Goal: Task Accomplishment & Management: Complete application form

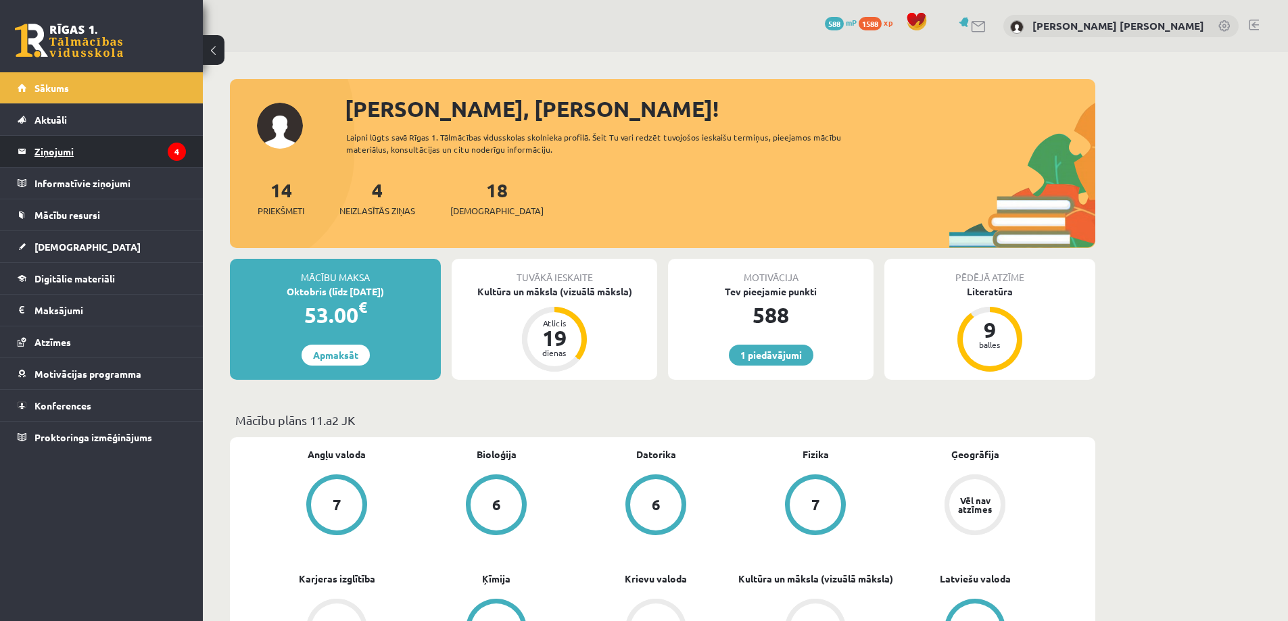
click at [137, 147] on legend "Ziņojumi 4" at bounding box center [109, 151] width 151 height 31
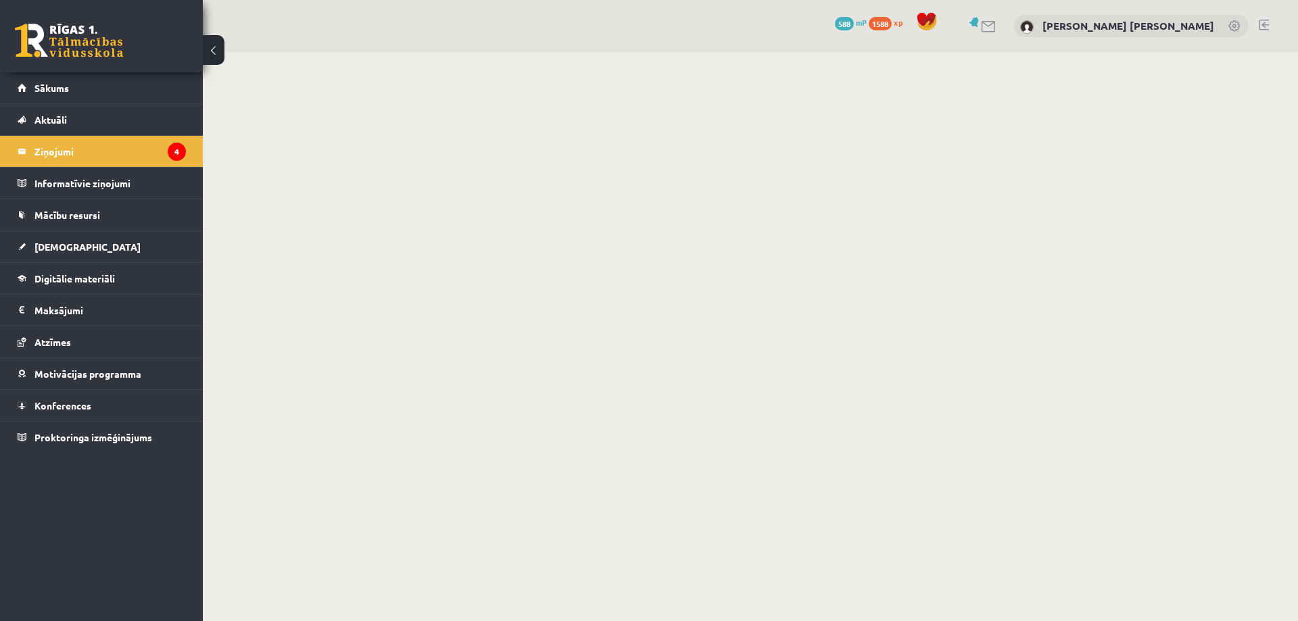
click at [79, 51] on link at bounding box center [69, 41] width 108 height 34
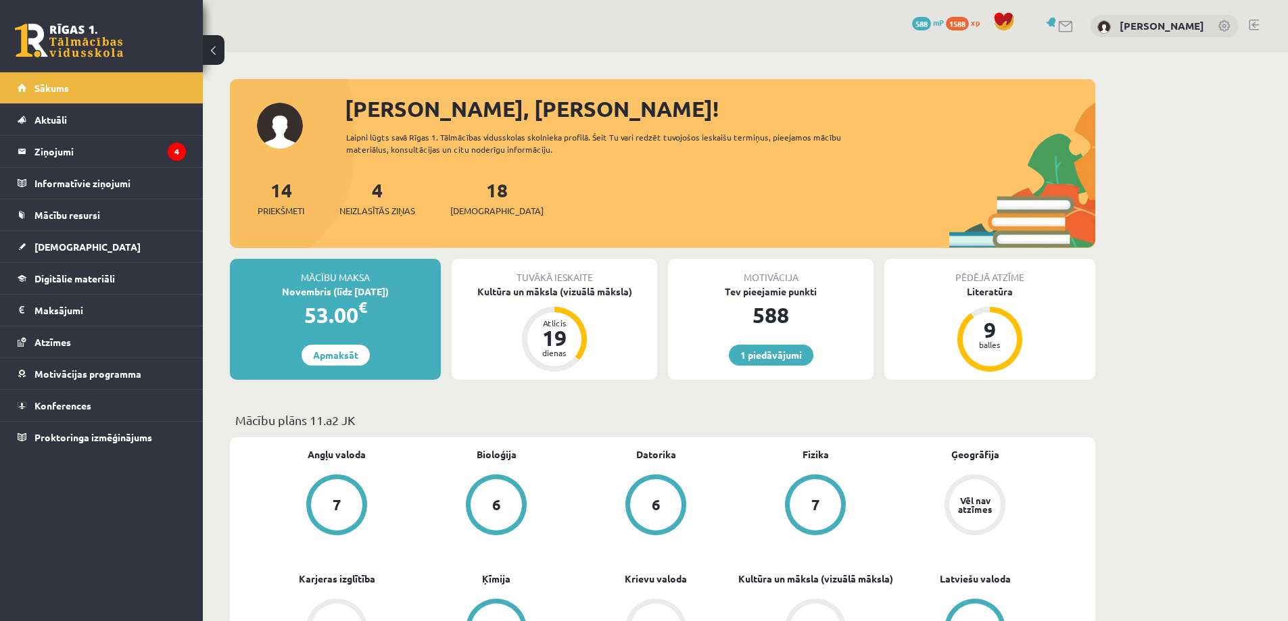
scroll to position [203, 0]
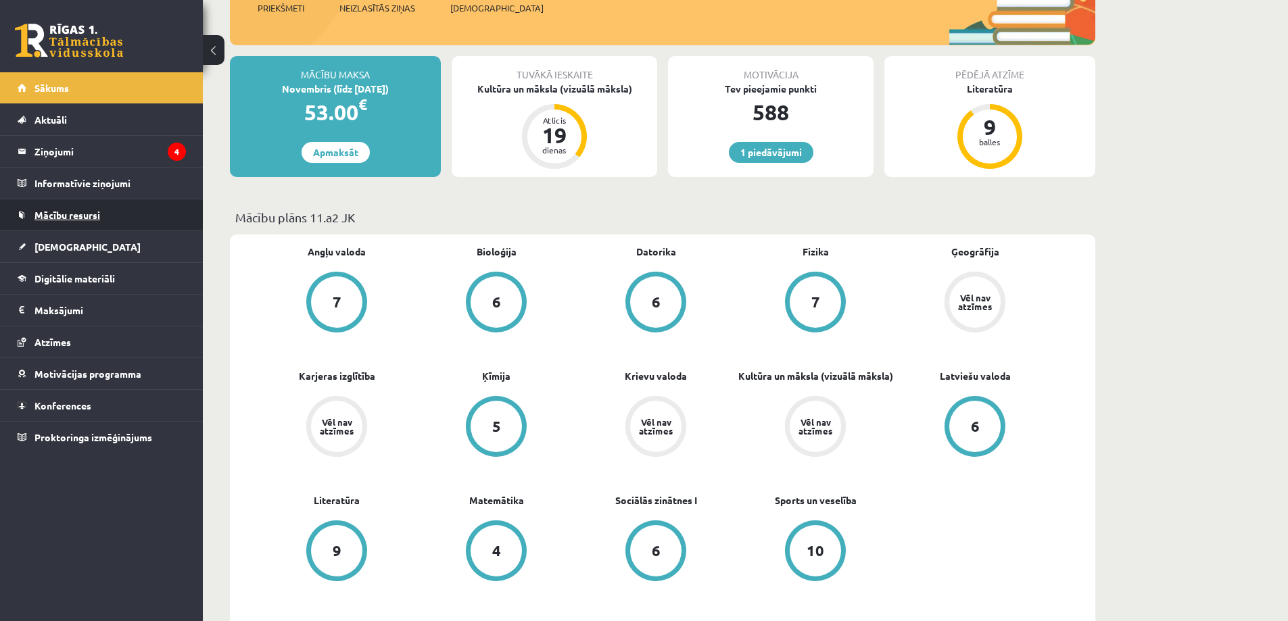
click at [74, 208] on link "Mācību resursi" at bounding box center [102, 214] width 168 height 31
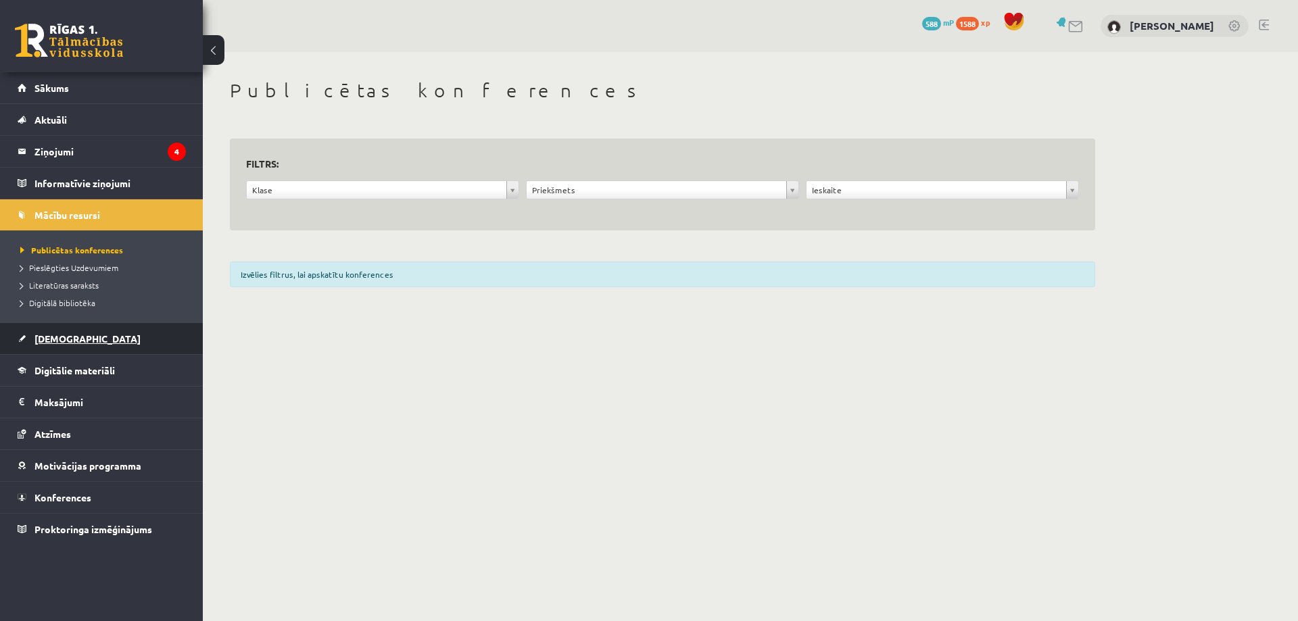
click at [68, 337] on span "[DEMOGRAPHIC_DATA]" at bounding box center [87, 339] width 106 height 12
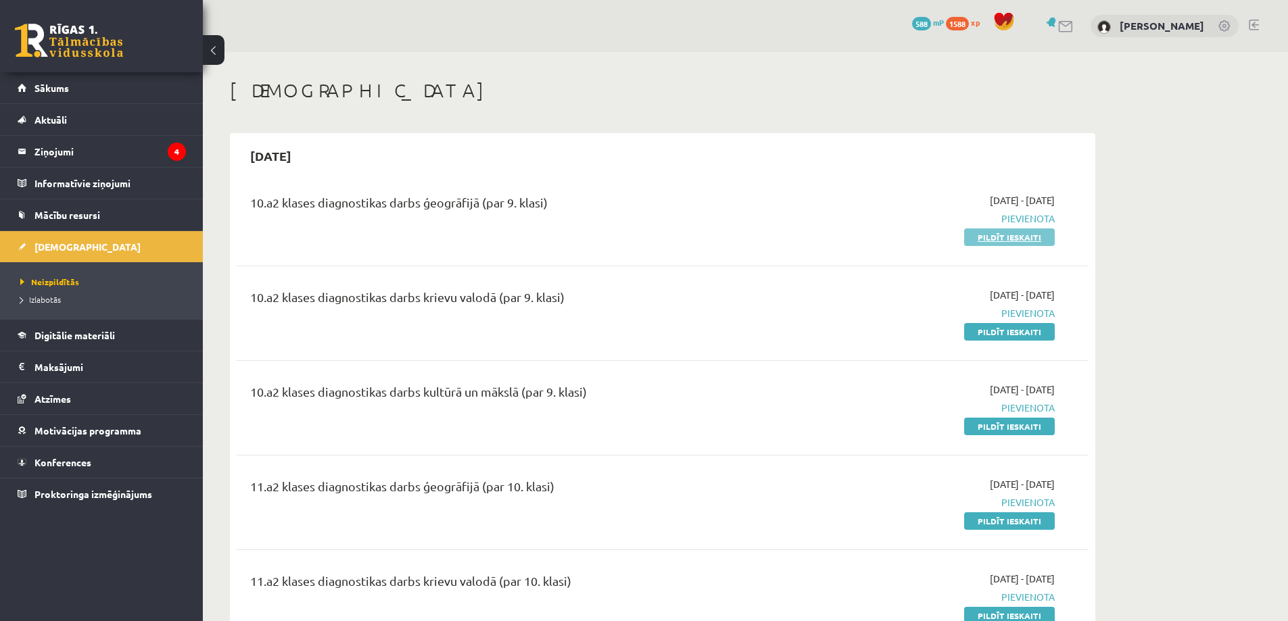
click at [985, 235] on link "Pildīt ieskaiti" at bounding box center [1009, 238] width 91 height 18
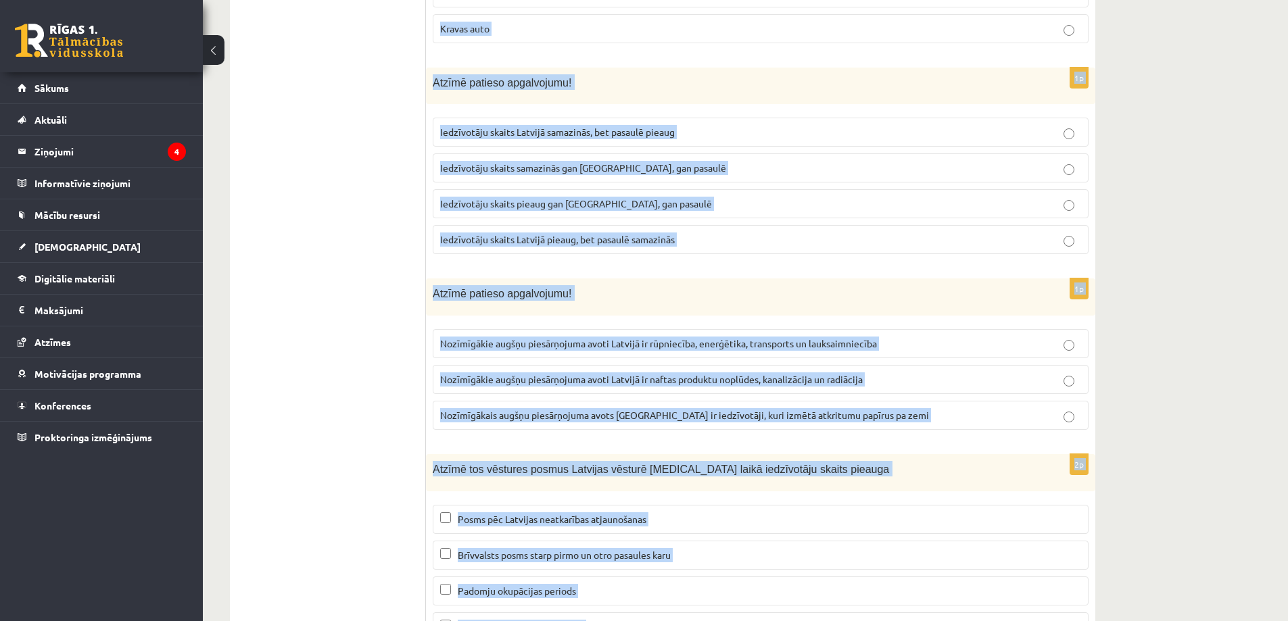
scroll to position [6170, 0]
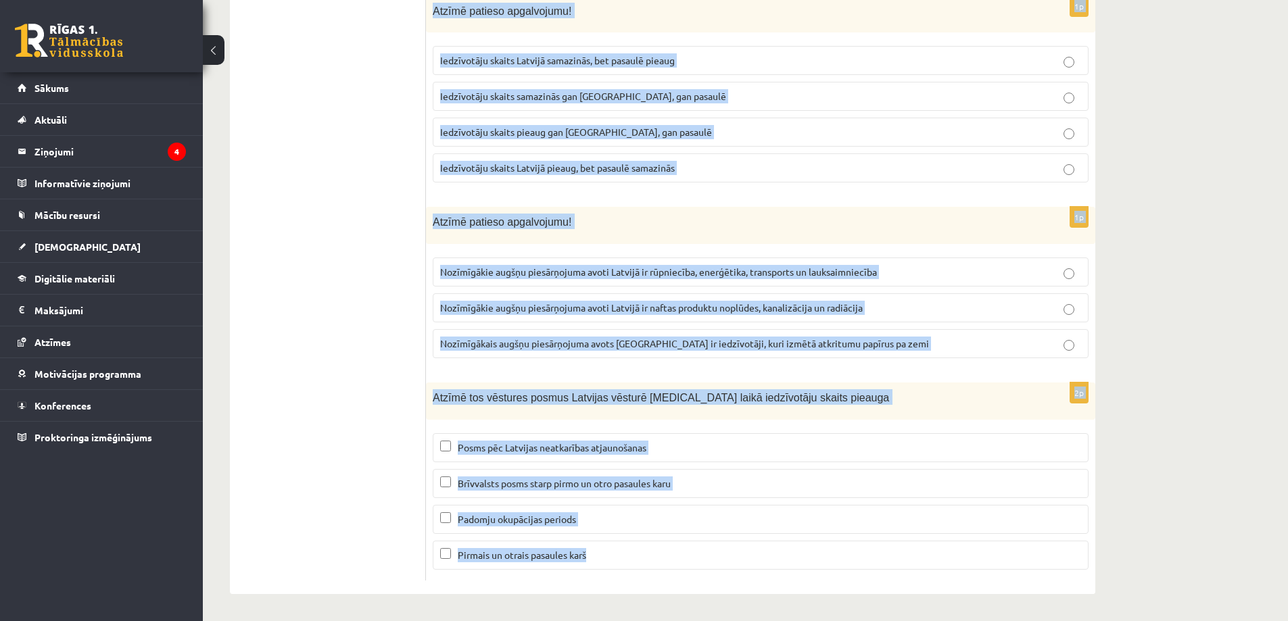
drag, startPoint x: 433, startPoint y: 266, endPoint x: 806, endPoint y: 634, distance: 523.9
copy form "Latvijā augsnes cilmiezi veido... ledāja un tā kušanas ūdeņu nogulumi (galvenok…"
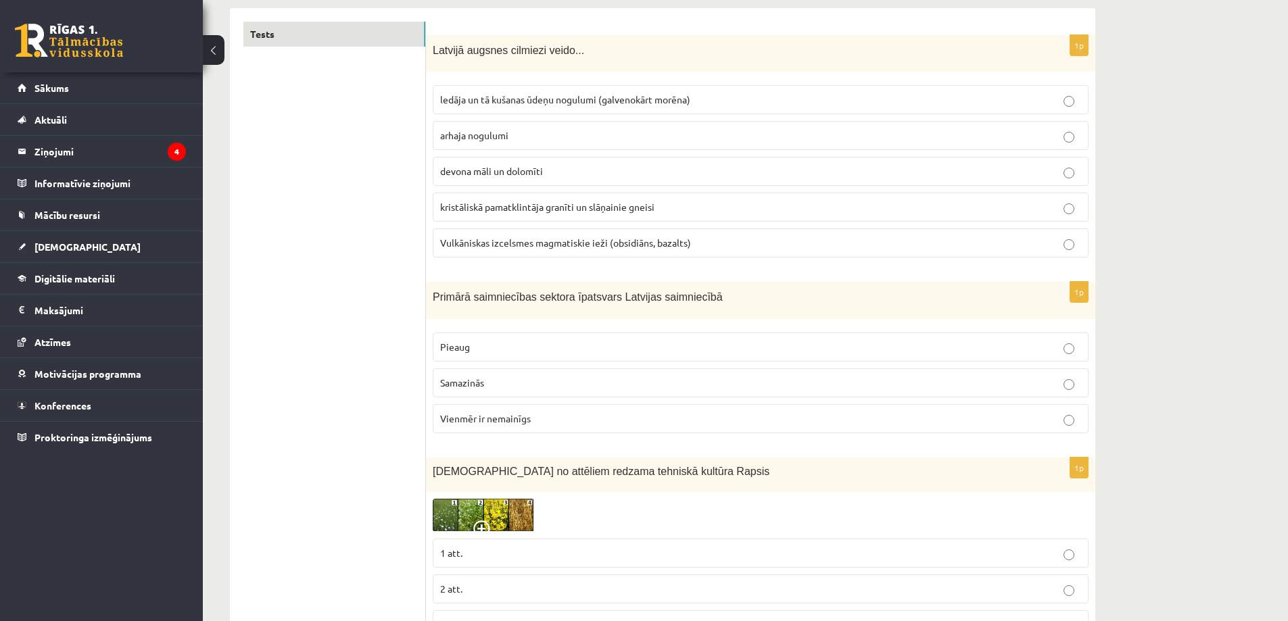
scroll to position [0, 0]
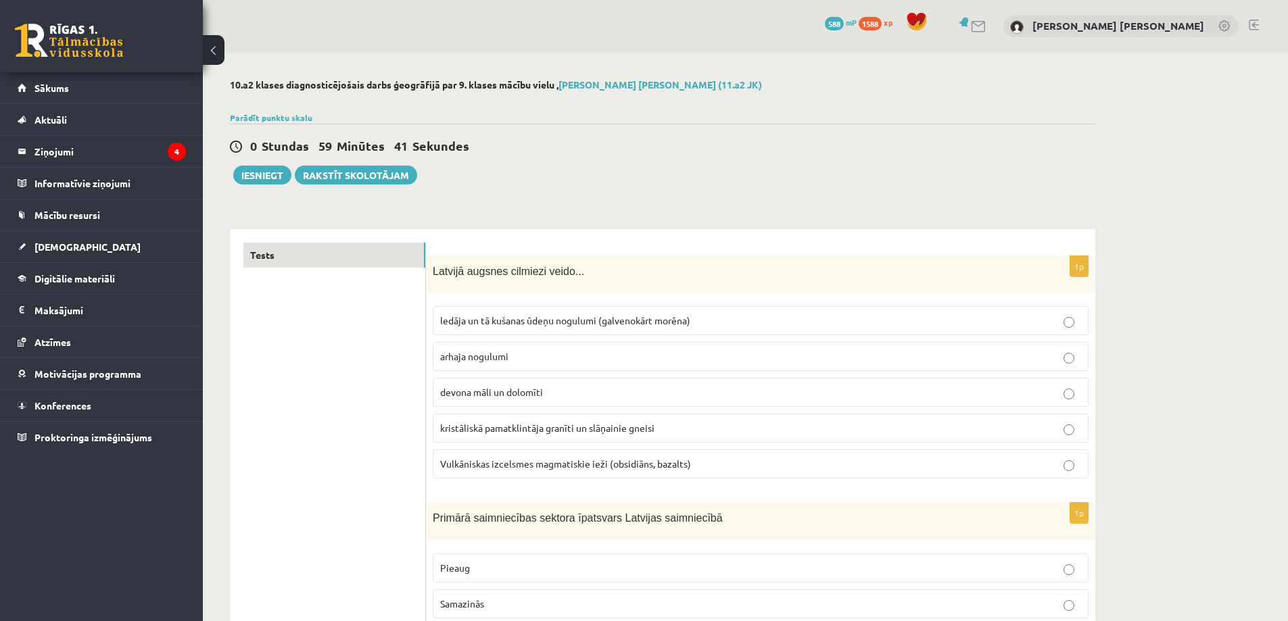
click at [464, 320] on span "ledāja un tā kušanas ūdeņu nogulumi (galvenokārt morēna)" at bounding box center [565, 320] width 250 height 12
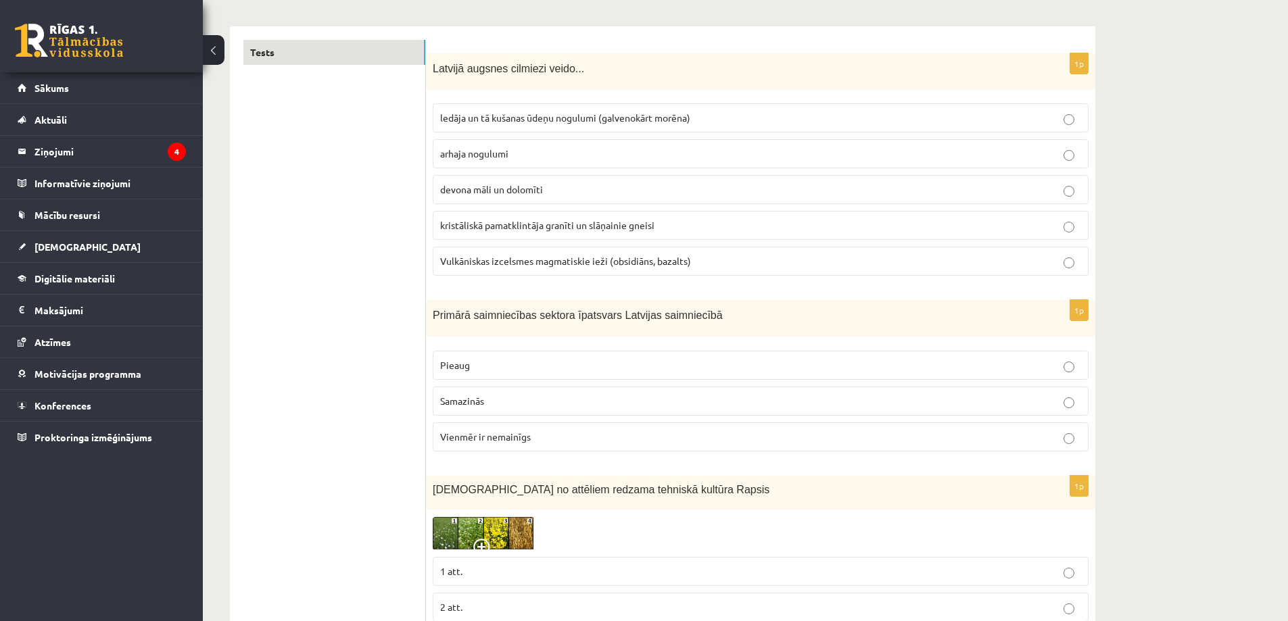
scroll to position [338, 0]
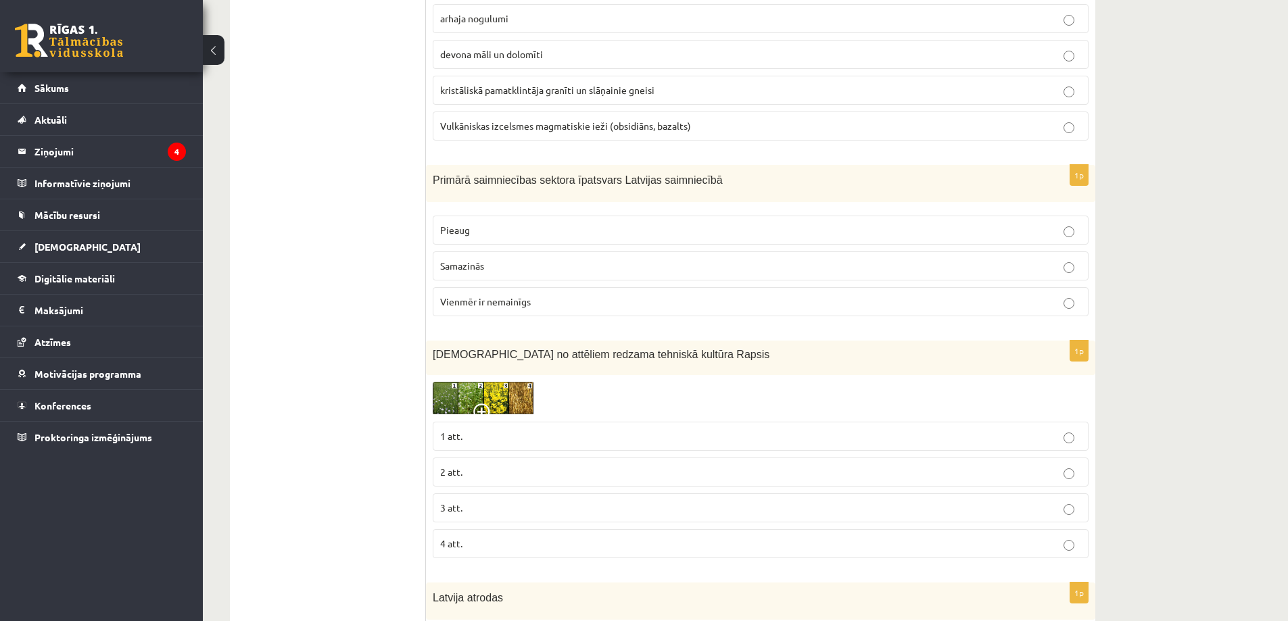
click at [459, 268] on span "Samazinās" at bounding box center [462, 266] width 44 height 12
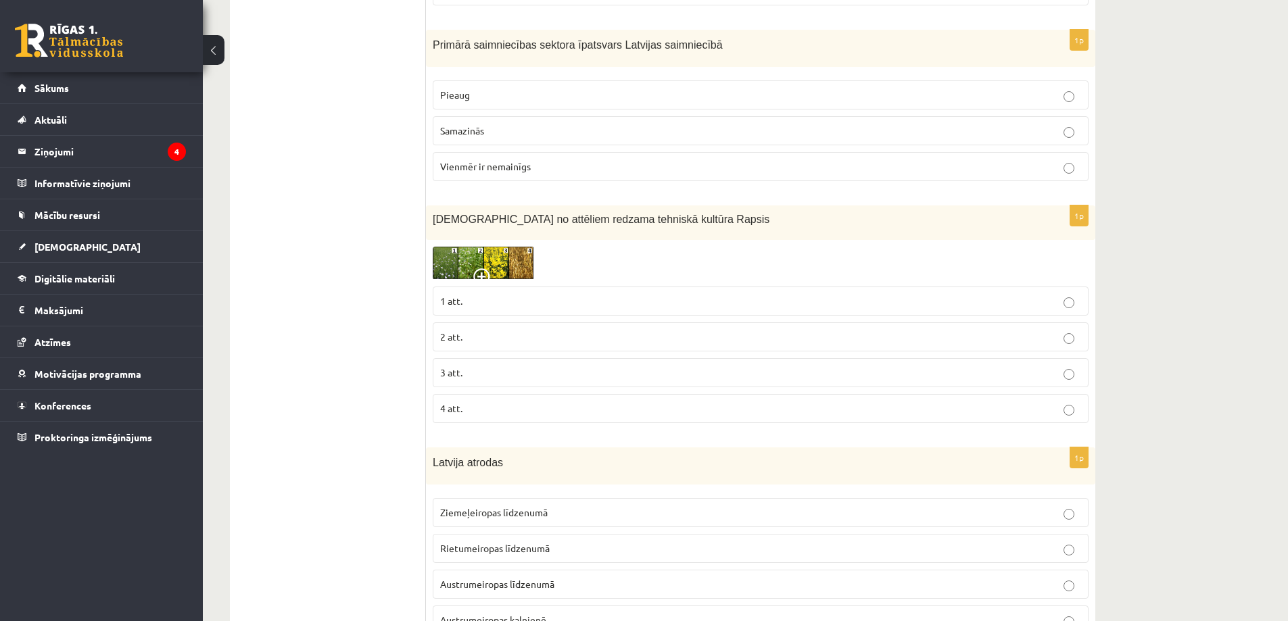
scroll to position [541, 0]
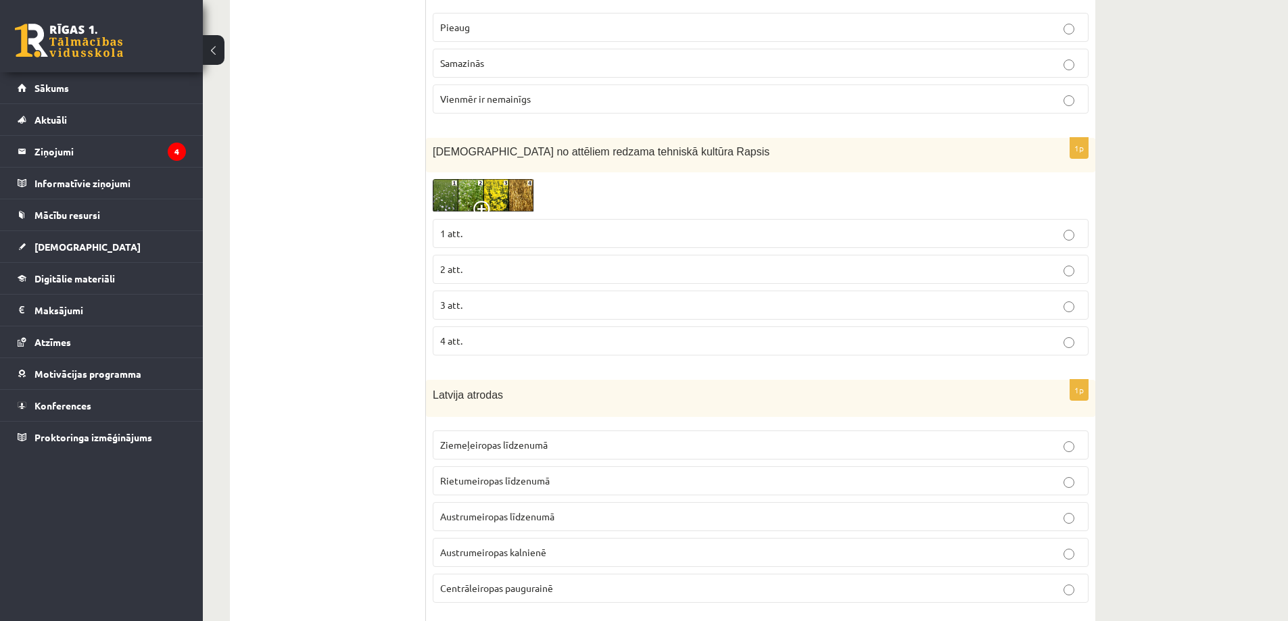
click at [484, 199] on img at bounding box center [483, 195] width 101 height 33
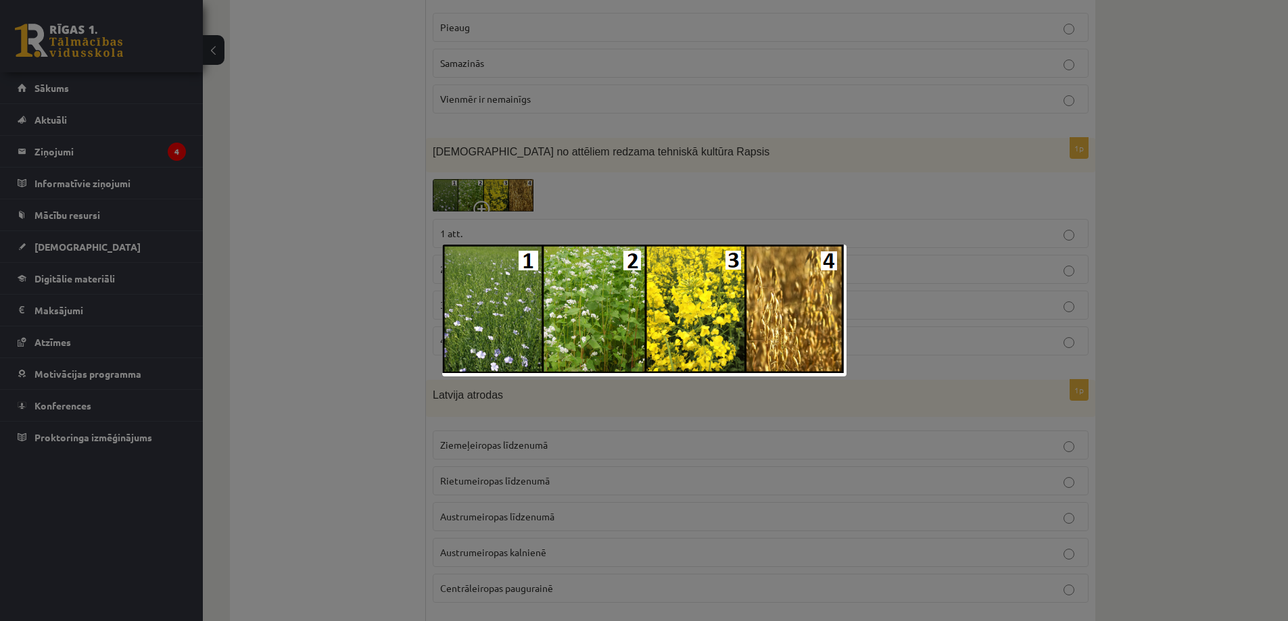
click at [373, 164] on div at bounding box center [644, 310] width 1288 height 621
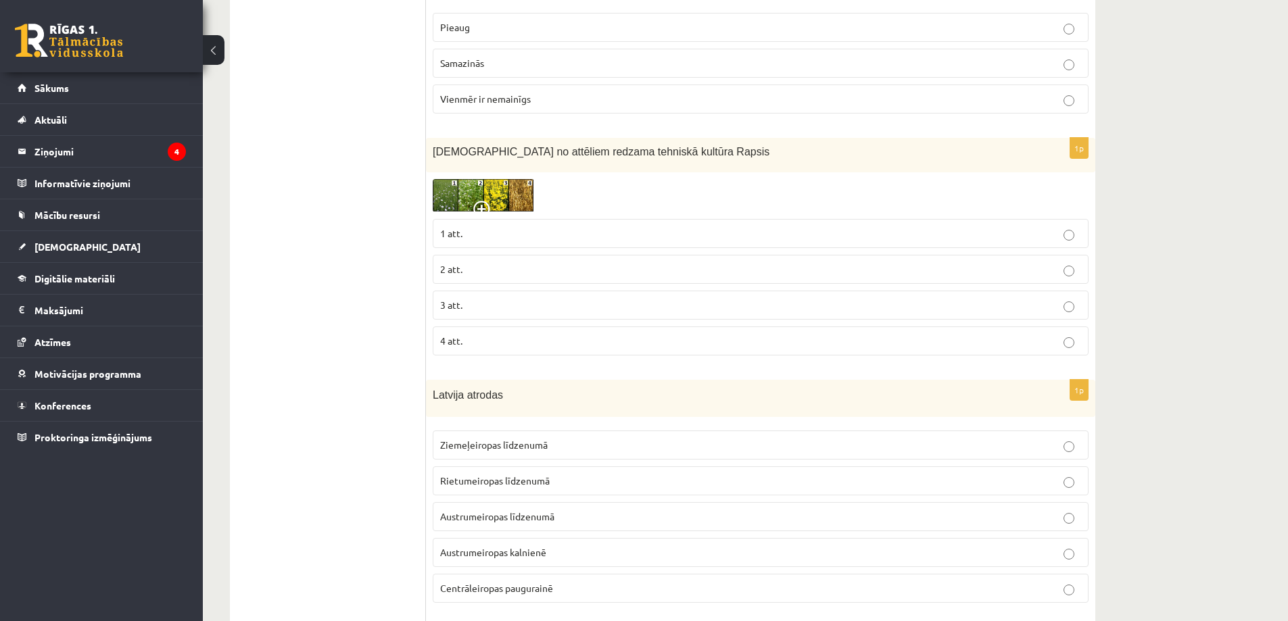
click at [467, 305] on p "3 att." at bounding box center [760, 305] width 641 height 14
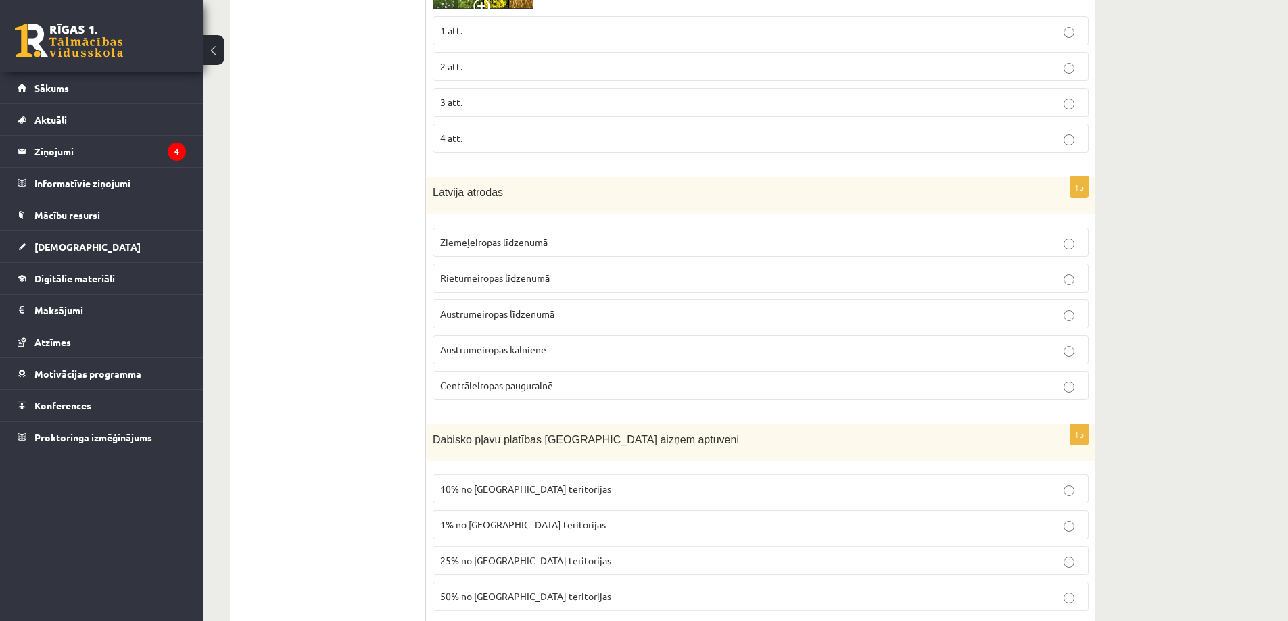
click at [470, 311] on span "Austrumeiropas līdzenumā" at bounding box center [497, 314] width 114 height 12
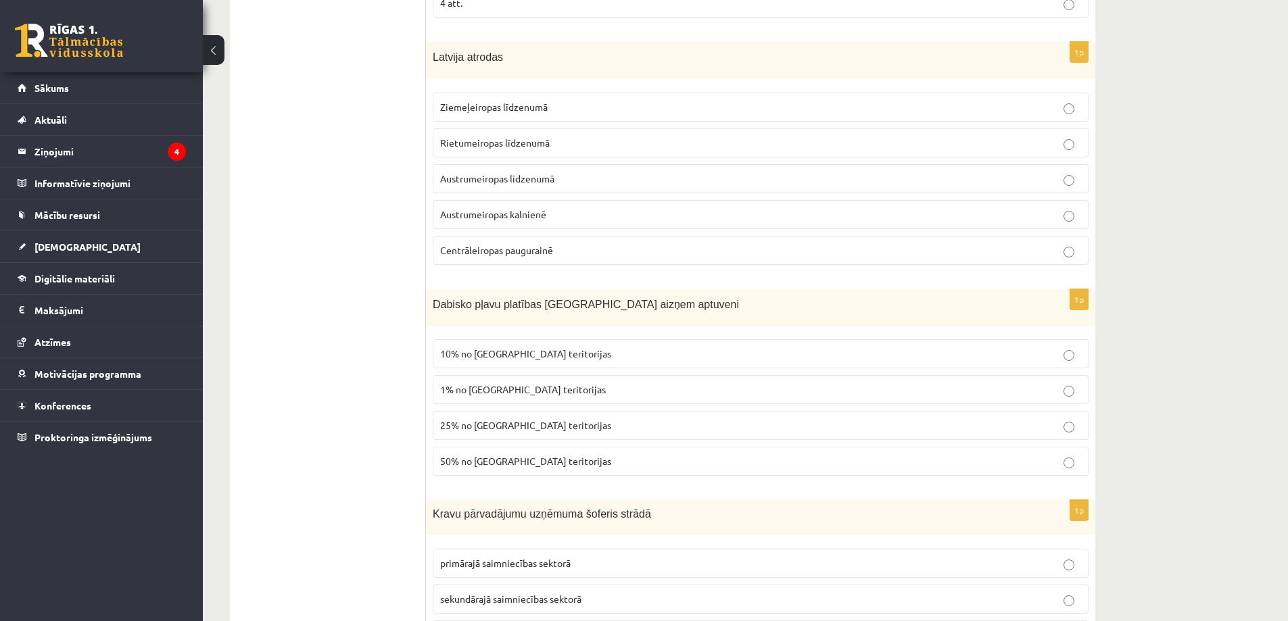
click at [478, 389] on span "1% no Latvijas teritorijas" at bounding box center [523, 389] width 166 height 12
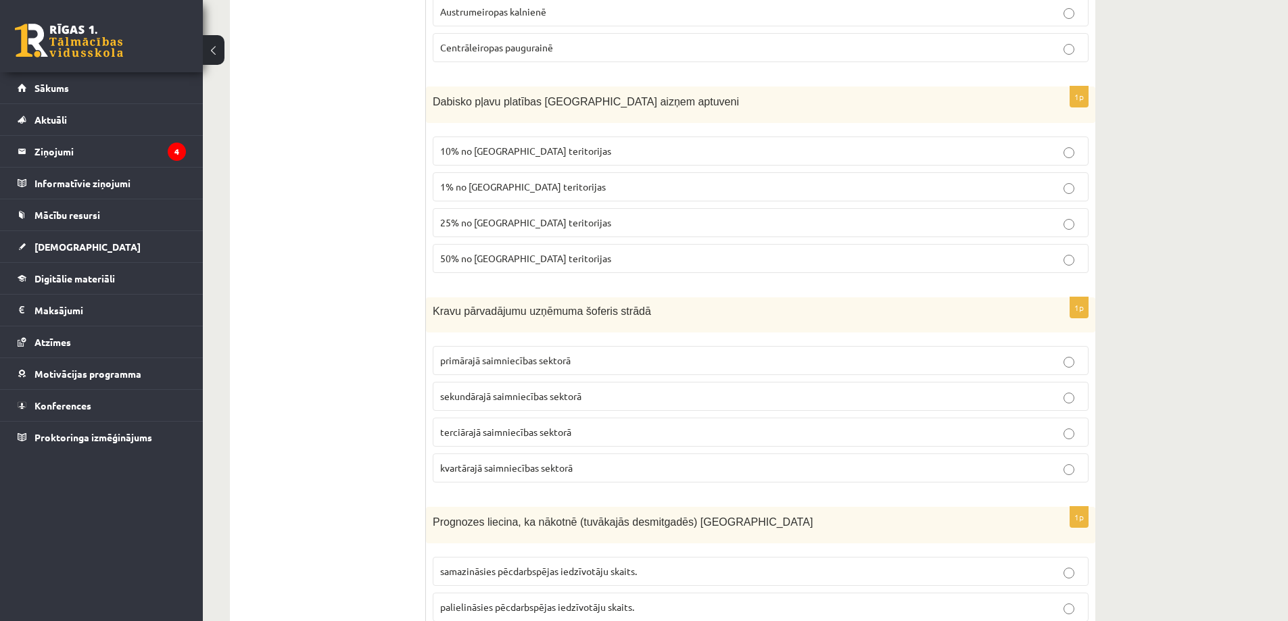
scroll to position [1149, 0]
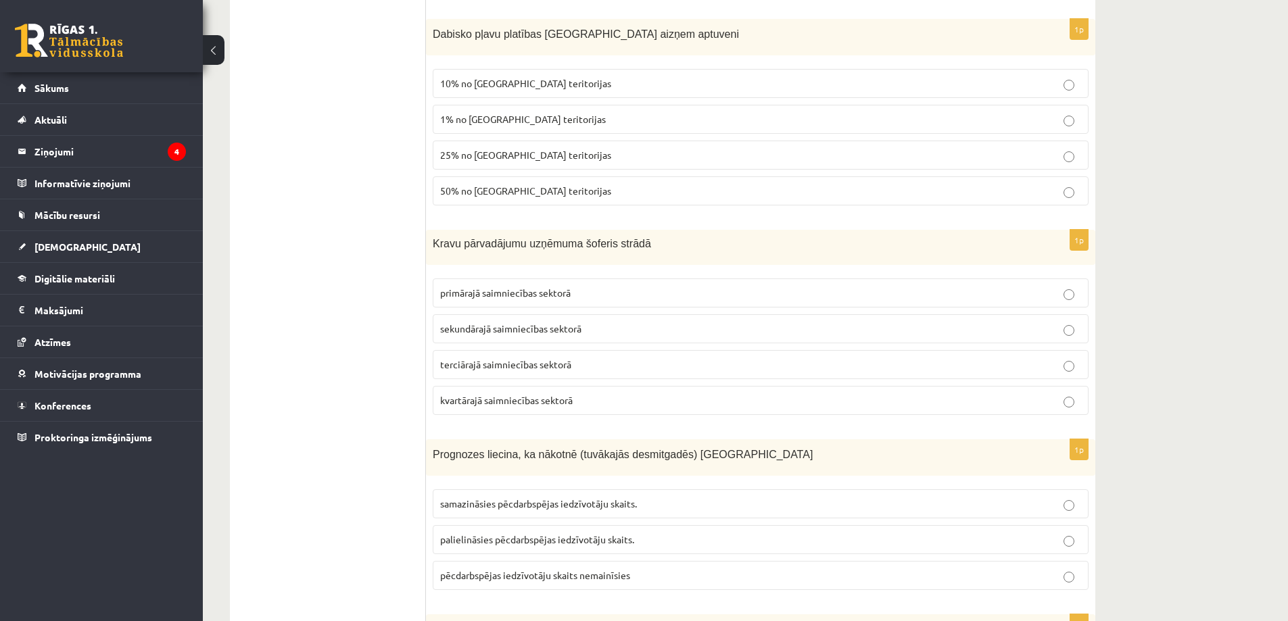
drag, startPoint x: 458, startPoint y: 361, endPoint x: 453, endPoint y: 349, distance: 13.3
click at [458, 361] on span "terciārajā saimniecības sektorā" at bounding box center [505, 364] width 131 height 12
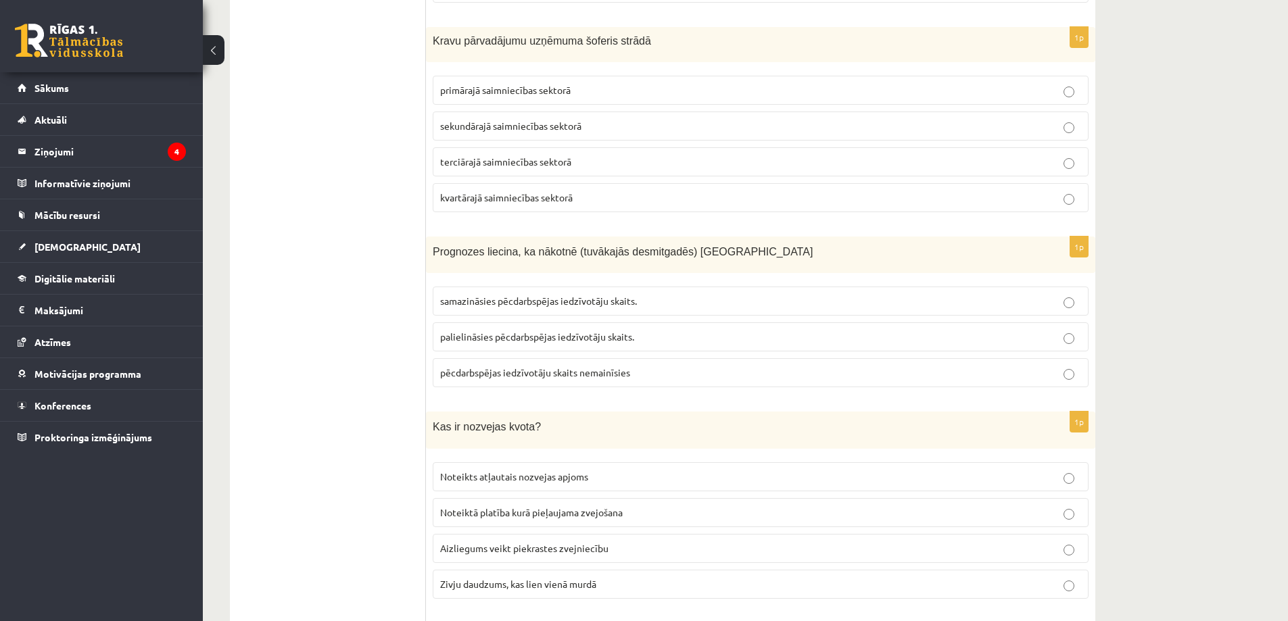
scroll to position [1420, 0]
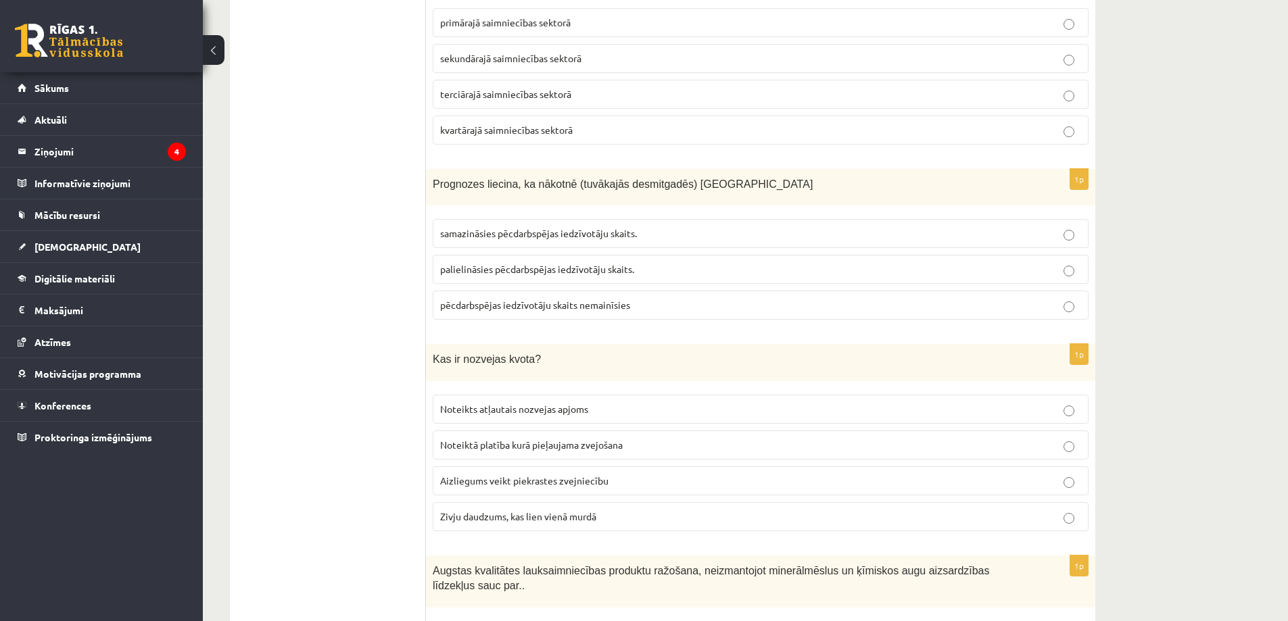
click at [479, 272] on span "palielināsies pēcdarbspējas iedzīvotāju skaits." at bounding box center [537, 269] width 194 height 12
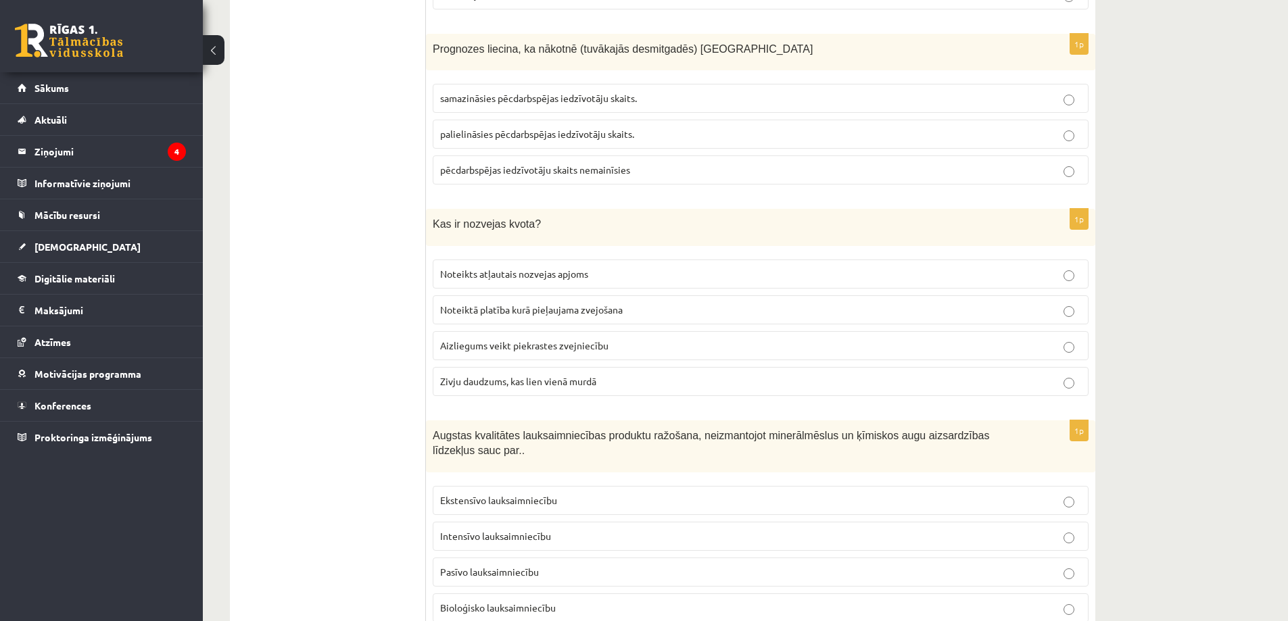
scroll to position [1690, 0]
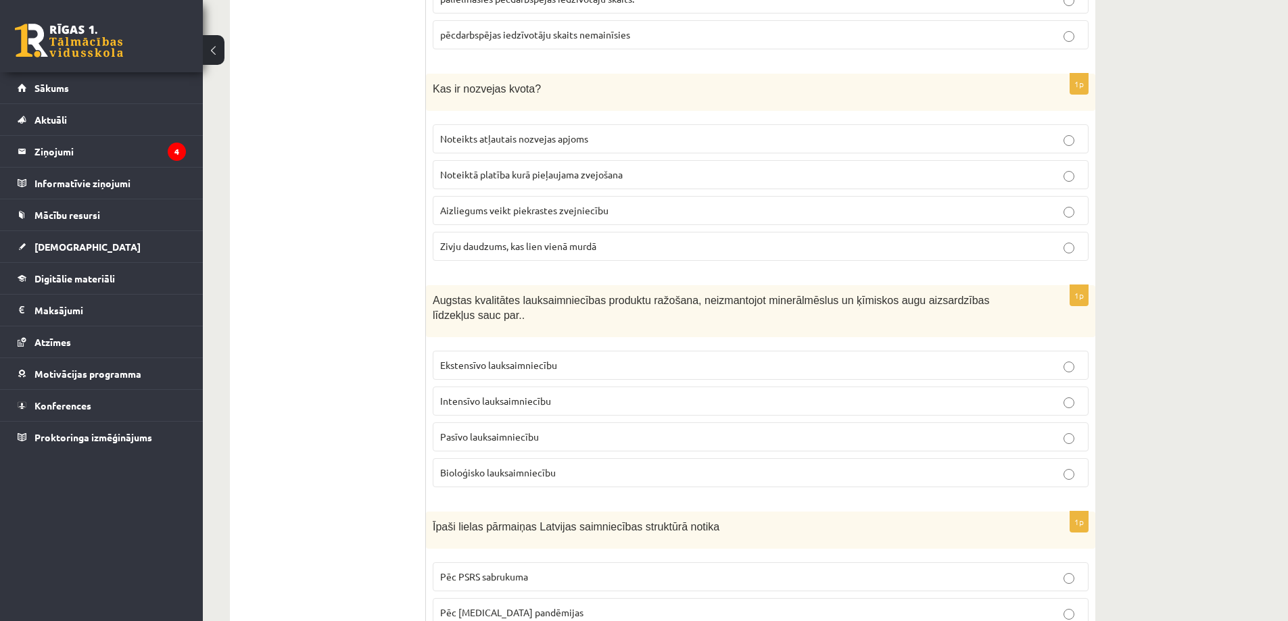
click at [475, 137] on span "Noteikts atļautais nozvejas apjoms" at bounding box center [514, 139] width 148 height 12
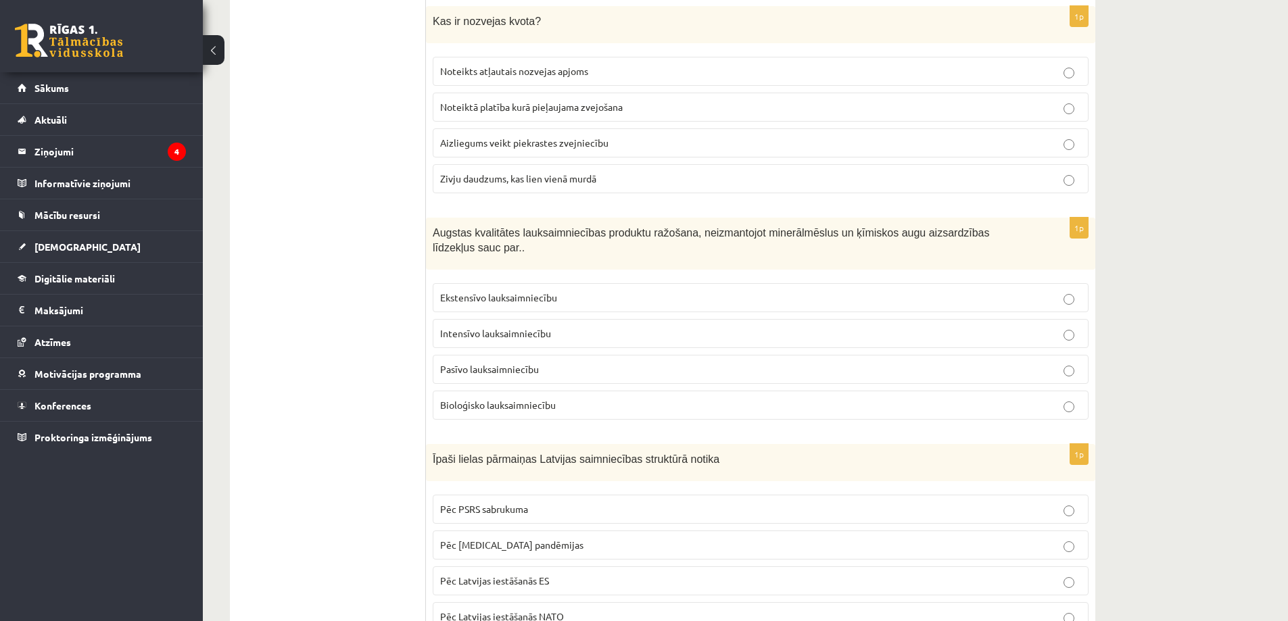
click at [472, 404] on span "Bioloģisko lauksaimniecību" at bounding box center [498, 405] width 116 height 12
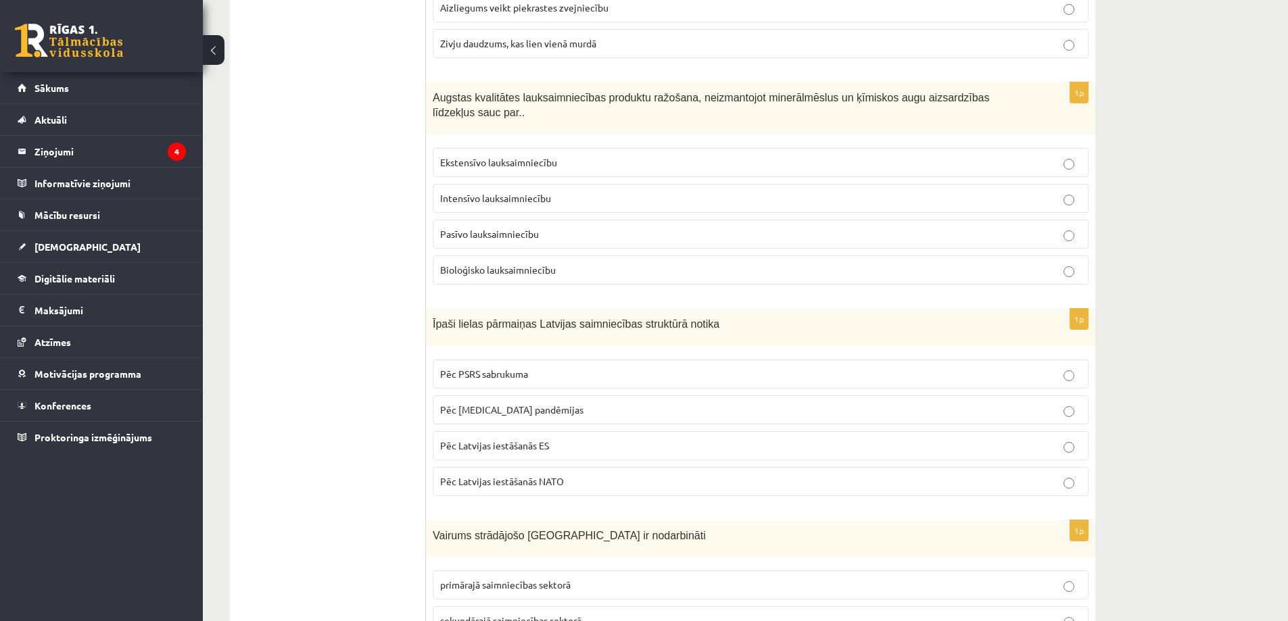
click at [471, 376] on span "Pēc PSRS sabrukuma" at bounding box center [484, 374] width 88 height 12
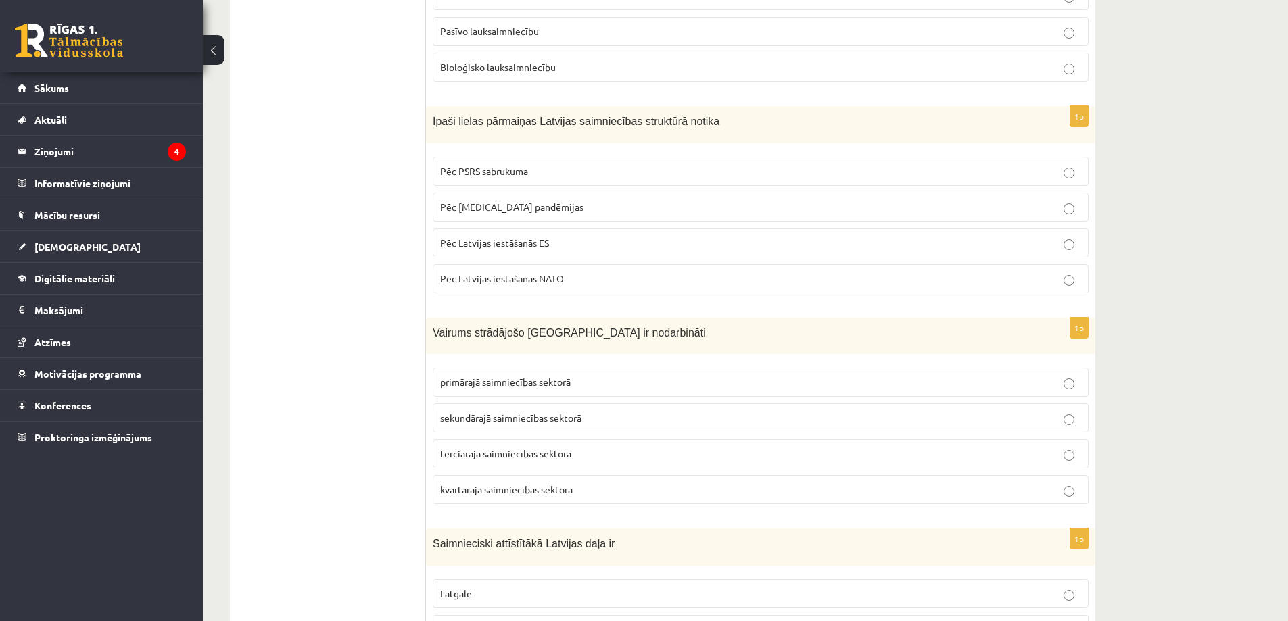
click at [474, 457] on span "terciārajā saimniecības sektorā" at bounding box center [505, 454] width 131 height 12
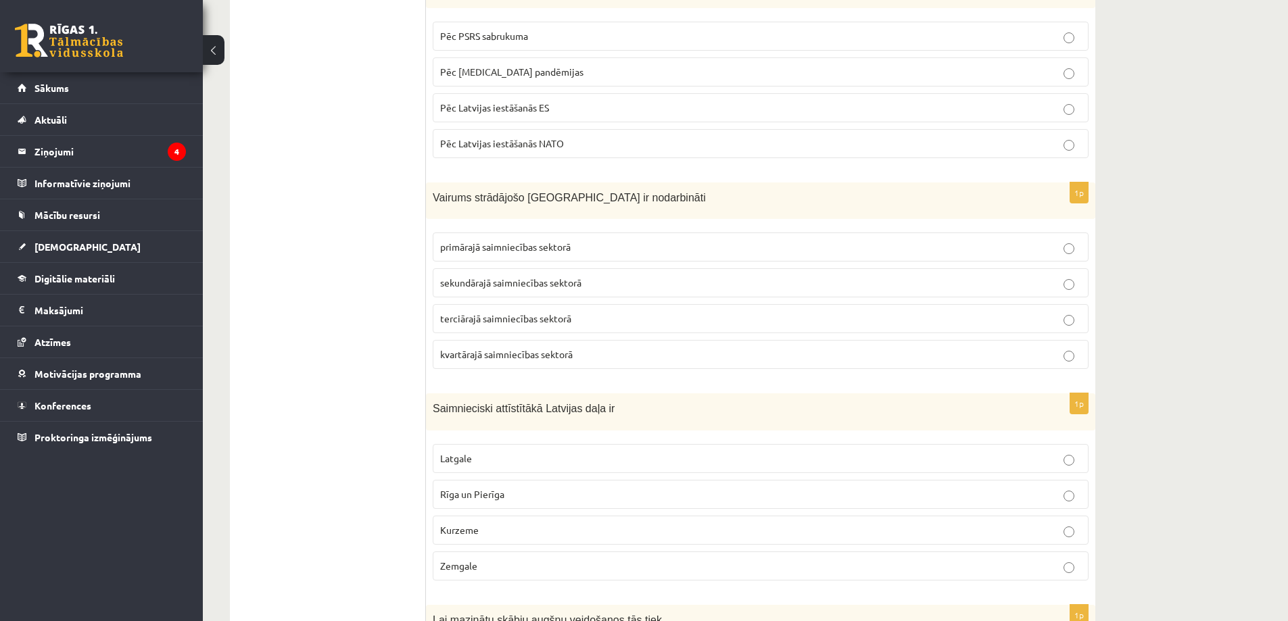
scroll to position [2366, 0]
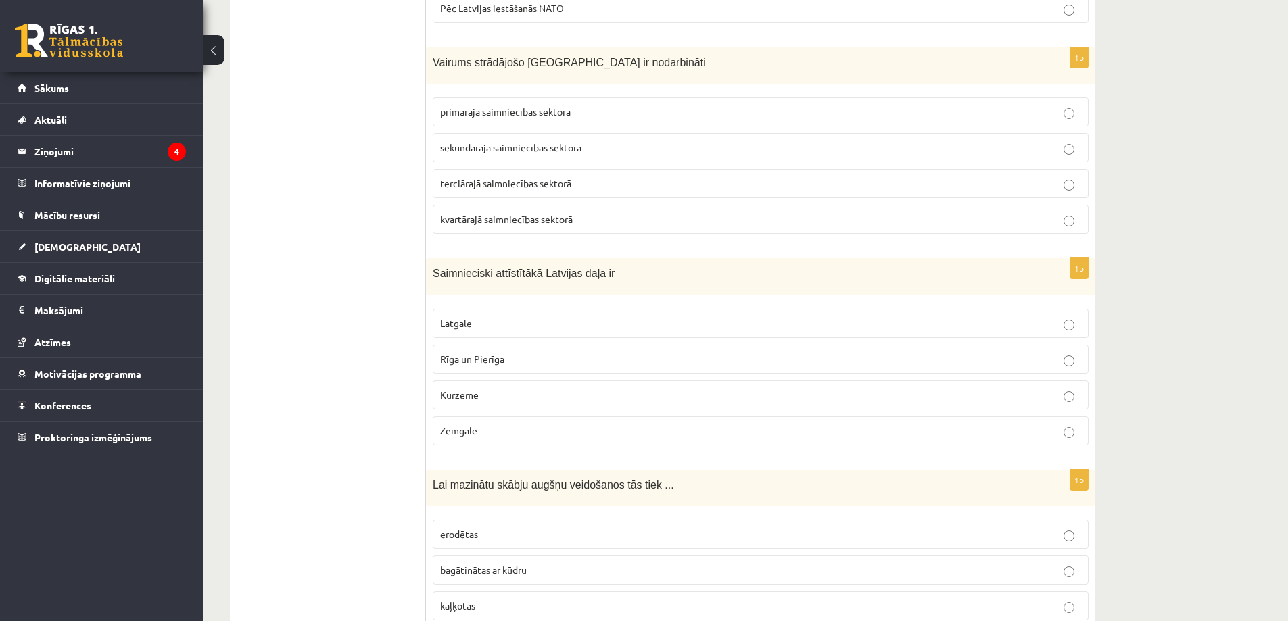
click at [487, 360] on span "Rīga un Pierīga" at bounding box center [472, 359] width 64 height 12
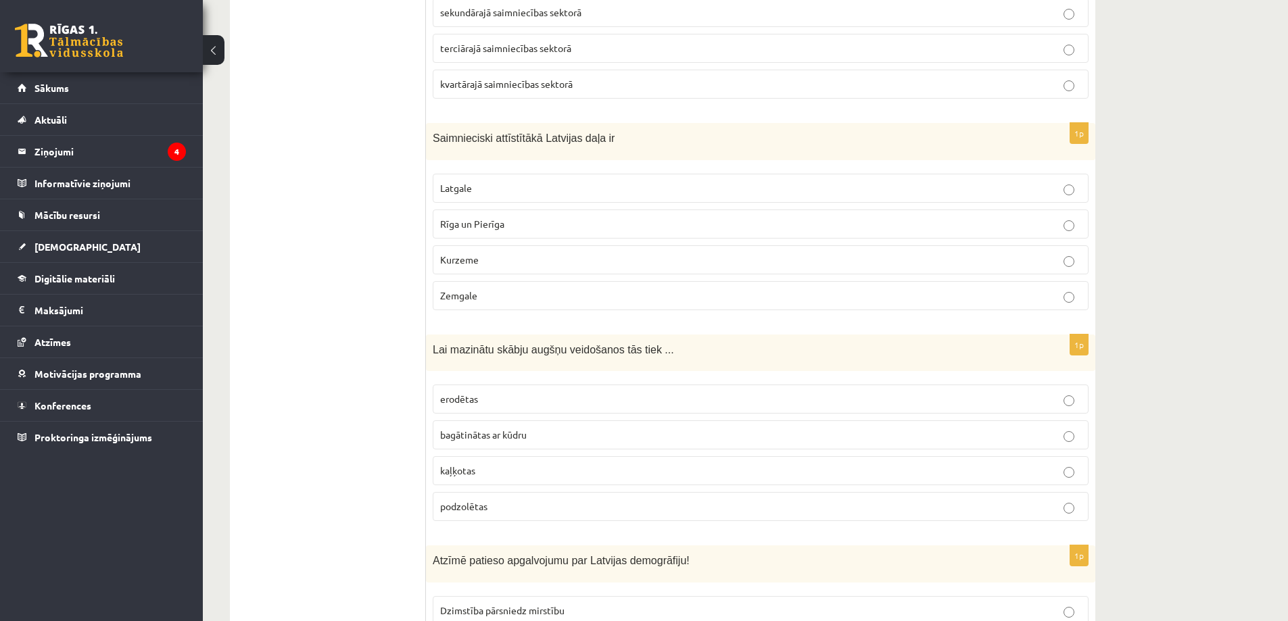
click at [489, 471] on p "kaļķotas" at bounding box center [760, 471] width 641 height 14
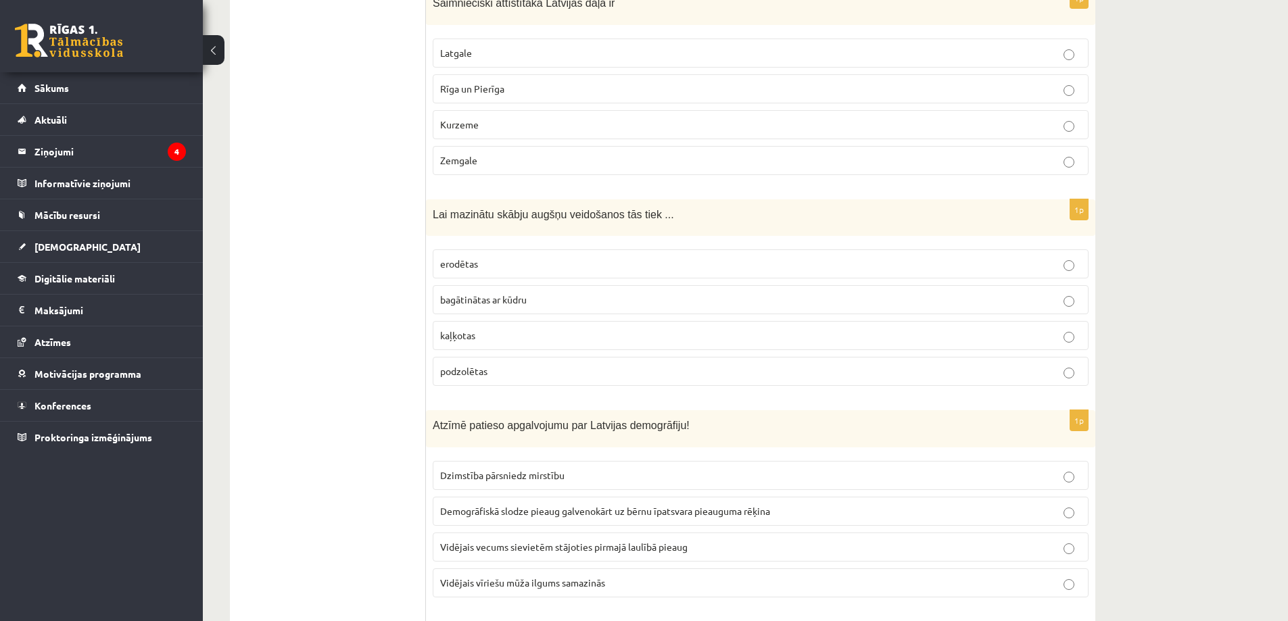
scroll to position [2772, 0]
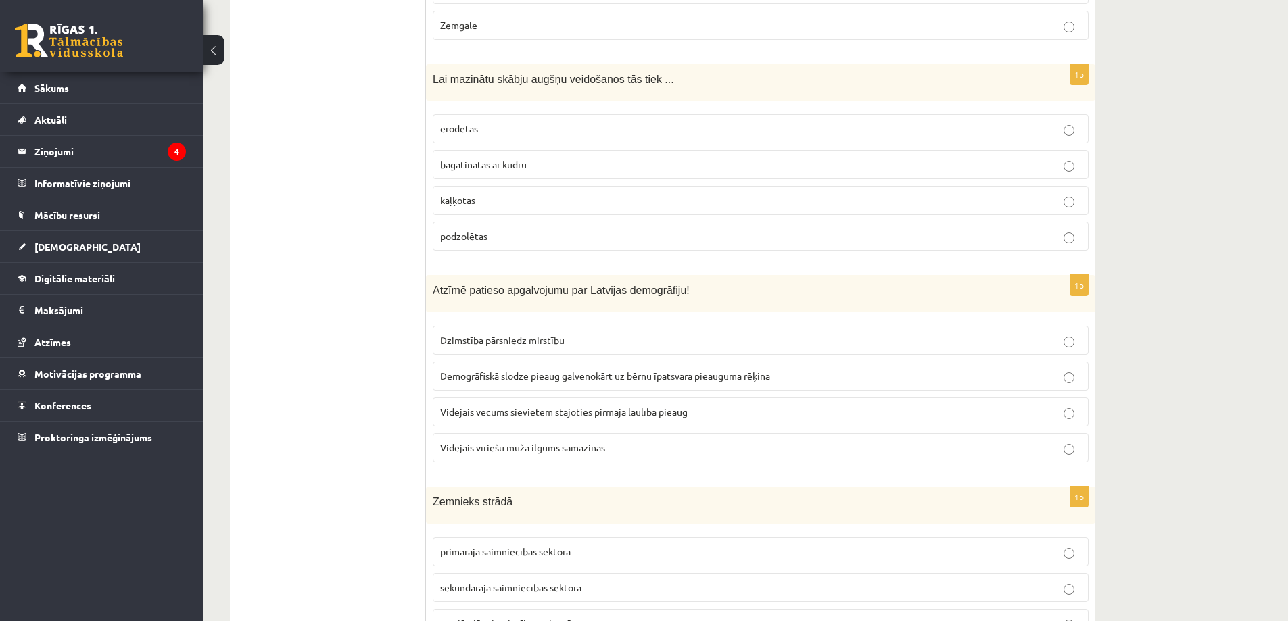
click at [500, 412] on span "Vidējais vecums sievietēm stājoties pirmajā laulībā pieaug" at bounding box center [563, 412] width 247 height 12
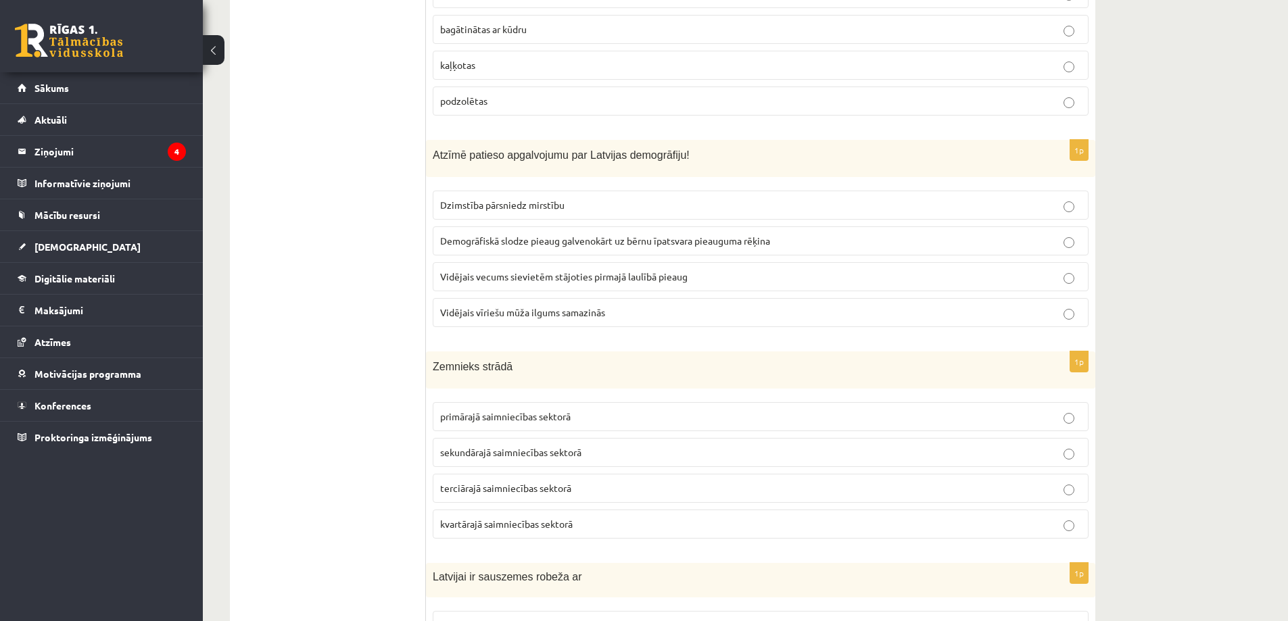
scroll to position [2975, 0]
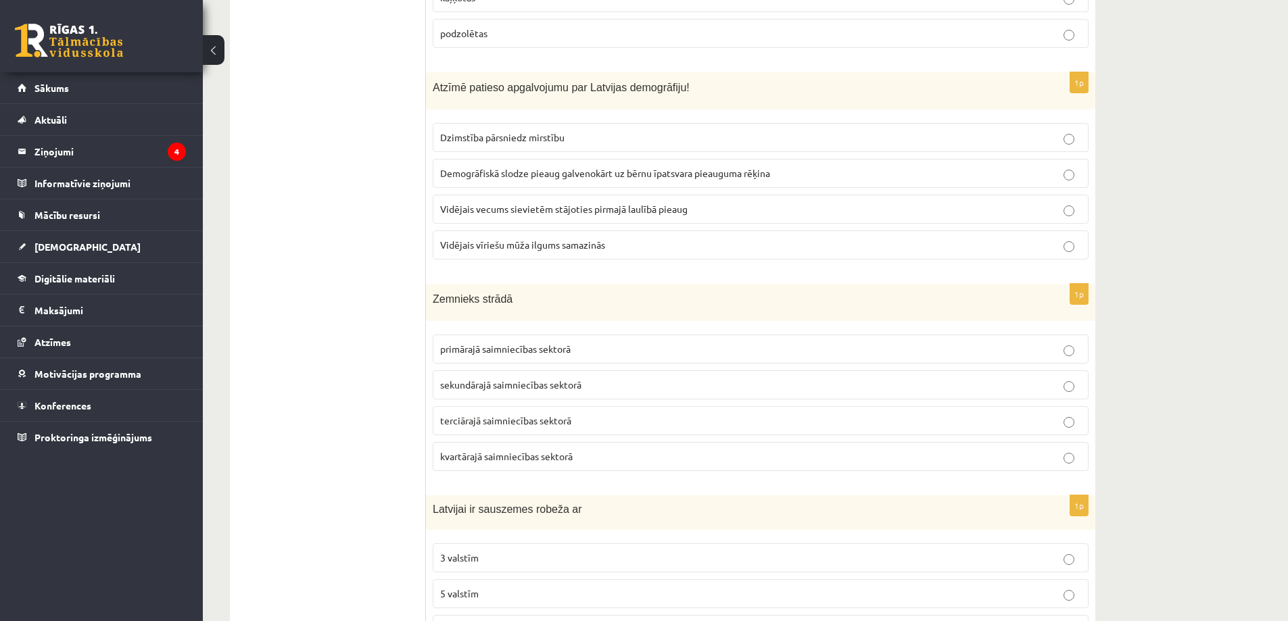
click at [477, 352] on span "primārajā saimniecības sektorā" at bounding box center [505, 349] width 130 height 12
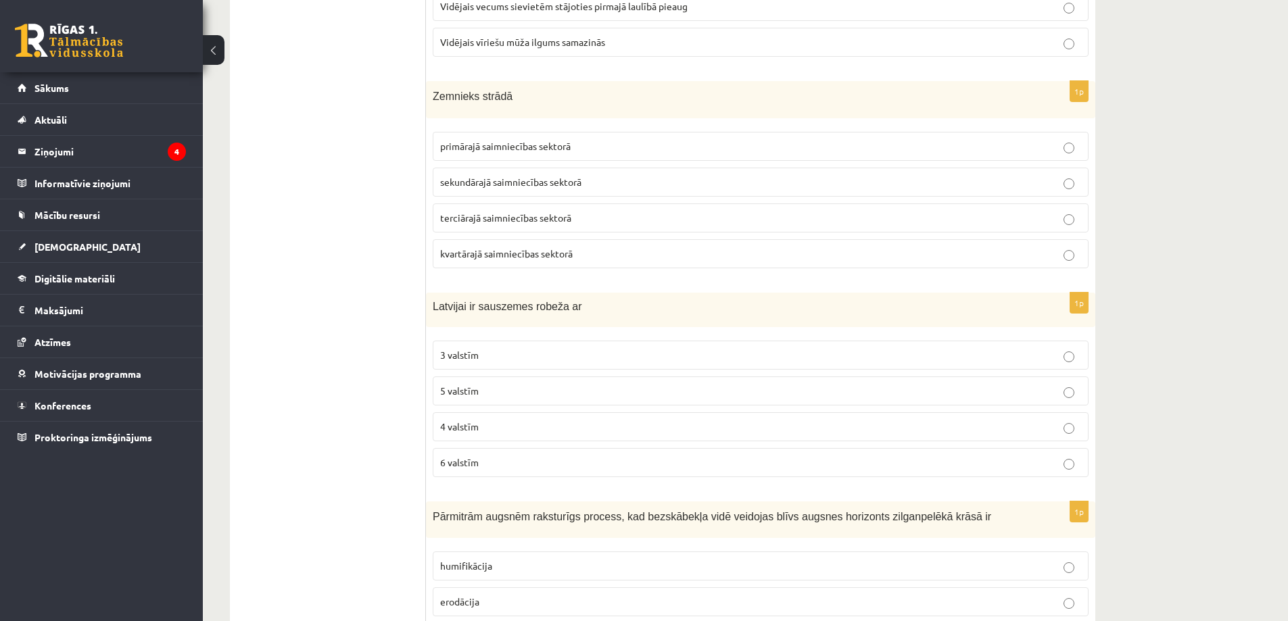
scroll to position [3245, 0]
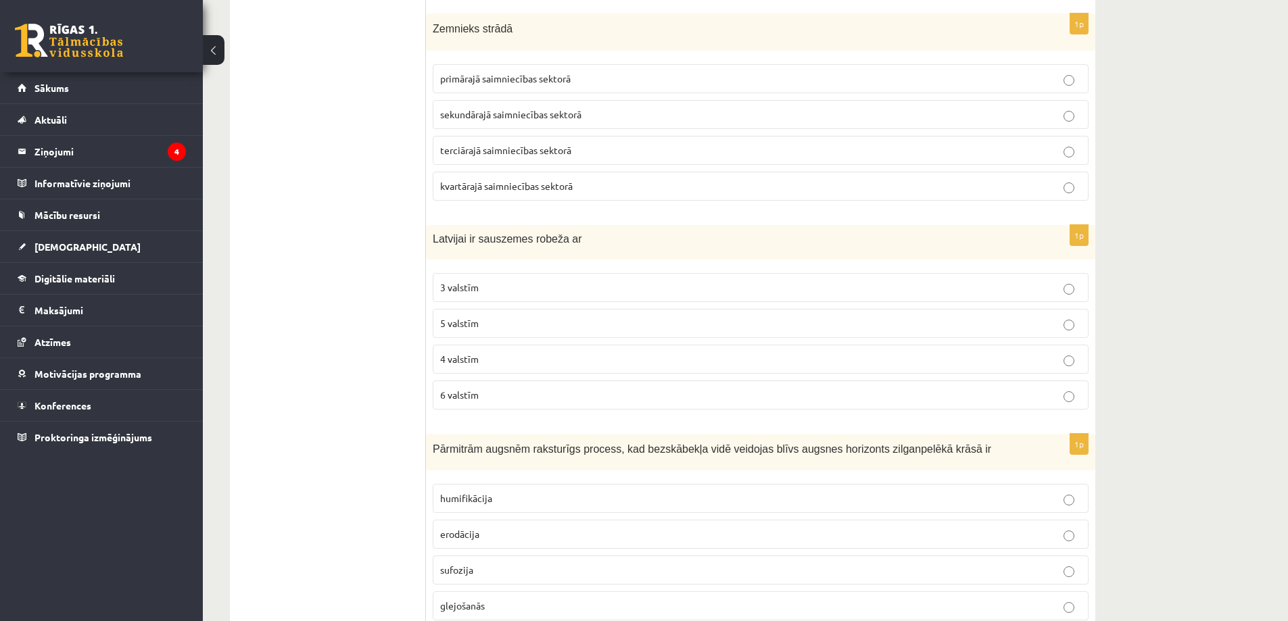
click at [448, 358] on span "4 valstīm" at bounding box center [459, 359] width 39 height 12
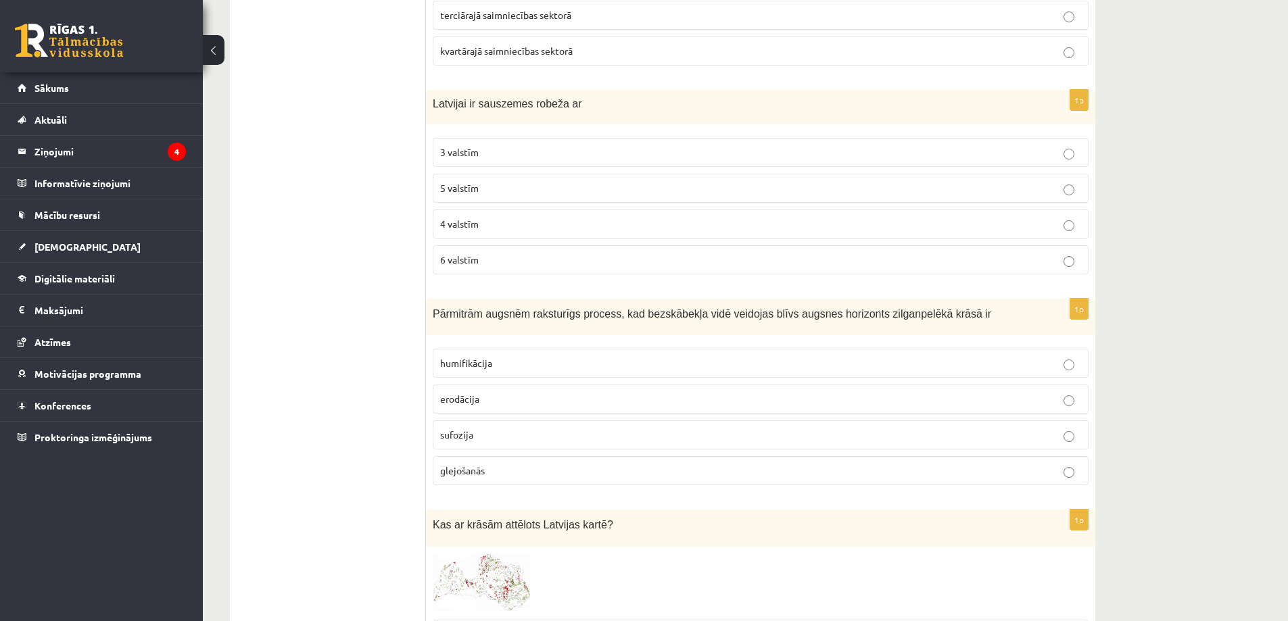
scroll to position [3448, 0]
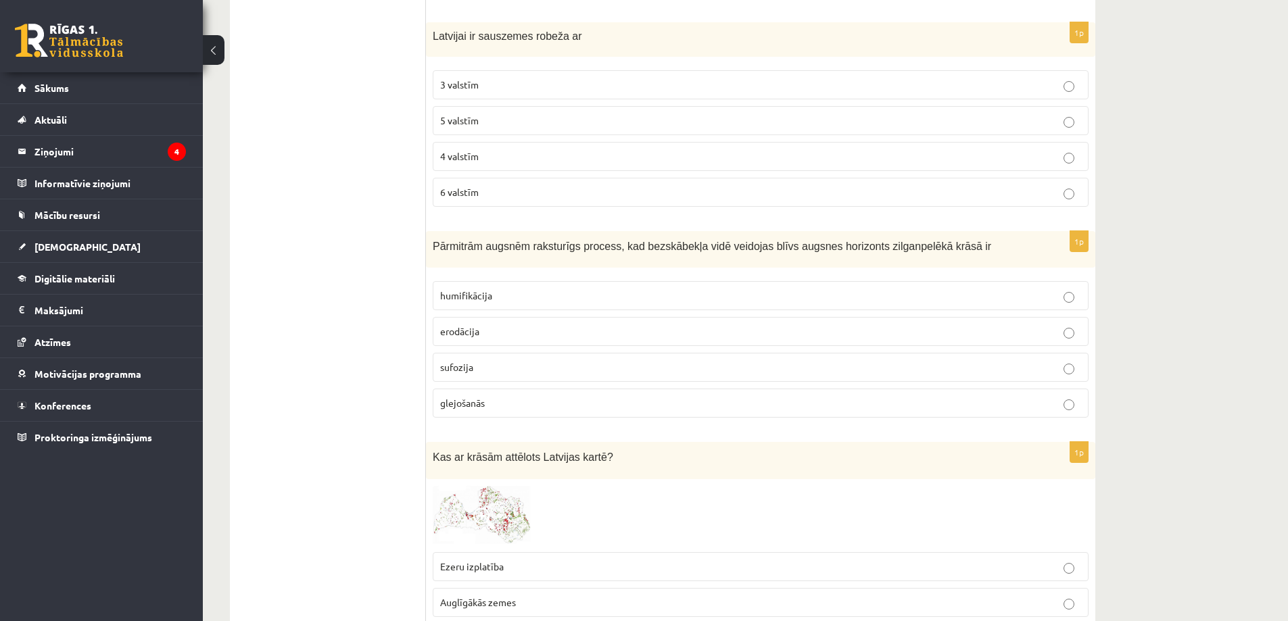
click at [465, 405] on span "glejošanās" at bounding box center [462, 403] width 45 height 12
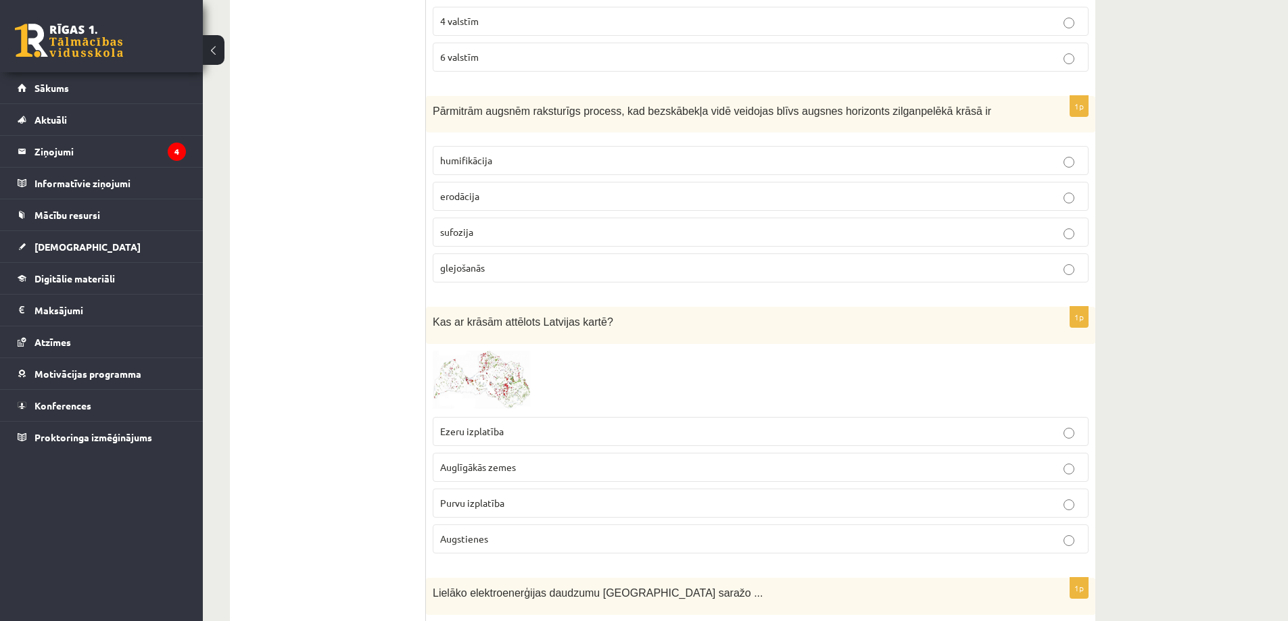
scroll to position [3718, 0]
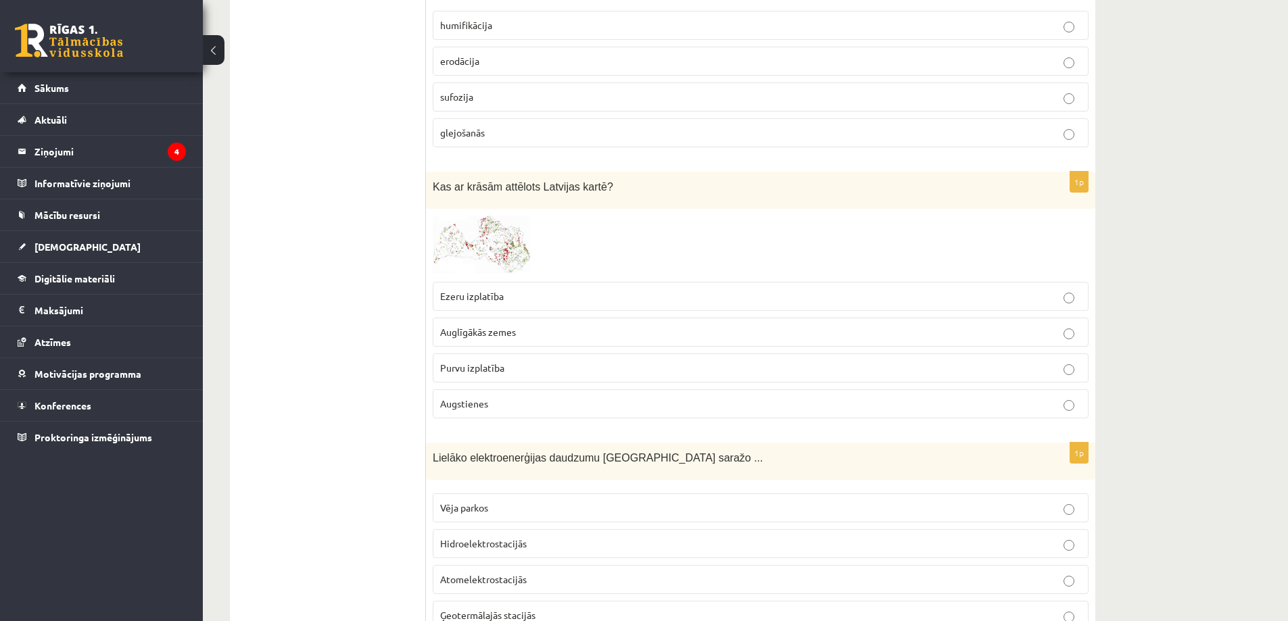
click at [458, 231] on img at bounding box center [483, 245] width 101 height 59
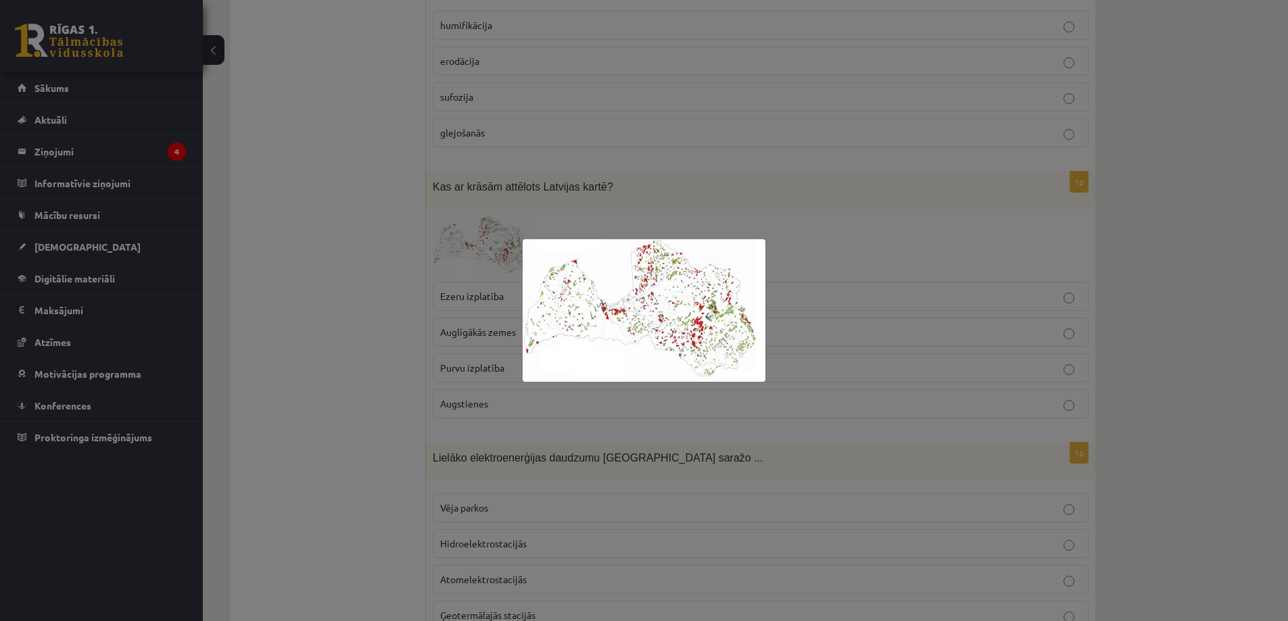
click at [703, 338] on img at bounding box center [644, 310] width 243 height 143
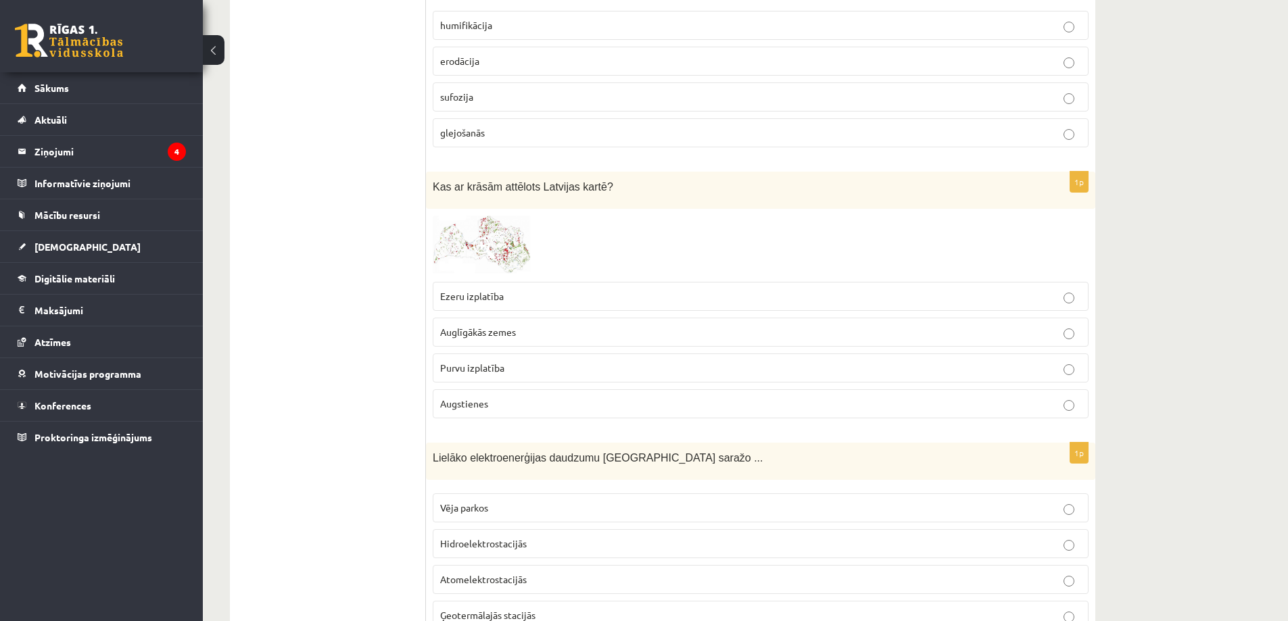
click at [476, 247] on span at bounding box center [484, 248] width 22 height 22
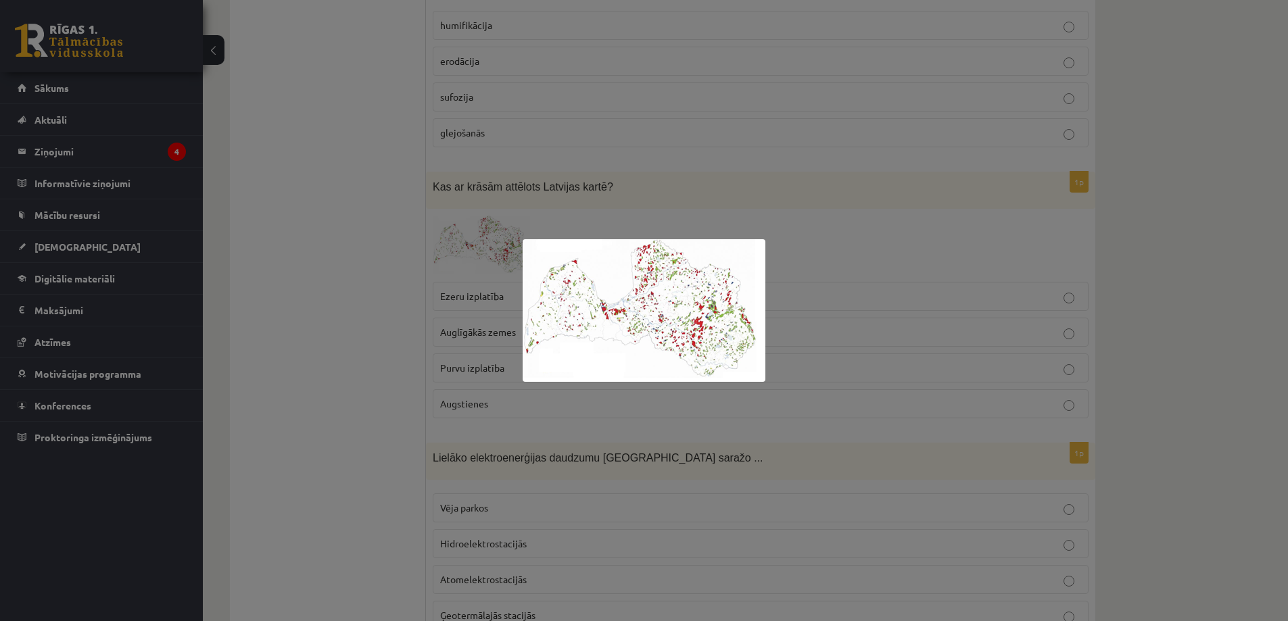
click at [411, 233] on div at bounding box center [644, 310] width 1288 height 621
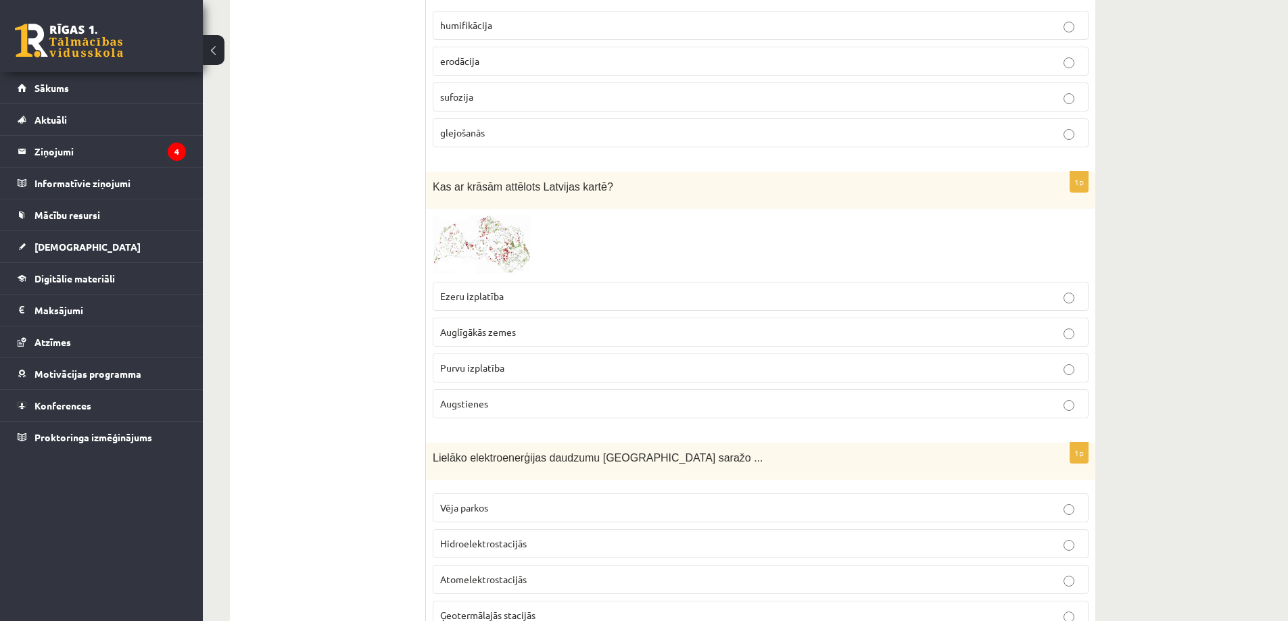
click at [508, 404] on p "Augstienes" at bounding box center [760, 404] width 641 height 14
click at [483, 270] on img at bounding box center [483, 245] width 101 height 59
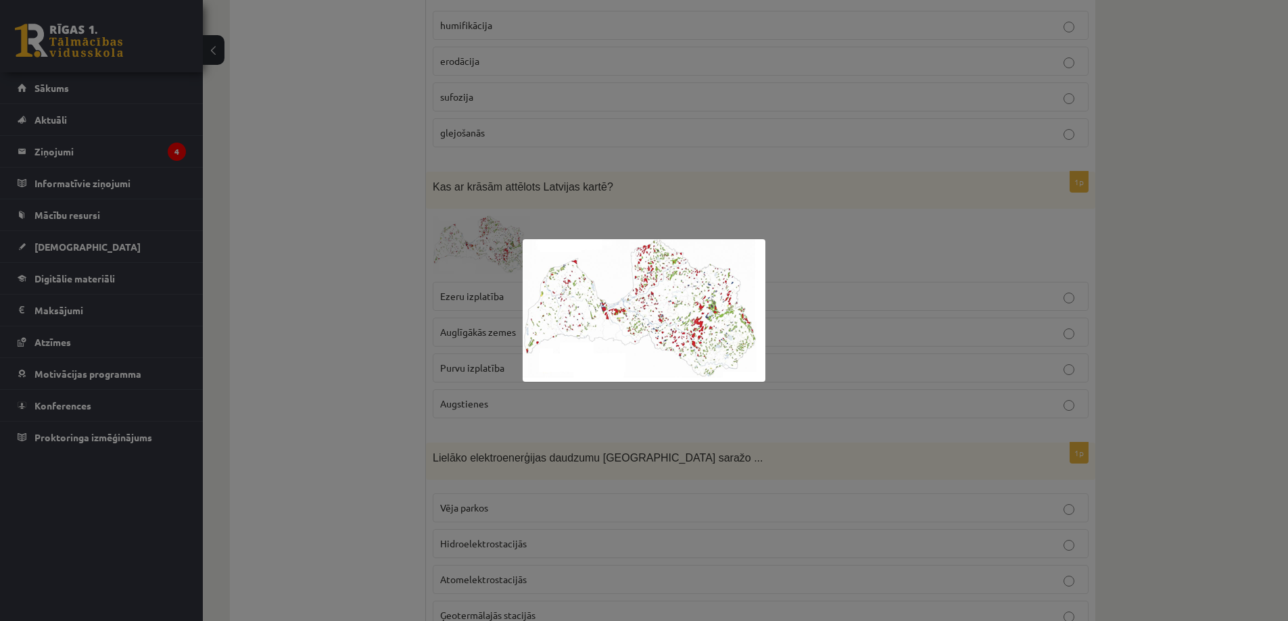
click at [386, 251] on div at bounding box center [644, 310] width 1288 height 621
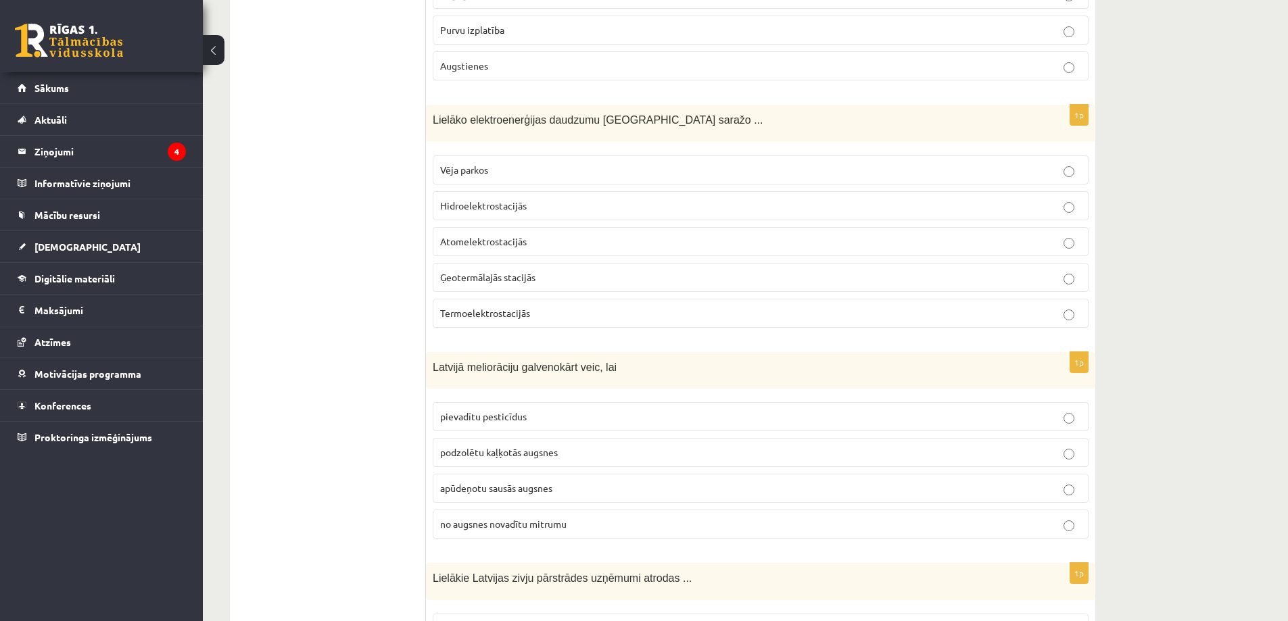
scroll to position [3989, 0]
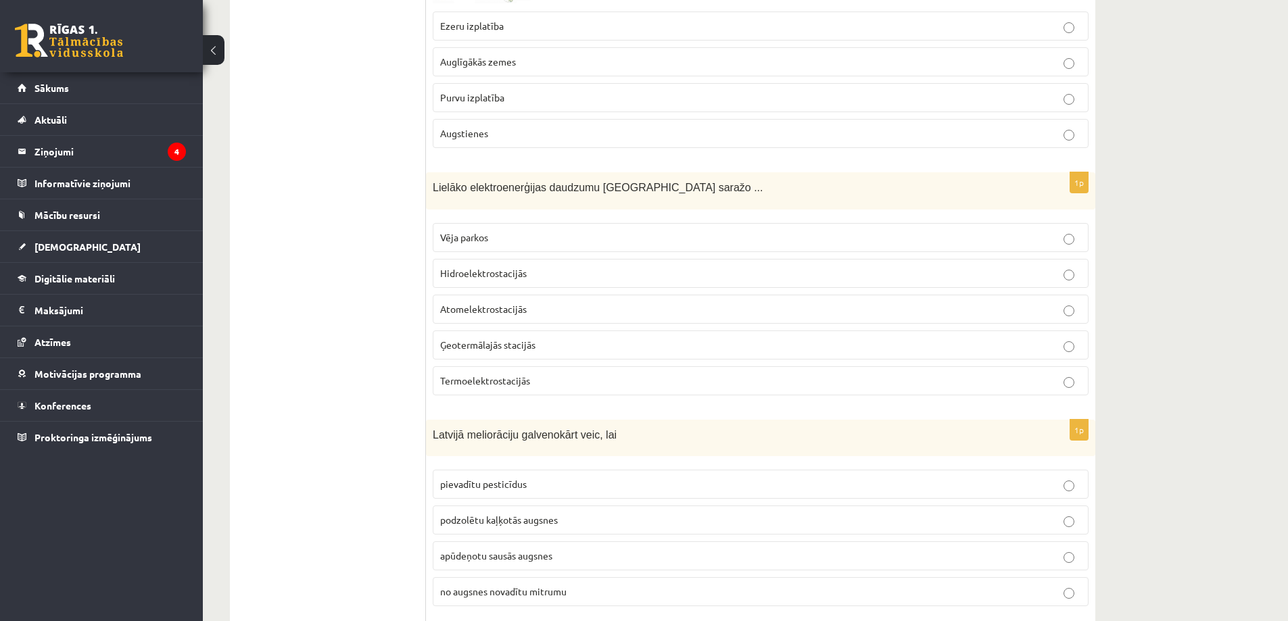
click at [472, 272] on span "Hidroelektrostacijās" at bounding box center [483, 273] width 87 height 12
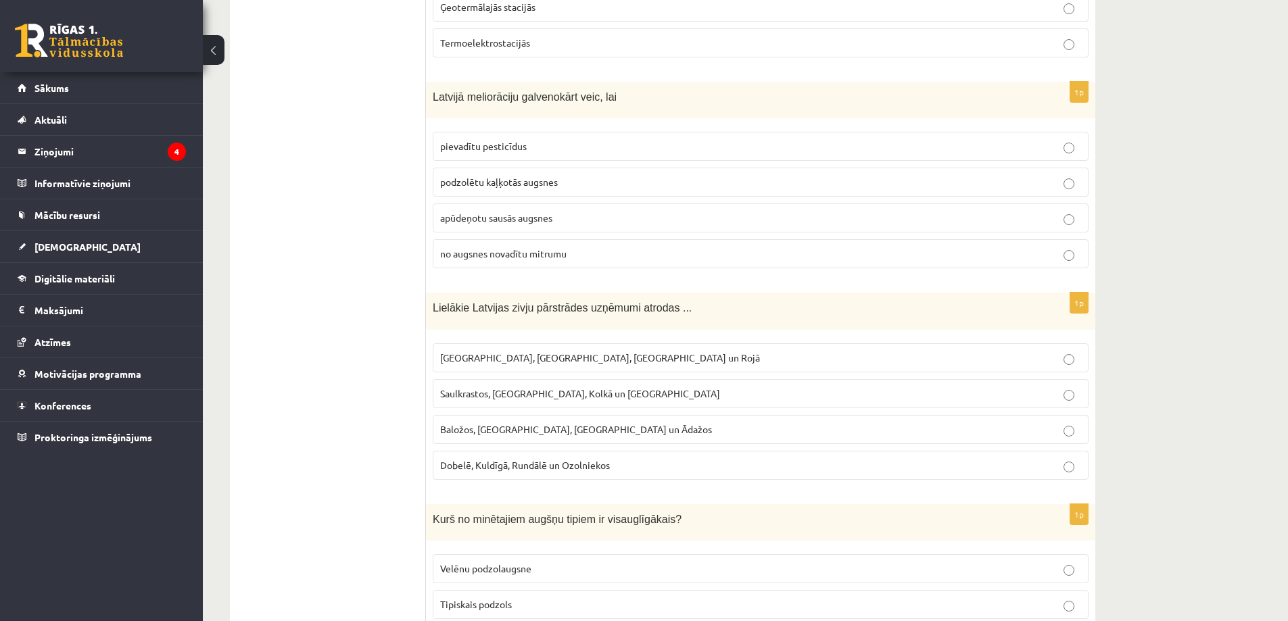
click at [505, 259] on span "no augsnes novadītu mitrumu" at bounding box center [503, 253] width 126 height 12
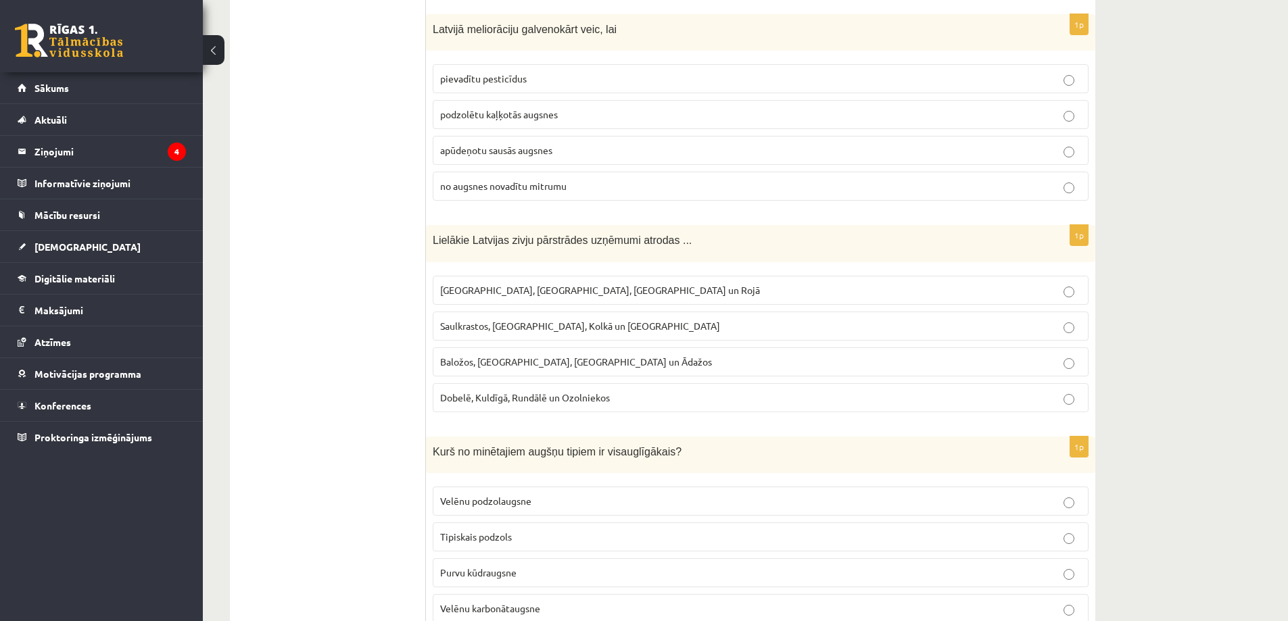
scroll to position [4530, 0]
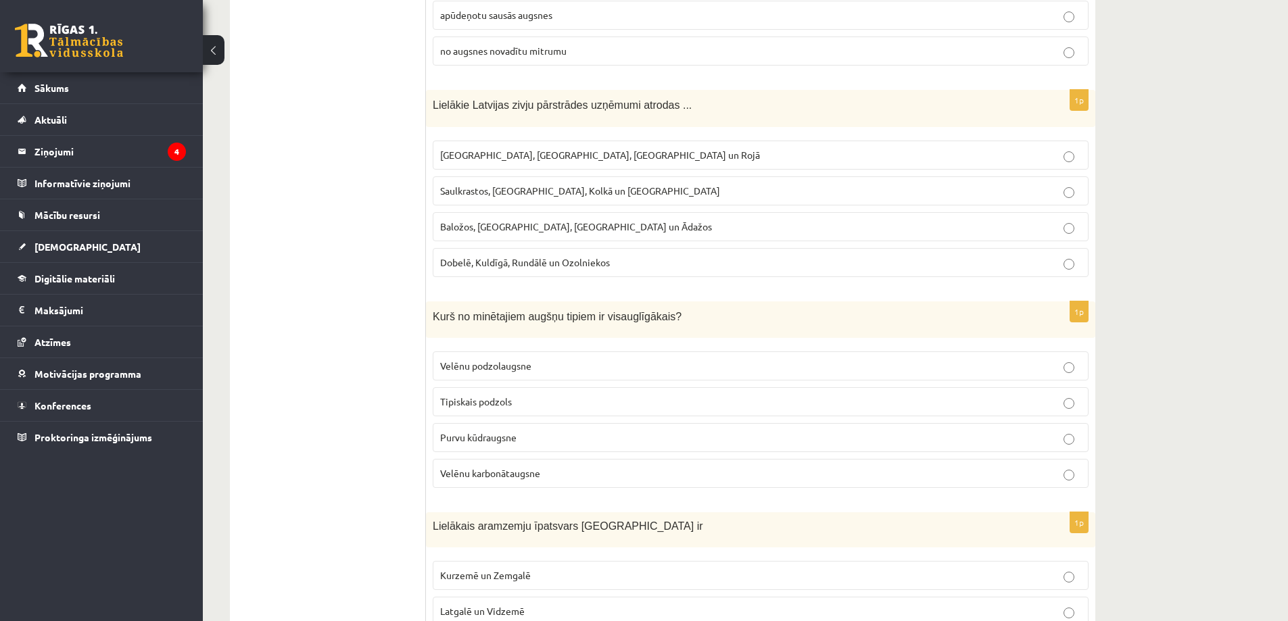
click at [499, 154] on span "Rīgā, Liepājā, Salacgrīvā un Rojā" at bounding box center [600, 155] width 320 height 12
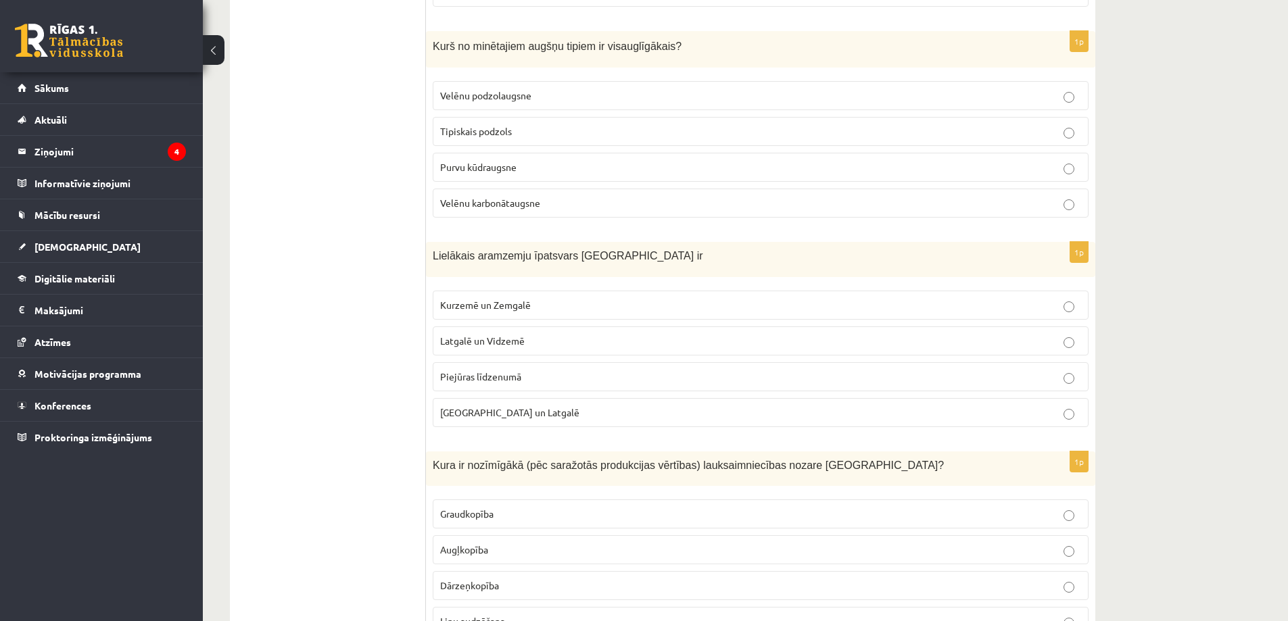
click at [492, 203] on span "Velēnu karbonātaugsne" at bounding box center [490, 203] width 100 height 12
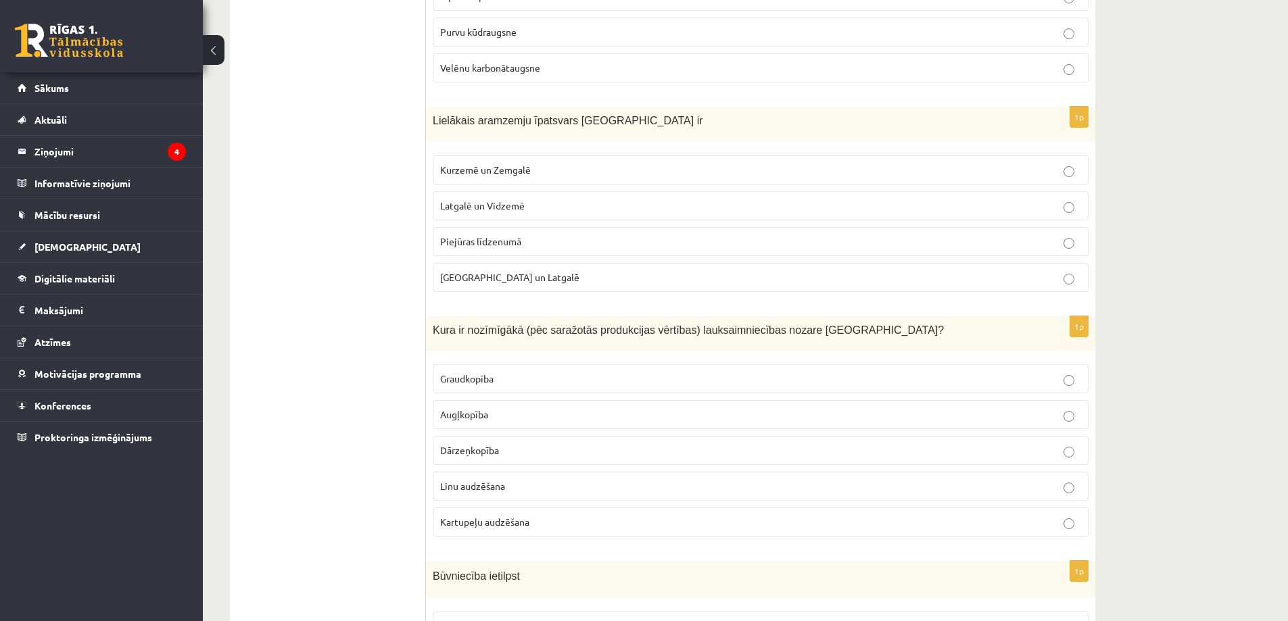
scroll to position [5003, 0]
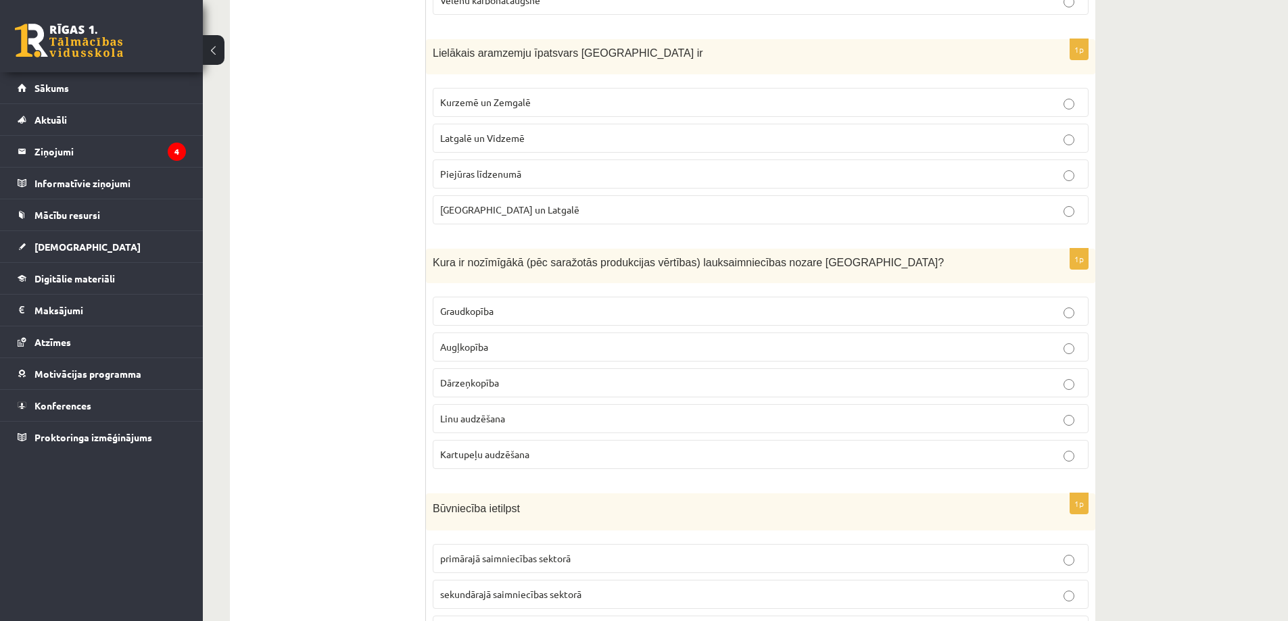
click at [472, 96] on span "Kurzemē un Zemgalē" at bounding box center [485, 102] width 91 height 12
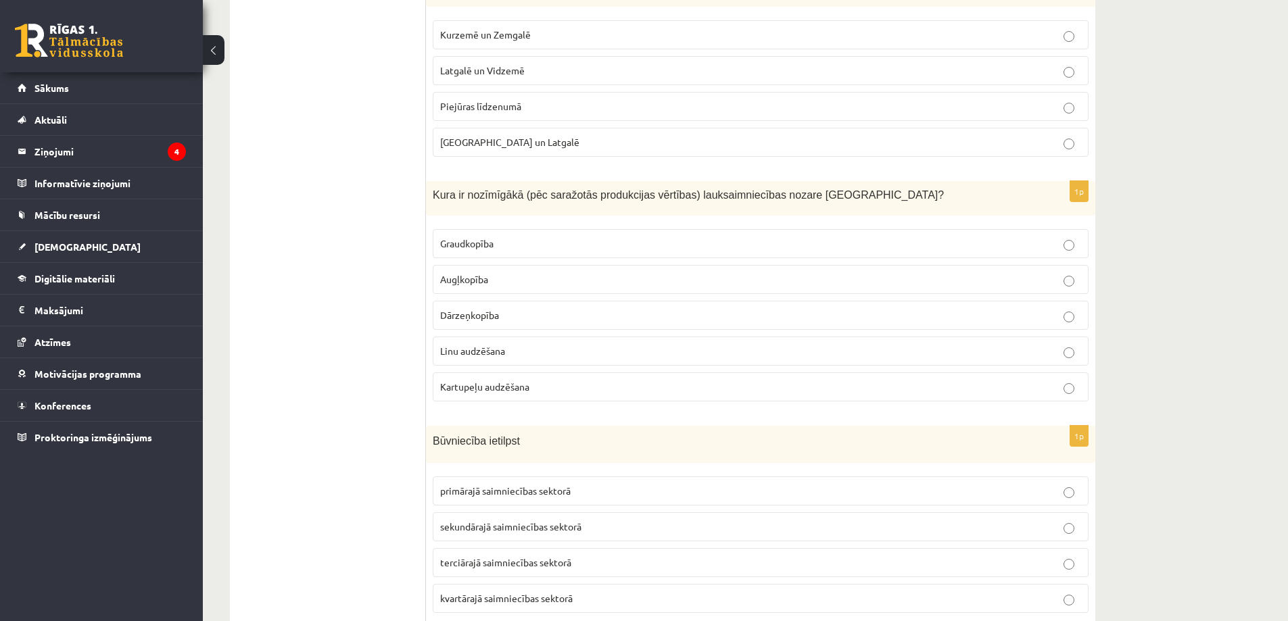
scroll to position [5206, 0]
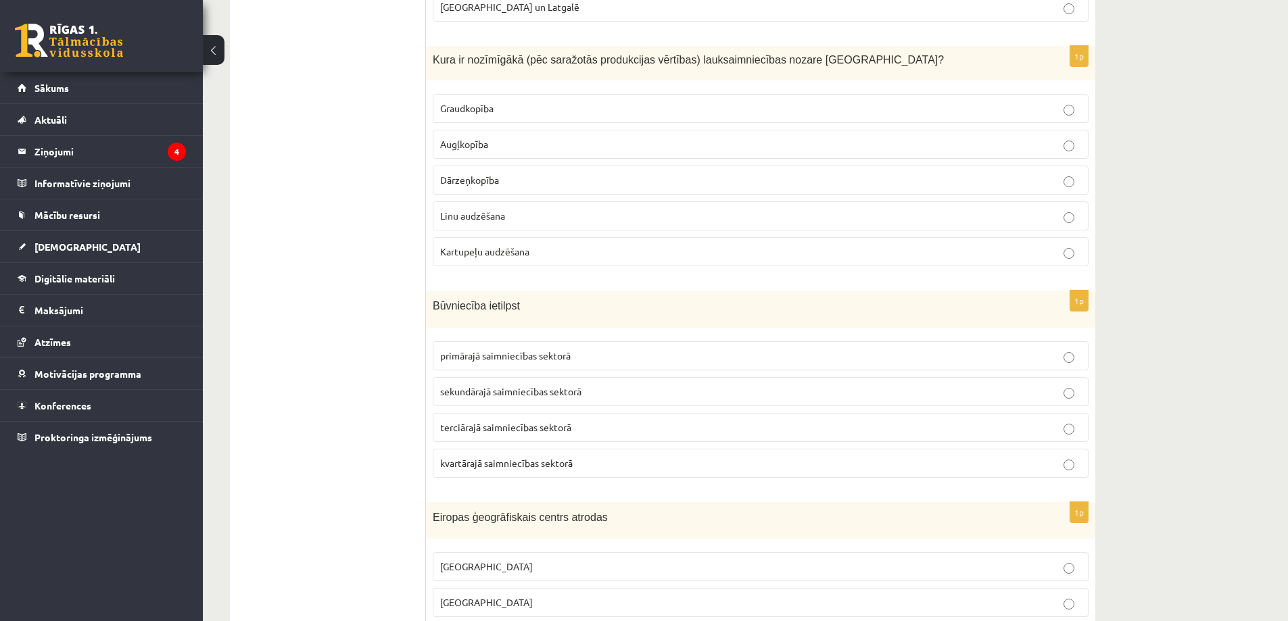
click at [435, 105] on label "Graudkopība" at bounding box center [761, 108] width 656 height 29
click at [527, 392] on span "sekundārajā saimniecības sektorā" at bounding box center [510, 391] width 141 height 12
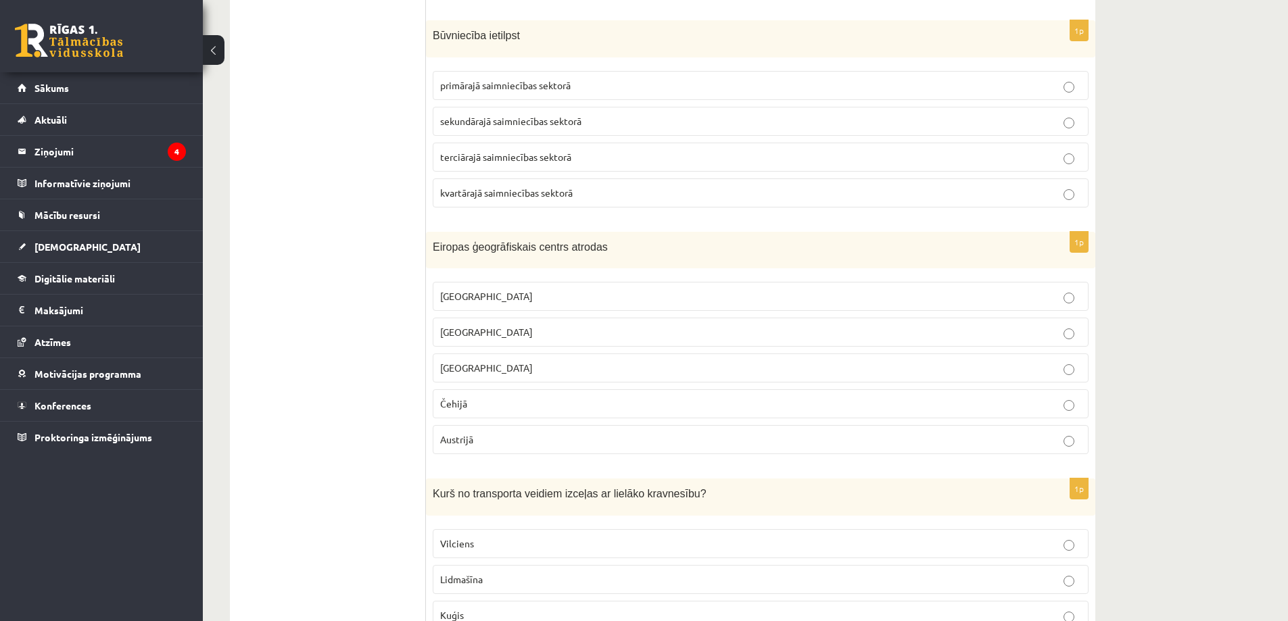
scroll to position [5611, 0]
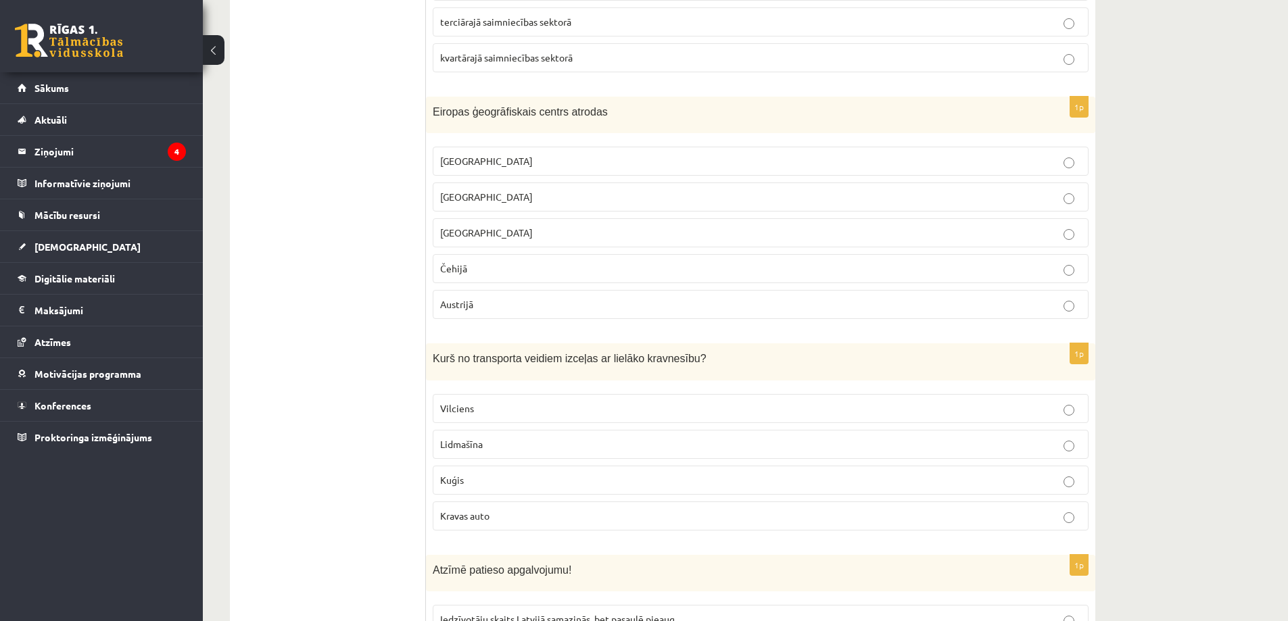
click at [479, 201] on p "Lietuvā" at bounding box center [760, 197] width 641 height 14
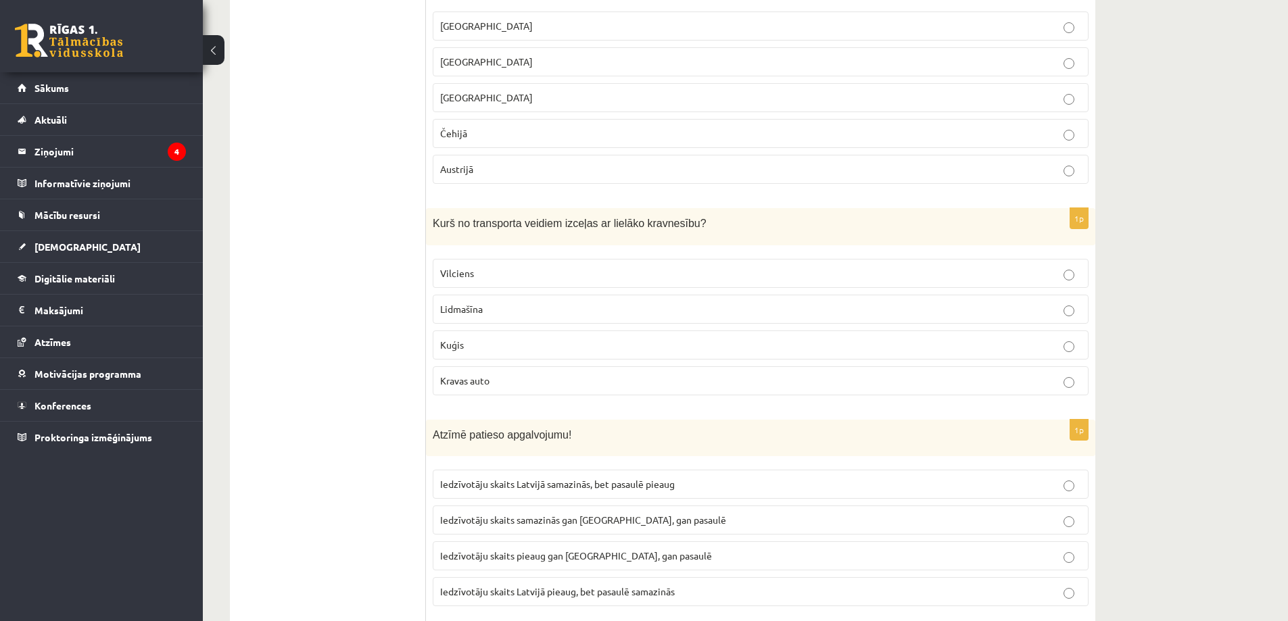
scroll to position [5814, 0]
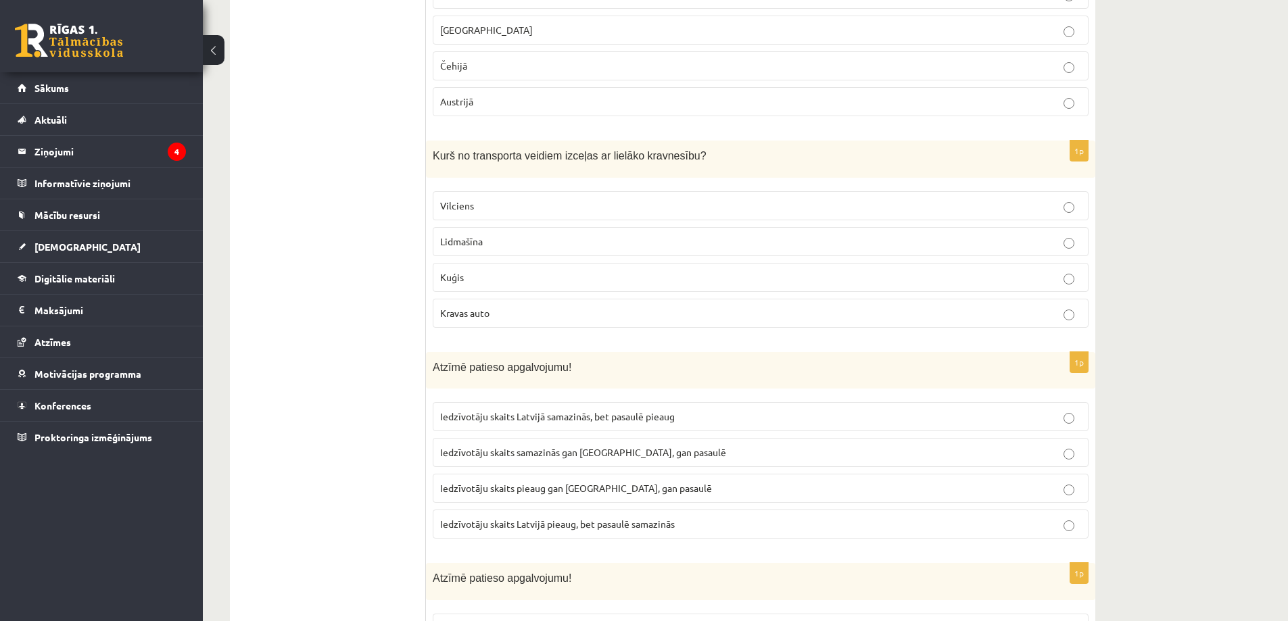
click at [454, 279] on span "Kuģis" at bounding box center [452, 277] width 24 height 12
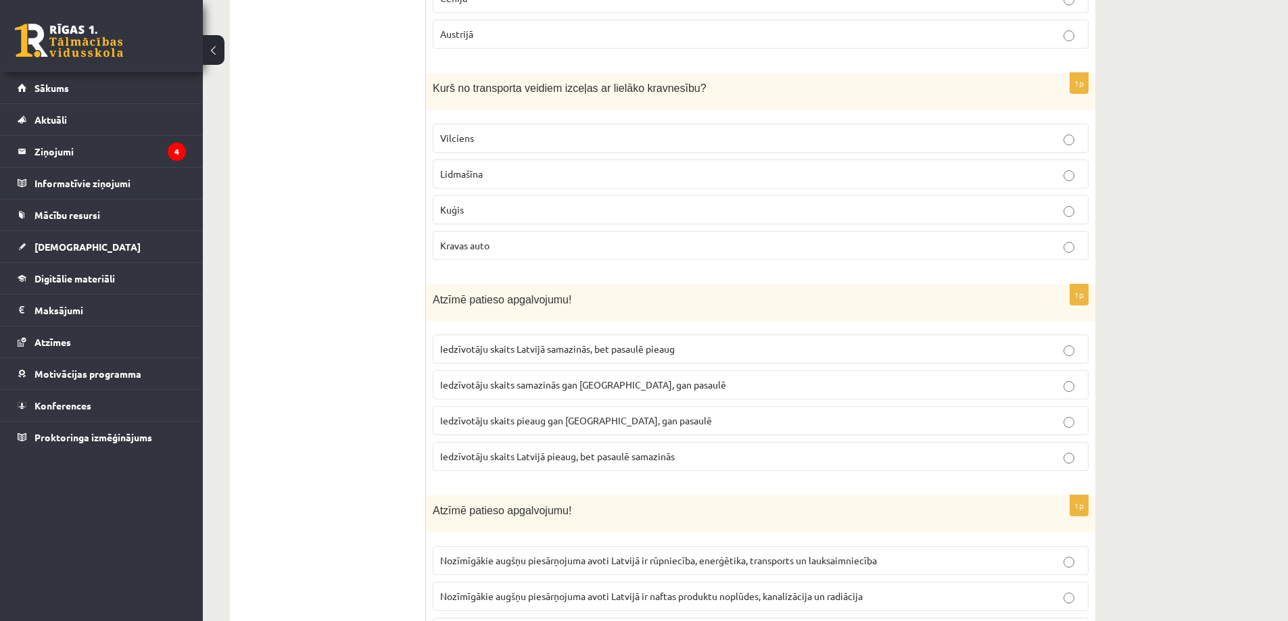
scroll to position [5949, 0]
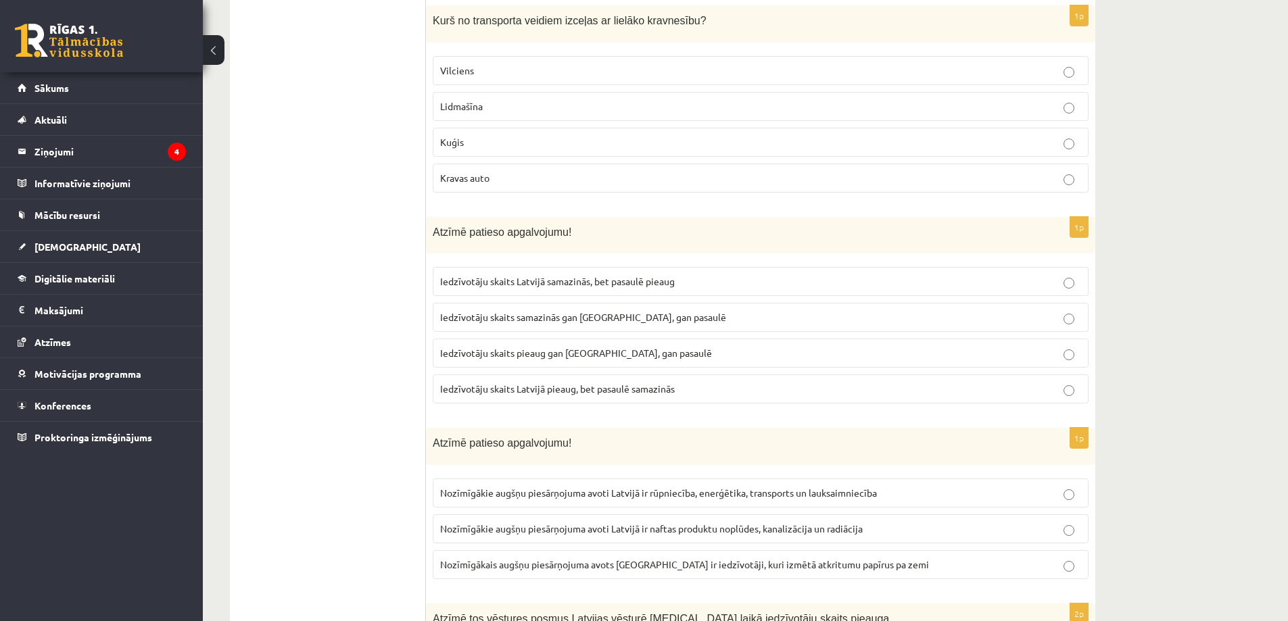
click at [498, 278] on span "Iedzīvotāju skaits Latvijā samazinās, bet pasaulē pieaug" at bounding box center [557, 281] width 235 height 12
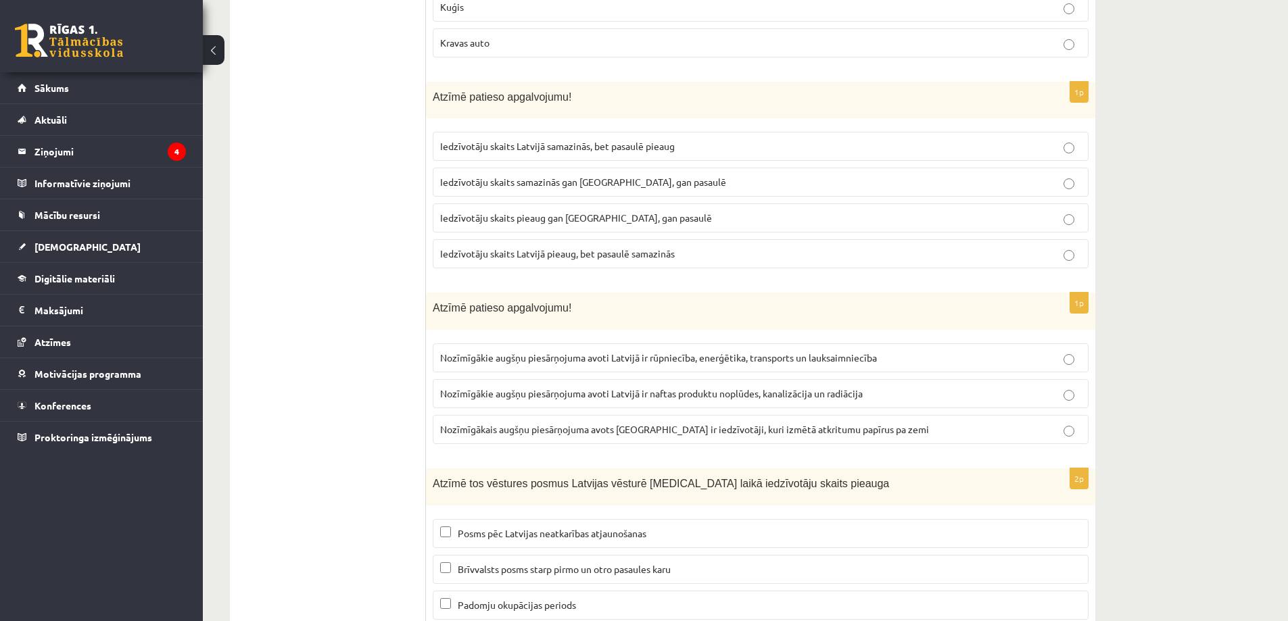
click at [514, 348] on label "Nozīmīgākie augšņu piesārņojuma avoti Latvijā ir rūpniecība, enerģētika, transp…" at bounding box center [761, 357] width 656 height 29
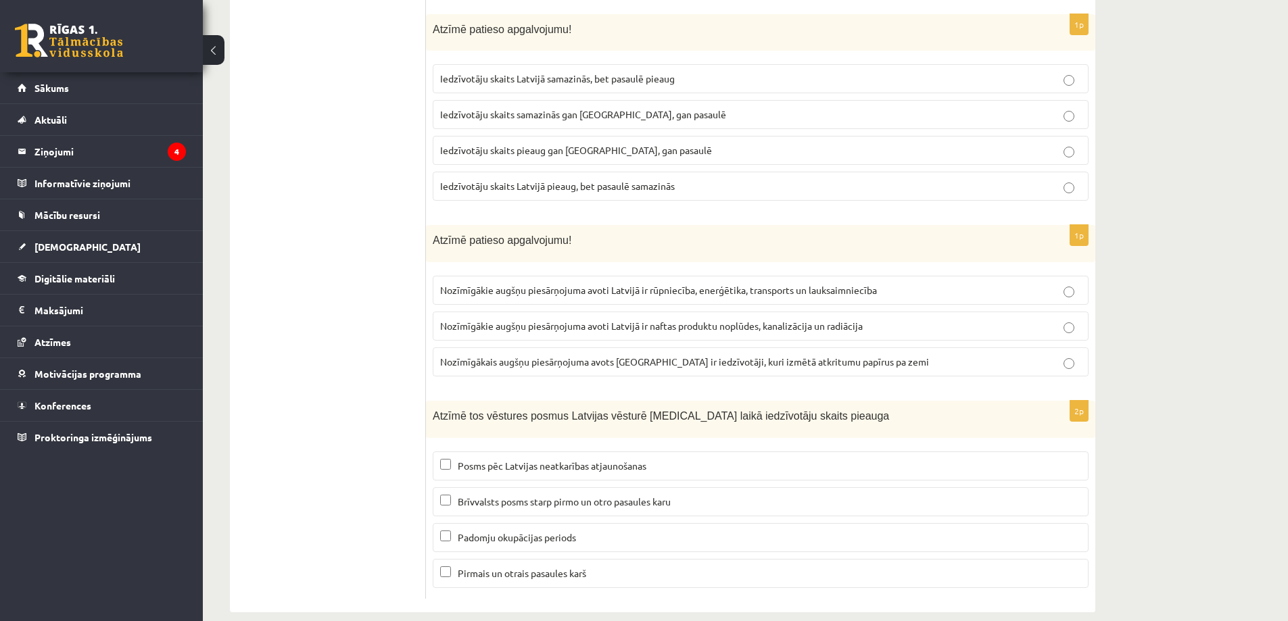
scroll to position [6170, 0]
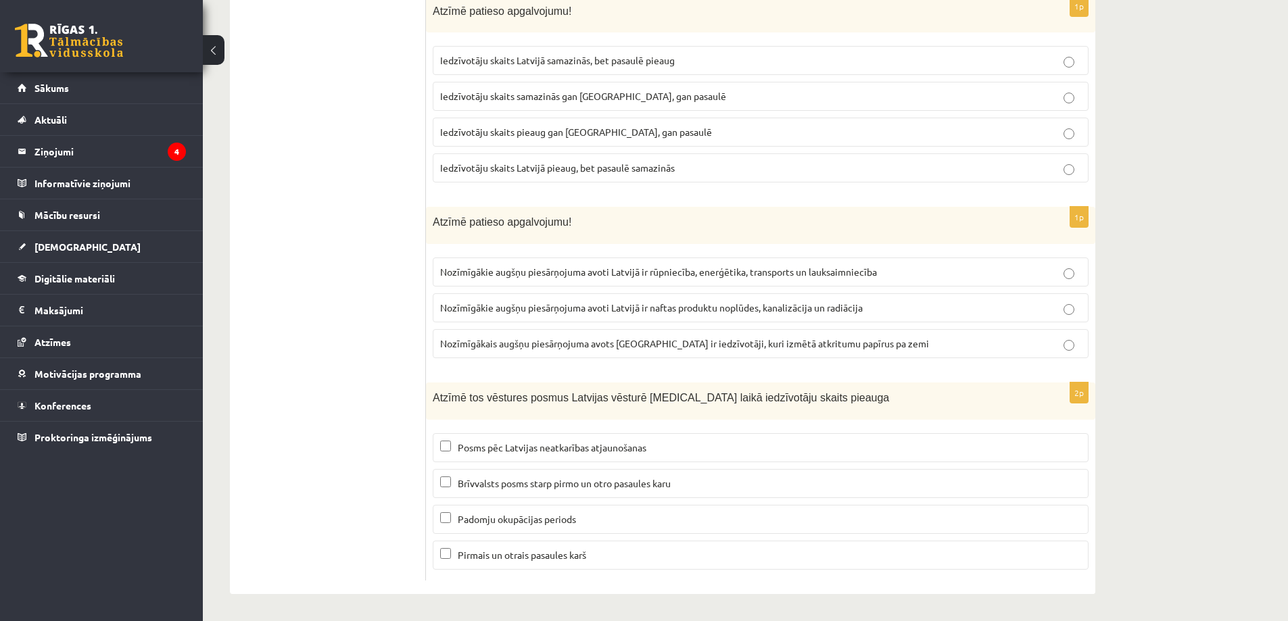
click at [505, 481] on span "Brīvvalsts posms starp pirmo un otro pasaules karu" at bounding box center [564, 483] width 213 height 12
click at [494, 521] on span "Padomju okupācijas periods" at bounding box center [517, 519] width 118 height 12
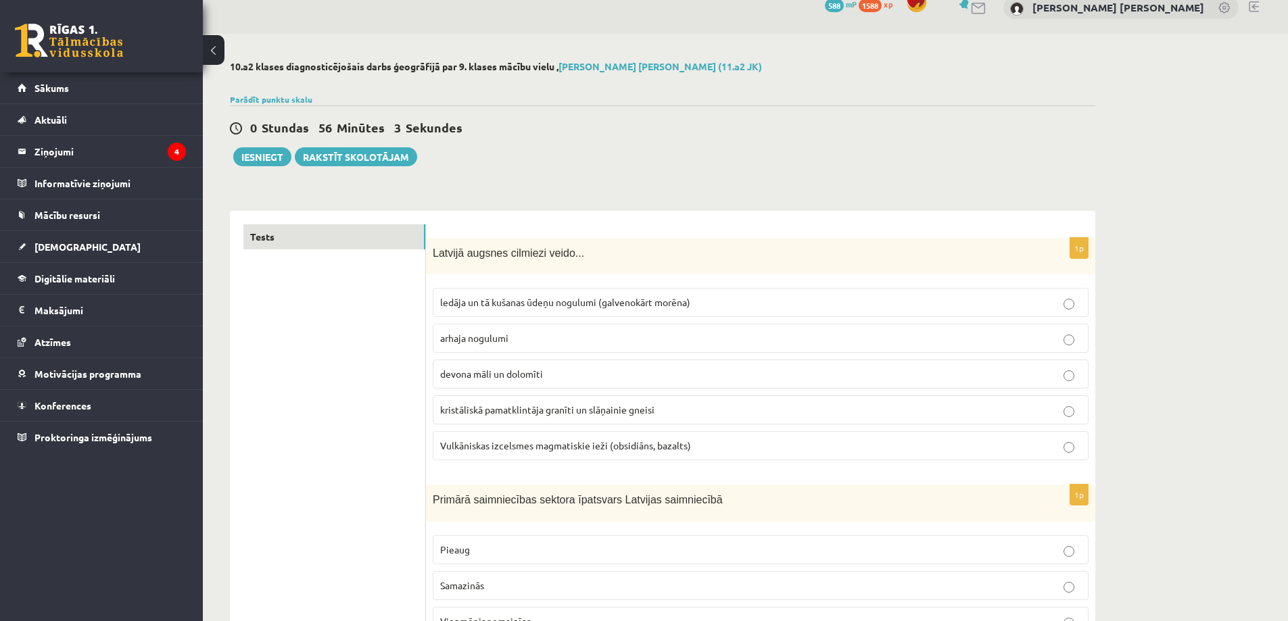
scroll to position [0, 0]
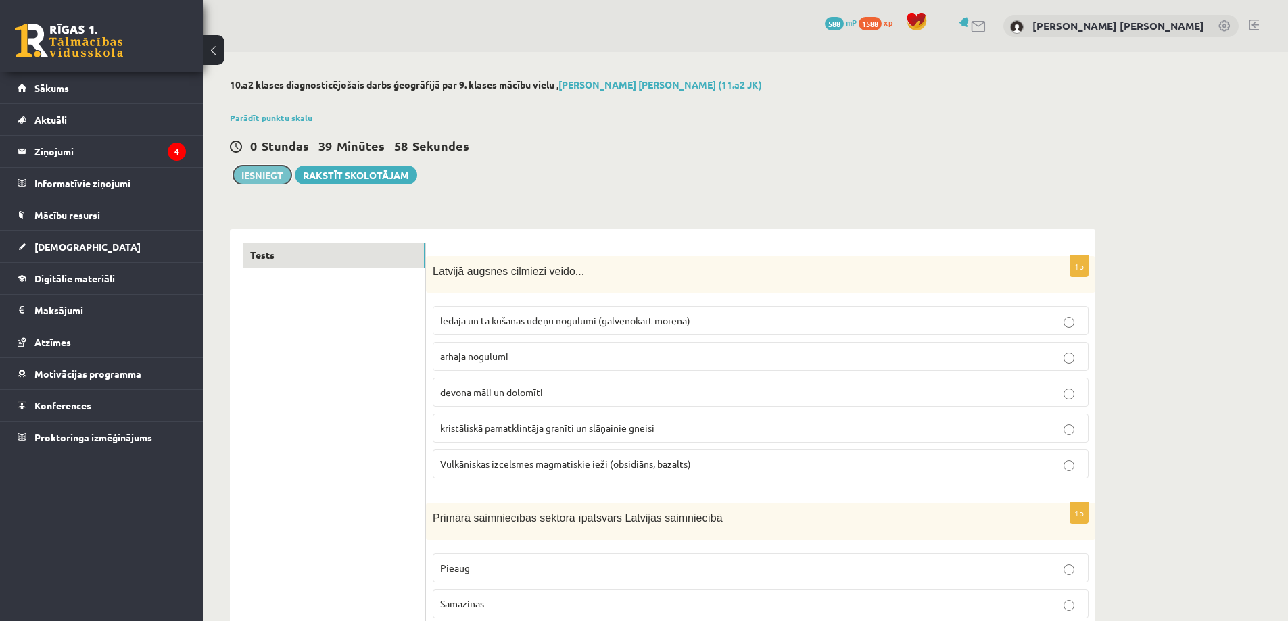
click at [266, 169] on button "Iesniegt" at bounding box center [262, 175] width 58 height 19
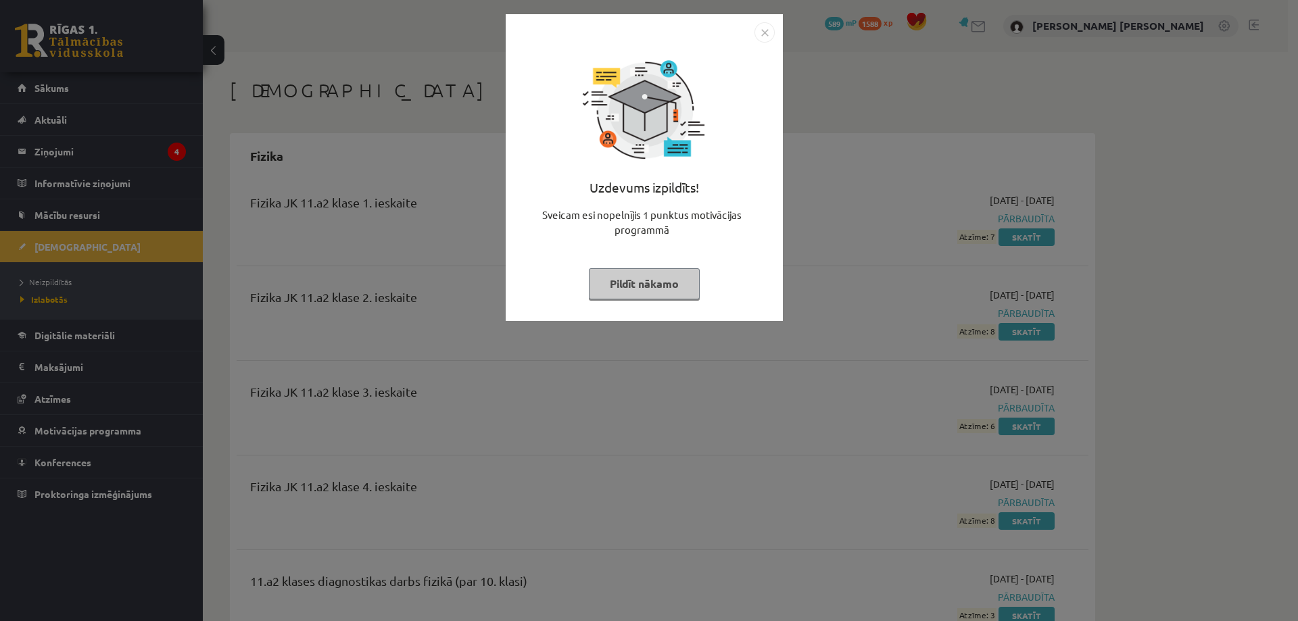
click at [627, 277] on button "Pildīt nākamo" at bounding box center [644, 283] width 111 height 31
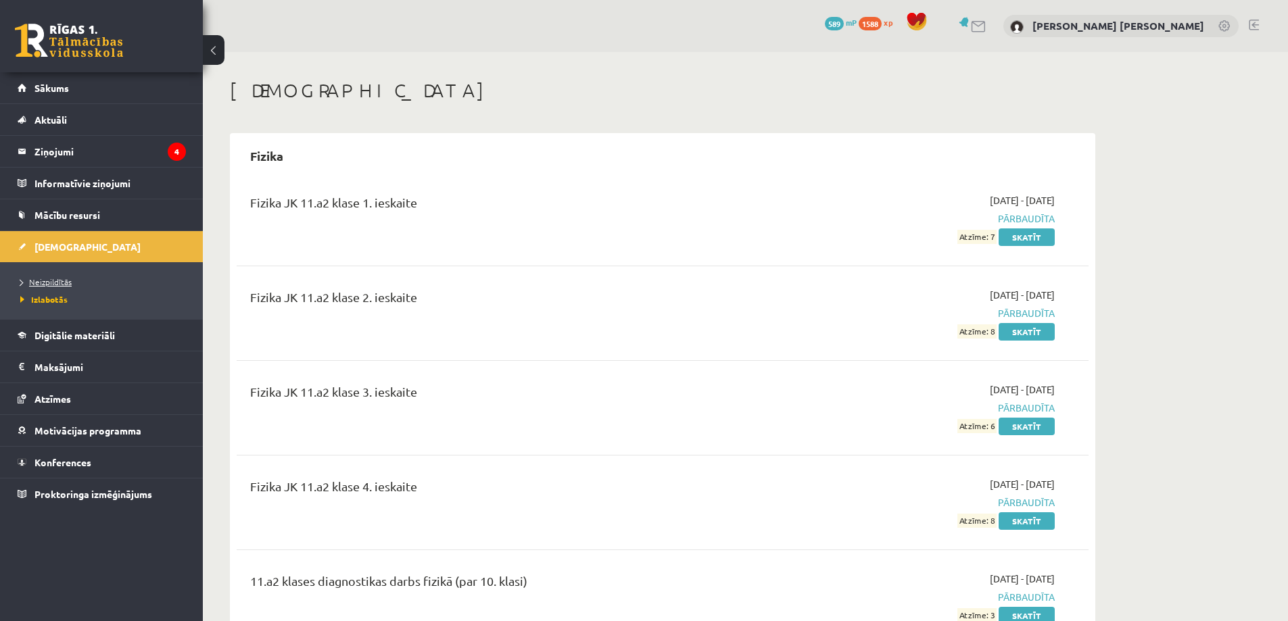
click at [47, 279] on span "Neizpildītās" at bounding box center [45, 282] width 51 height 11
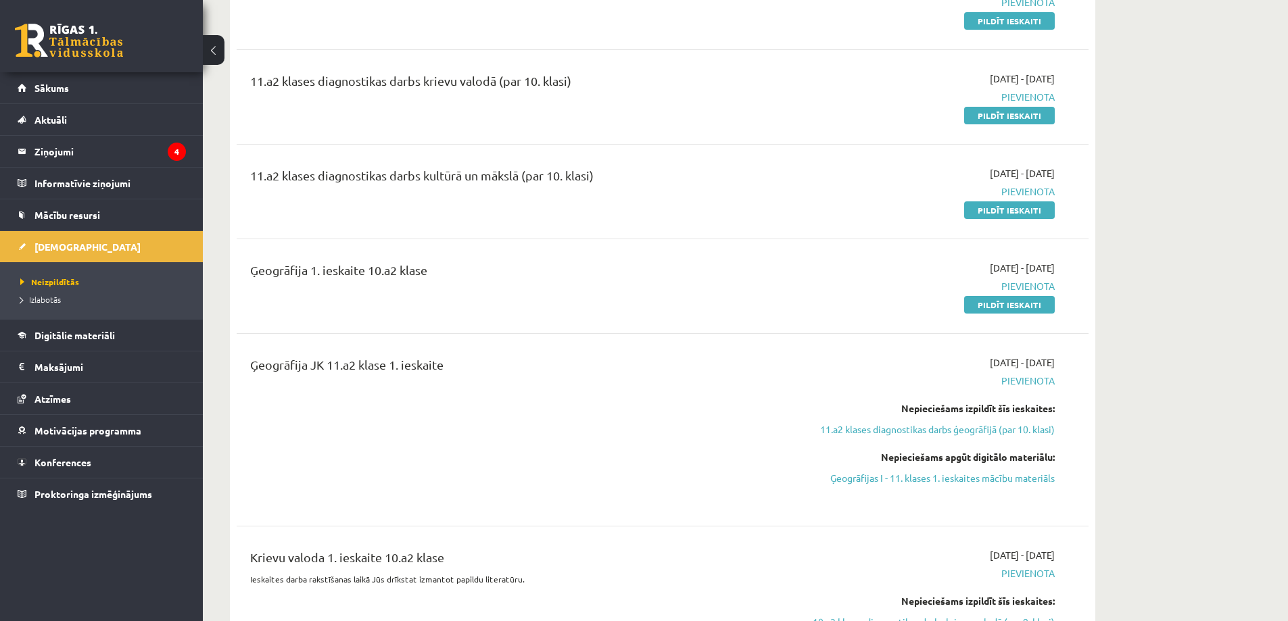
scroll to position [338, 0]
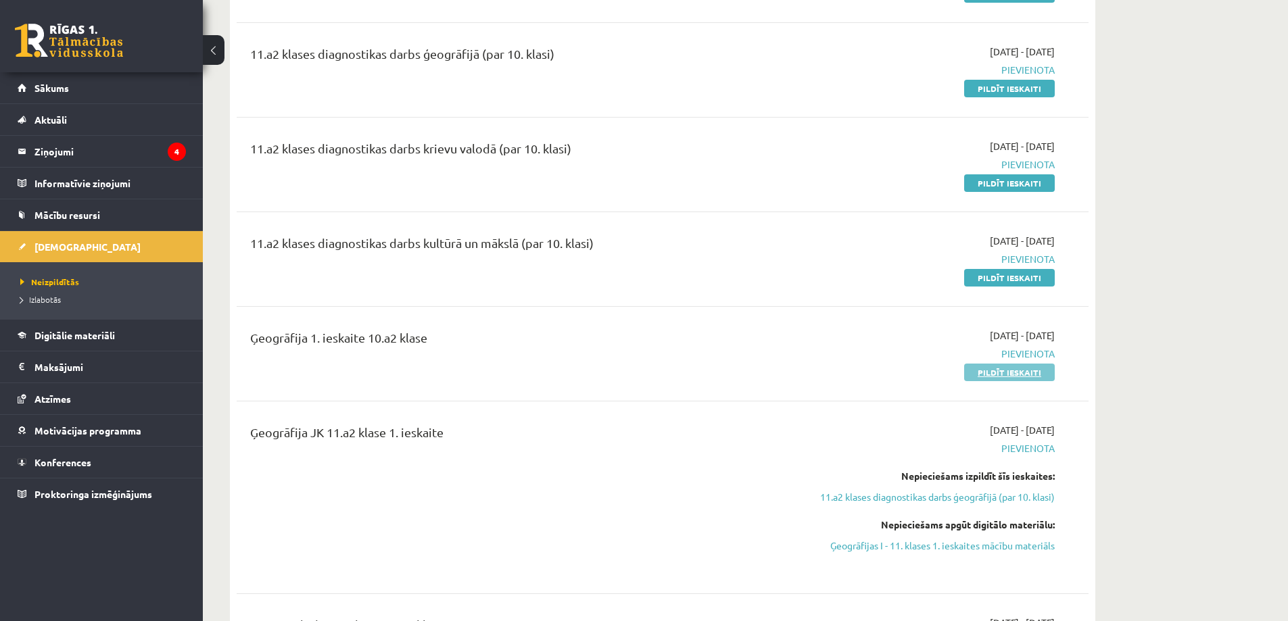
click at [995, 375] on link "Pildīt ieskaiti" at bounding box center [1009, 373] width 91 height 18
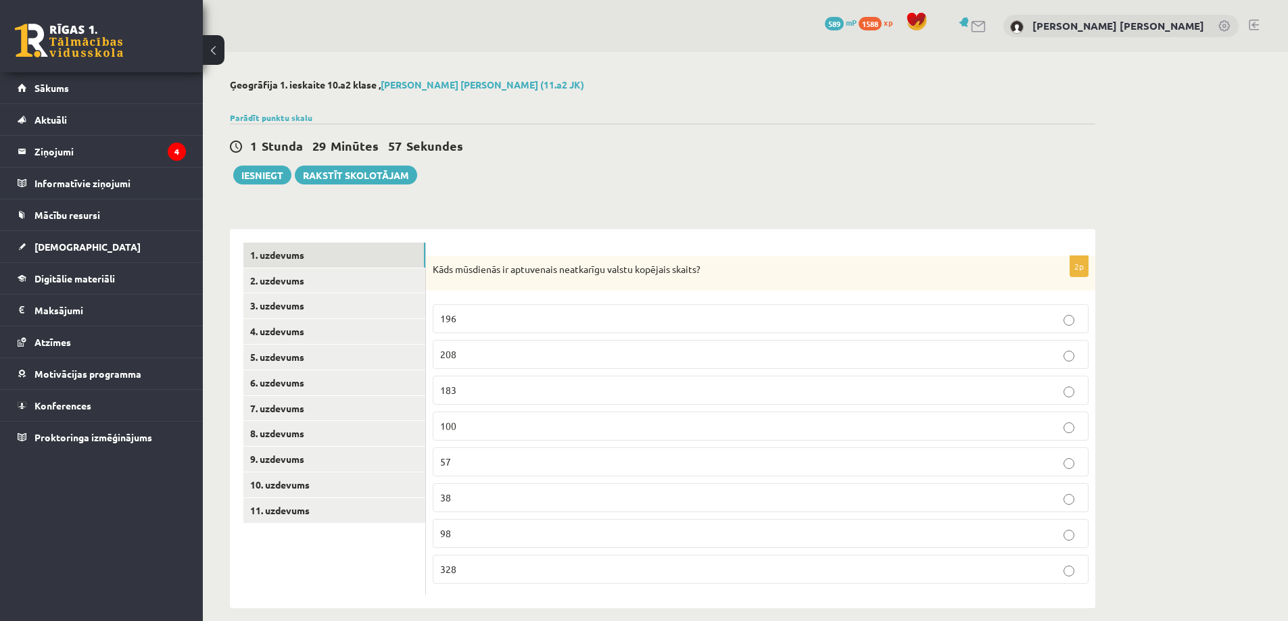
scroll to position [14, 0]
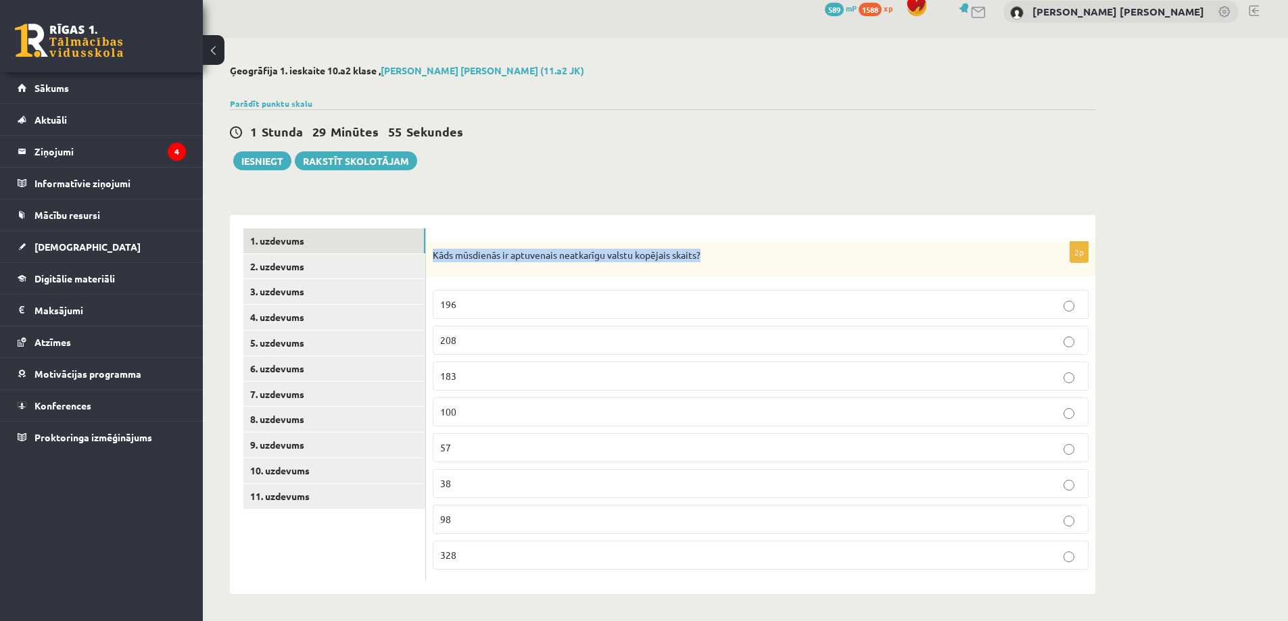
drag, startPoint x: 432, startPoint y: 254, endPoint x: 715, endPoint y: 268, distance: 283.7
click at [715, 268] on div "Kāds mūsdienās ir aptuvenais neatkarīgu valstu kopējais skaits?" at bounding box center [760, 259] width 669 height 35
copy p "Kāds mūsdienās ir aptuvenais neatkarīgu valstu kopējais skaits?"
click at [467, 305] on p "196" at bounding box center [760, 304] width 641 height 14
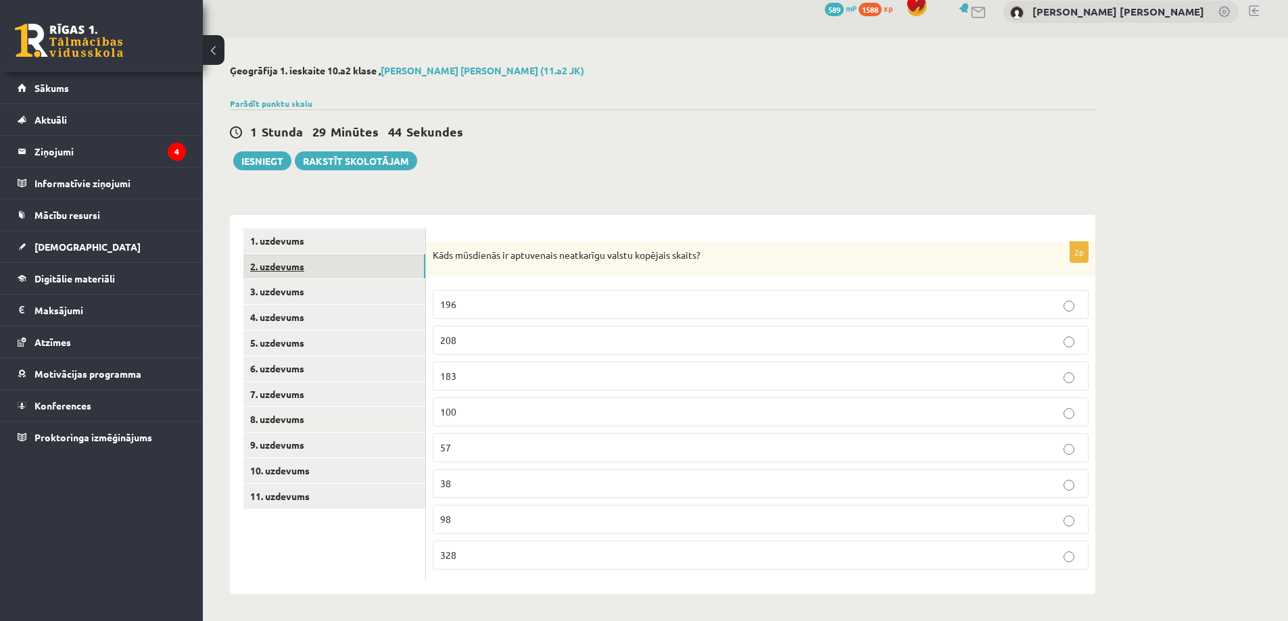
click at [310, 270] on link "2. uzdevums" at bounding box center [334, 266] width 182 height 25
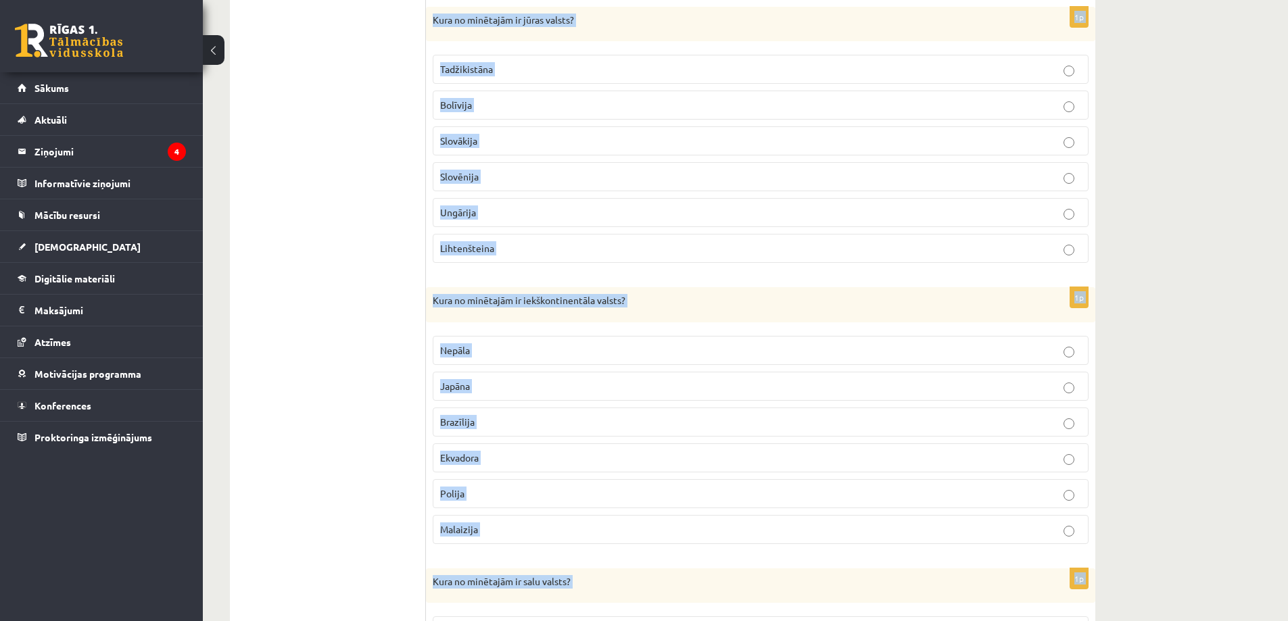
scroll to position [1347, 0]
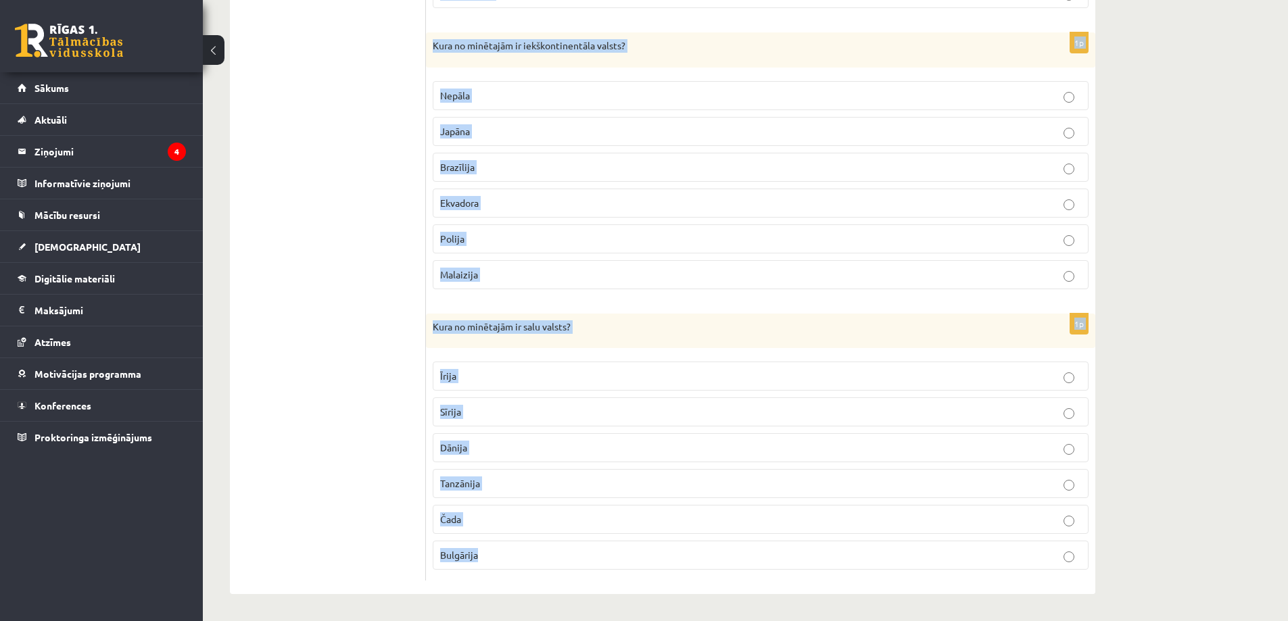
drag, startPoint x: 433, startPoint y: 253, endPoint x: 744, endPoint y: 642, distance: 497.8
copy form "Kura no minētajām ir salu valsts? Taizeme Lesoto Filipīnas Vjetnama Paragvaja M…"
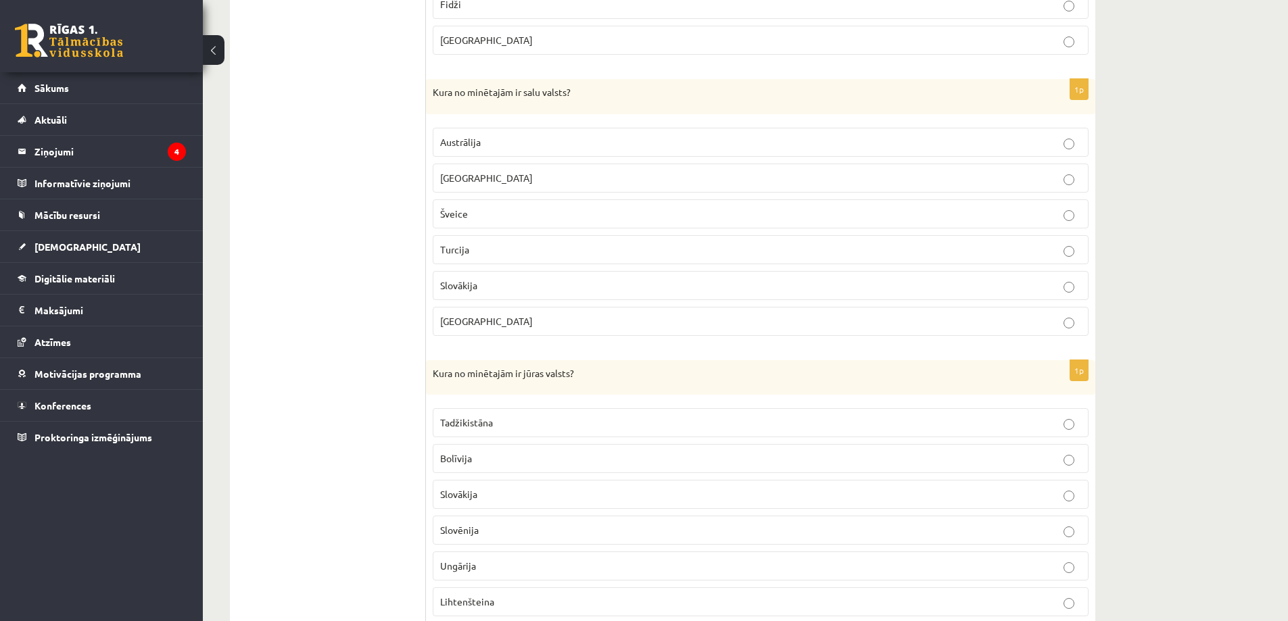
scroll to position [198, 0]
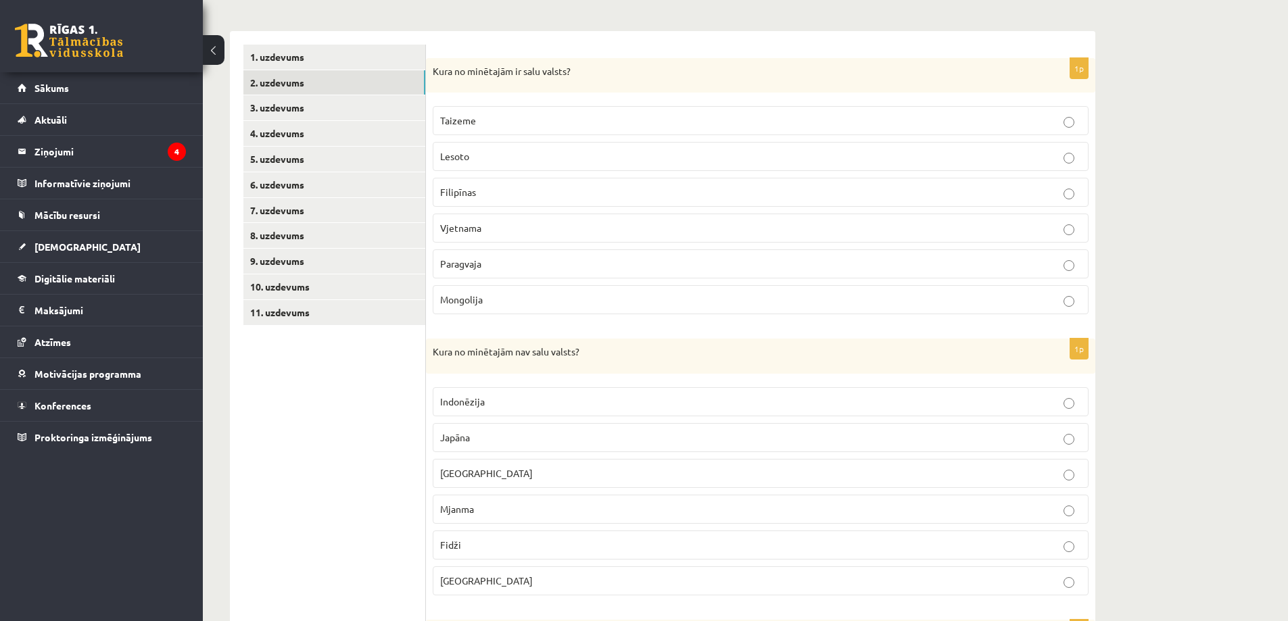
click at [477, 192] on p "Filipīnas" at bounding box center [760, 192] width 641 height 14
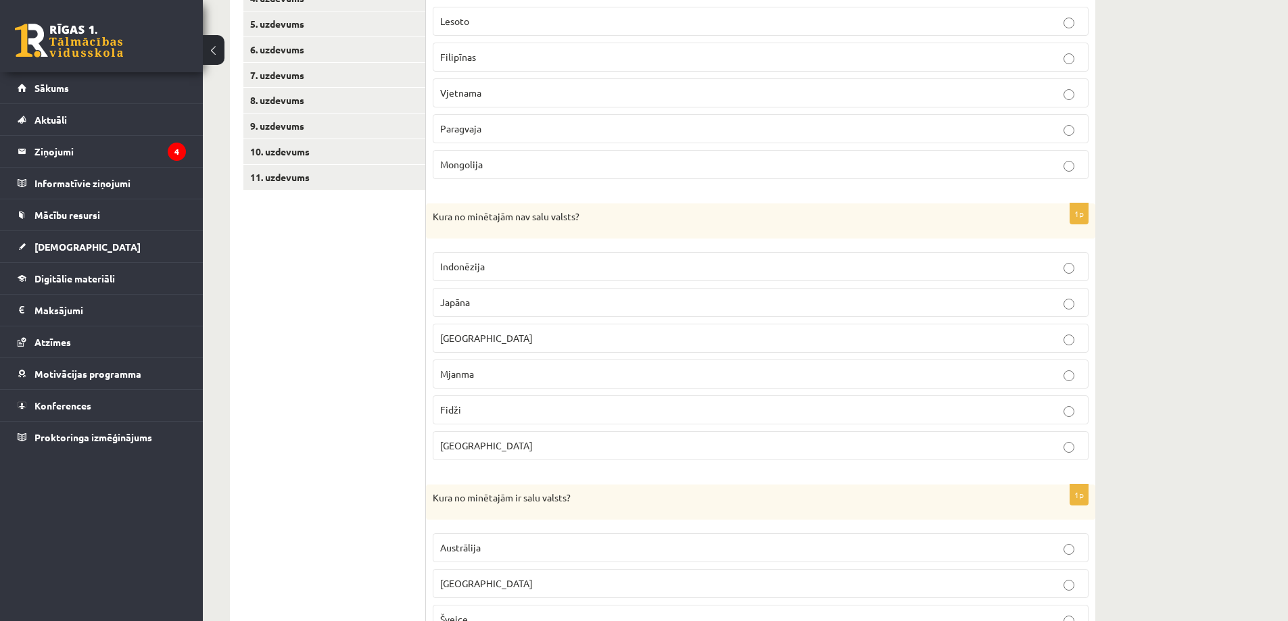
click at [473, 374] on span "Mjanma" at bounding box center [457, 374] width 34 height 12
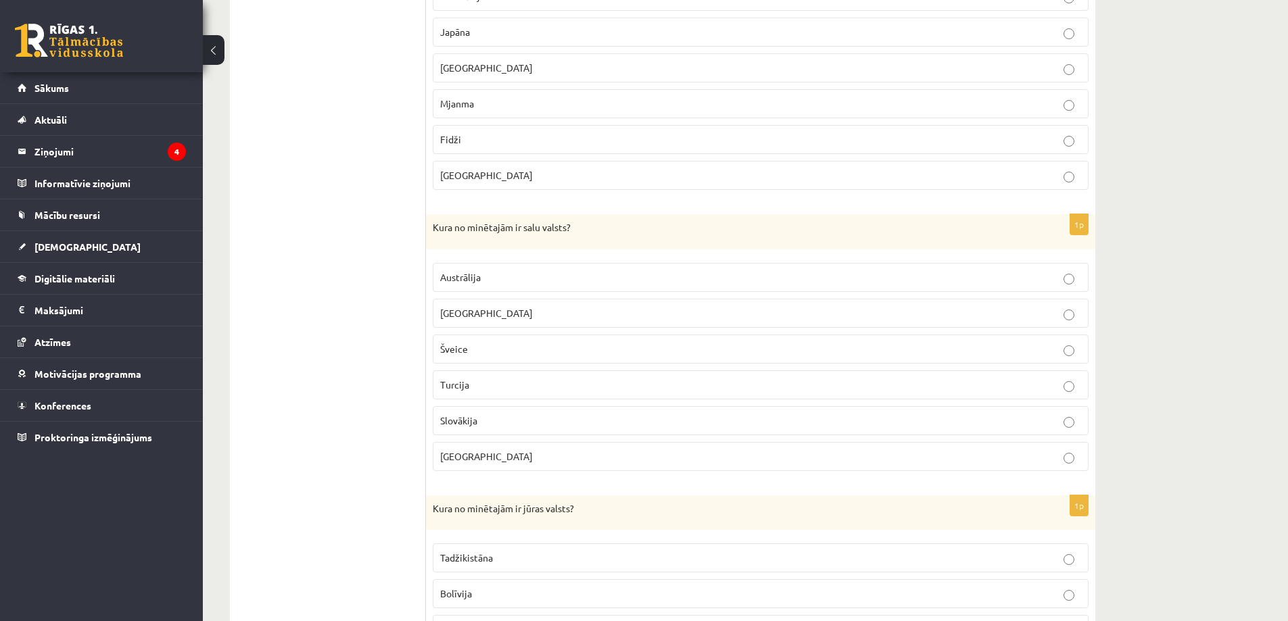
click at [483, 321] on label "Madagaskara" at bounding box center [761, 313] width 656 height 29
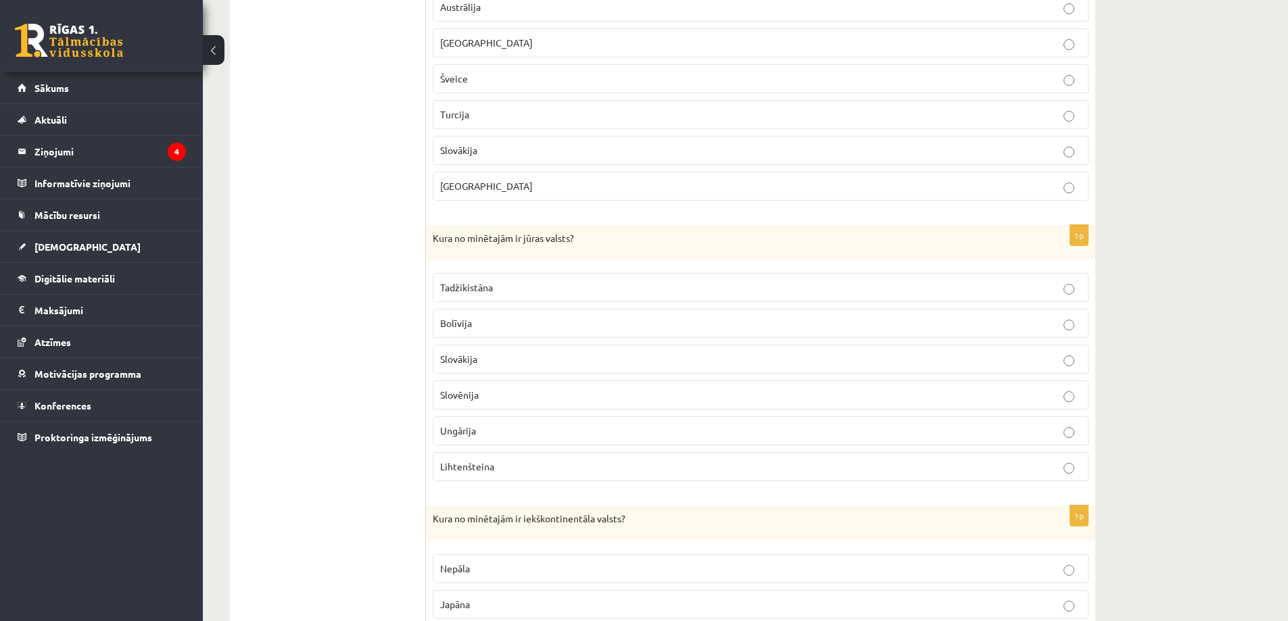
scroll to position [942, 0]
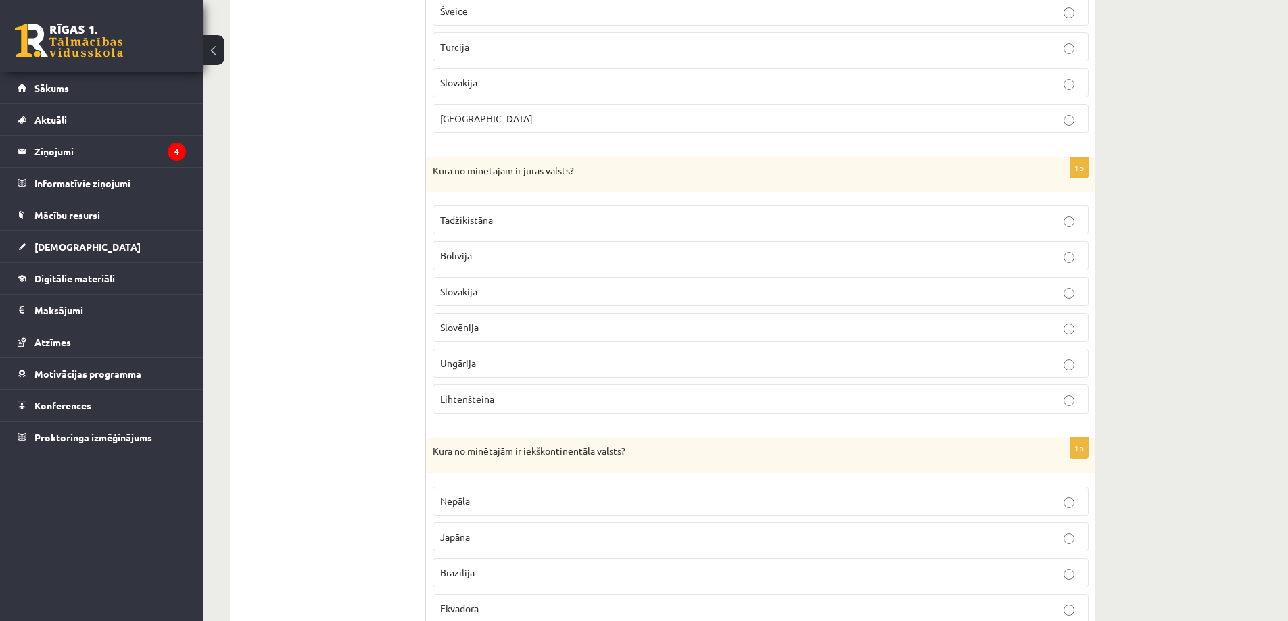
click at [480, 327] on p "Slovēnija" at bounding box center [760, 327] width 641 height 14
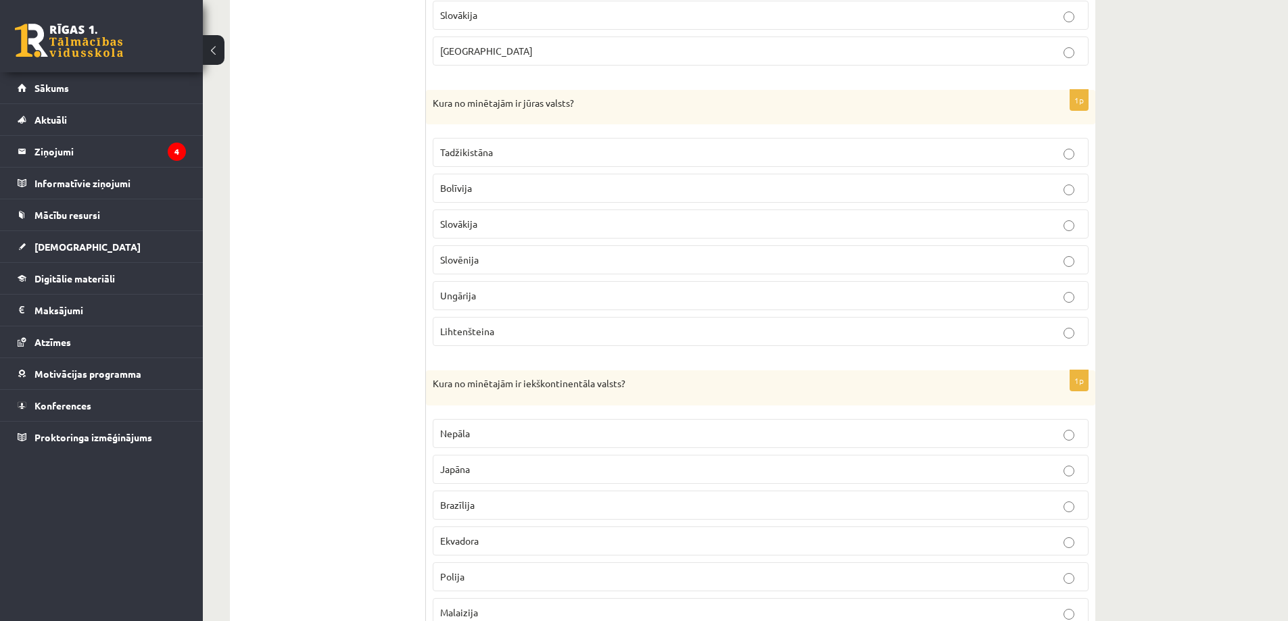
scroll to position [1212, 0]
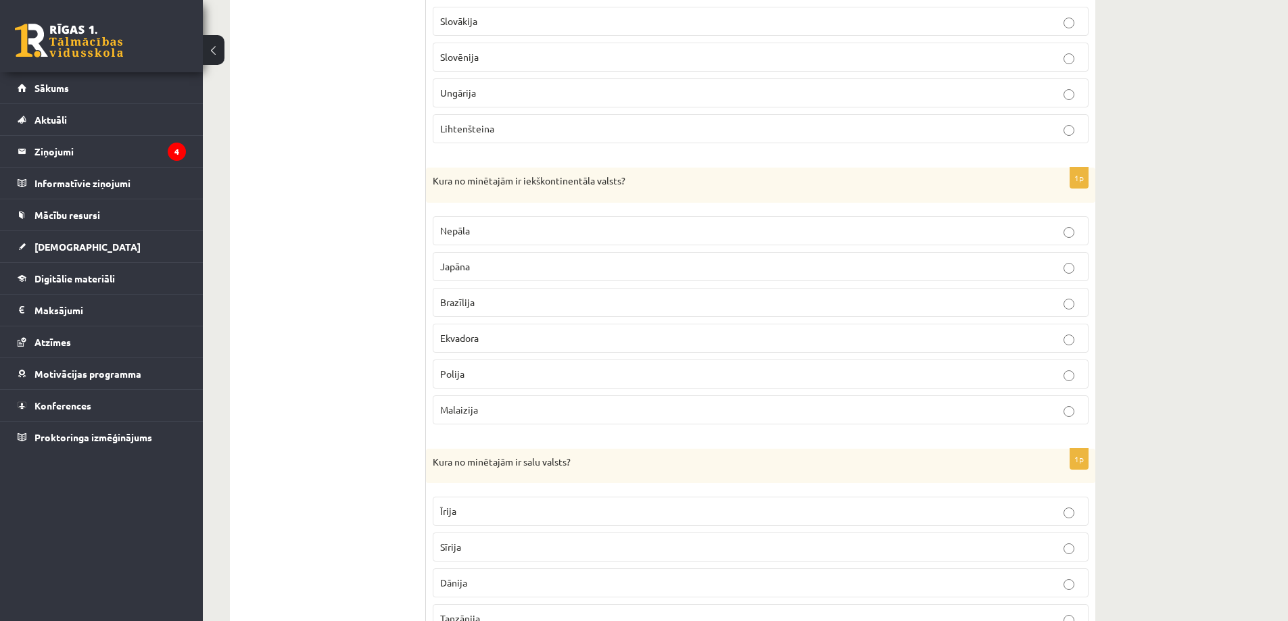
click at [466, 236] on span "Nepāla" at bounding box center [455, 230] width 30 height 12
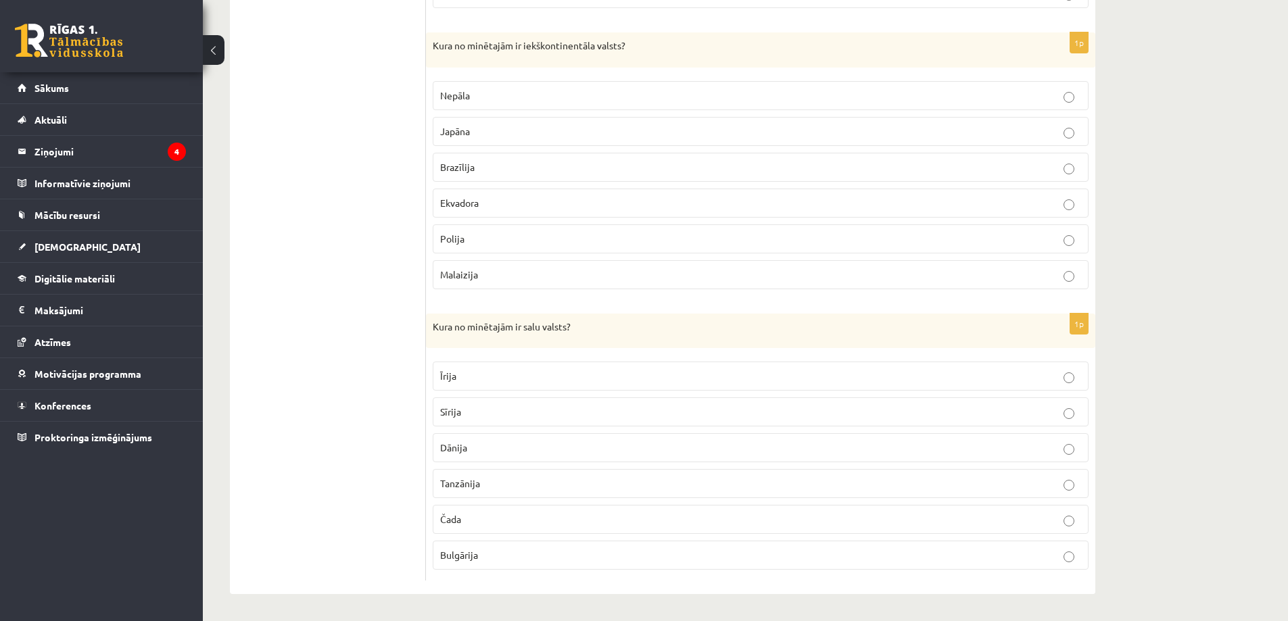
click at [462, 381] on p "Īrija" at bounding box center [760, 376] width 641 height 14
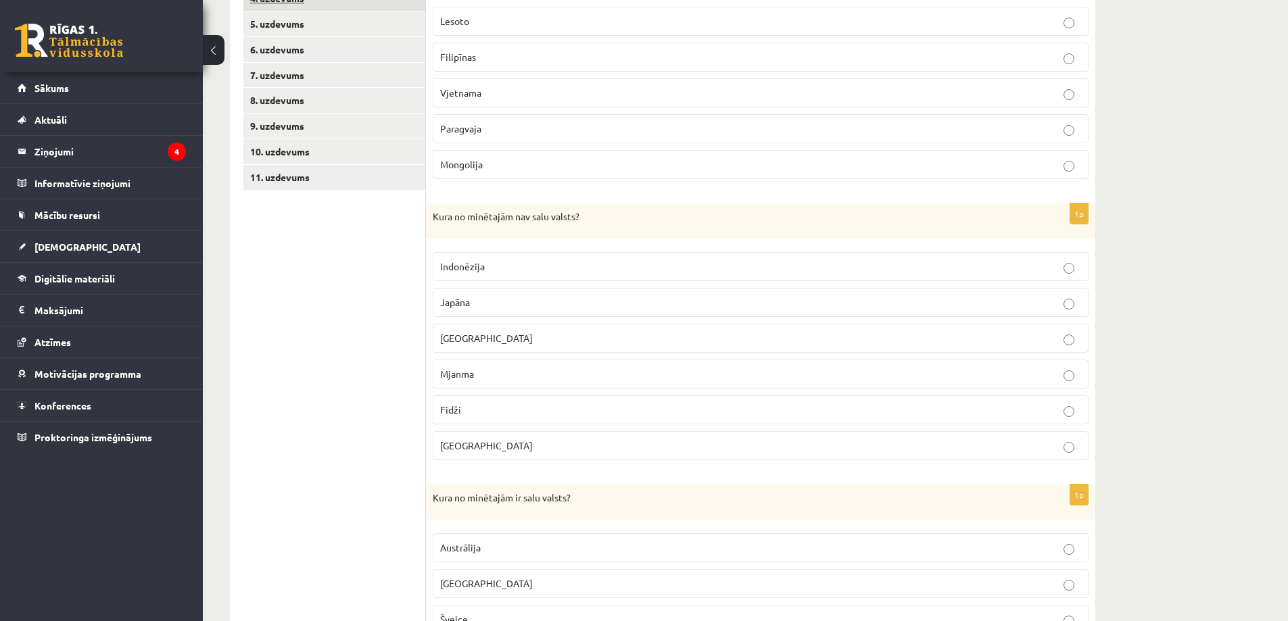
scroll to position [0, 0]
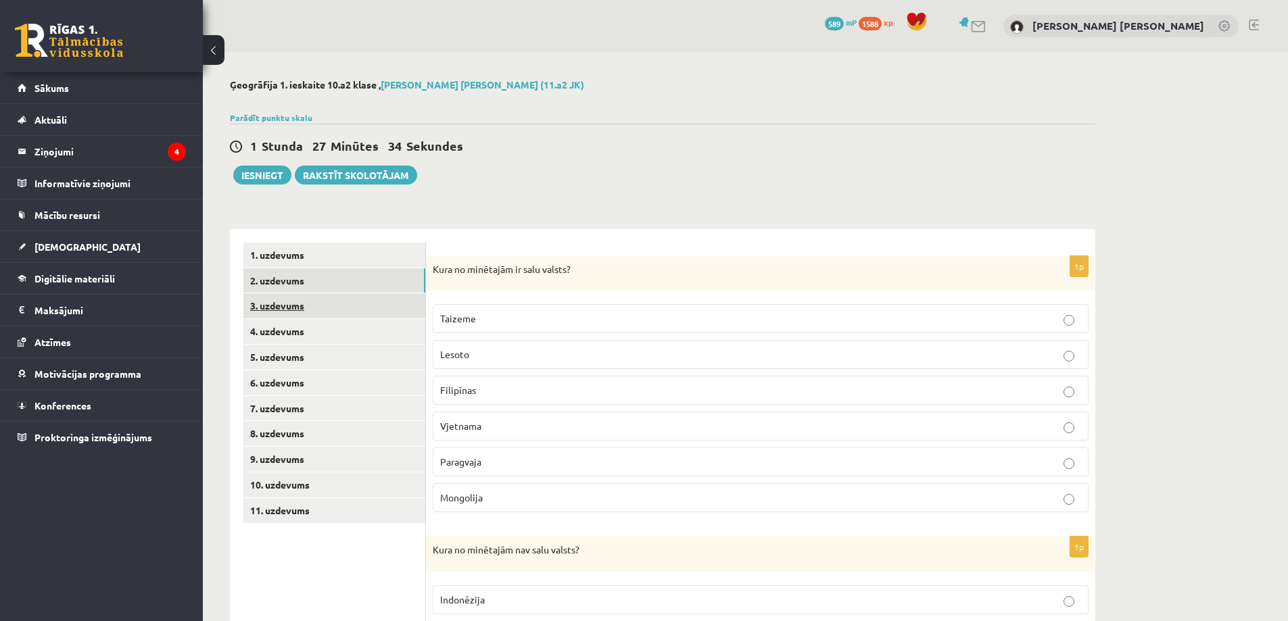
click at [324, 307] on link "3. uzdevums" at bounding box center [334, 305] width 182 height 25
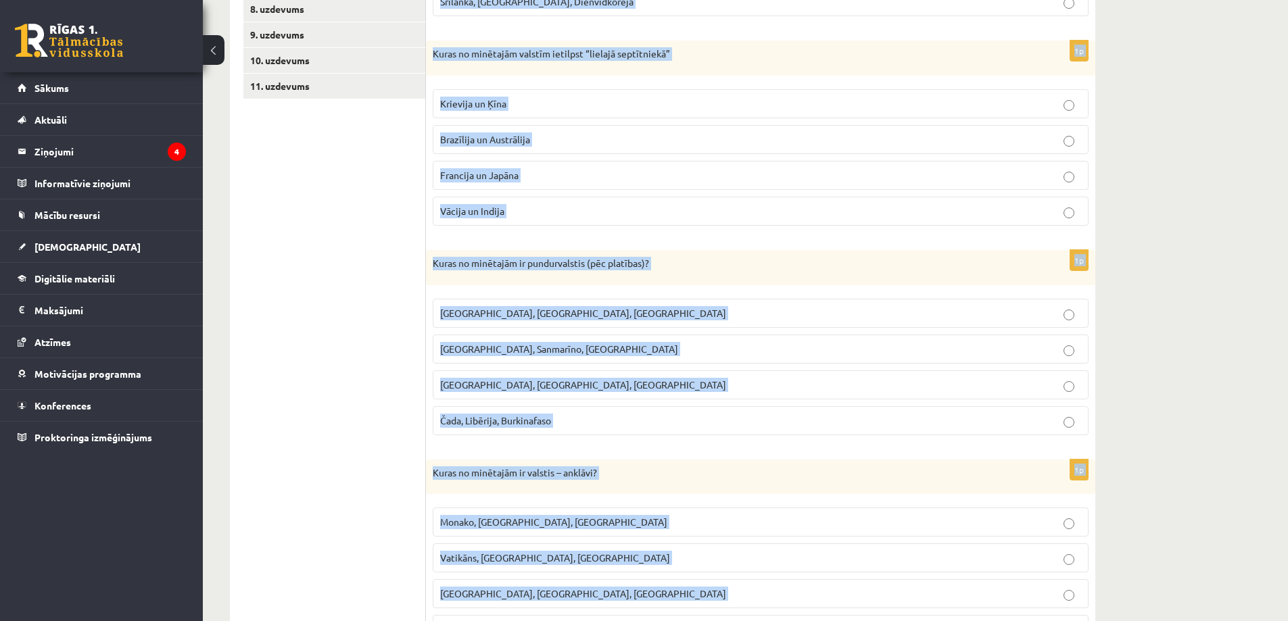
scroll to position [708, 0]
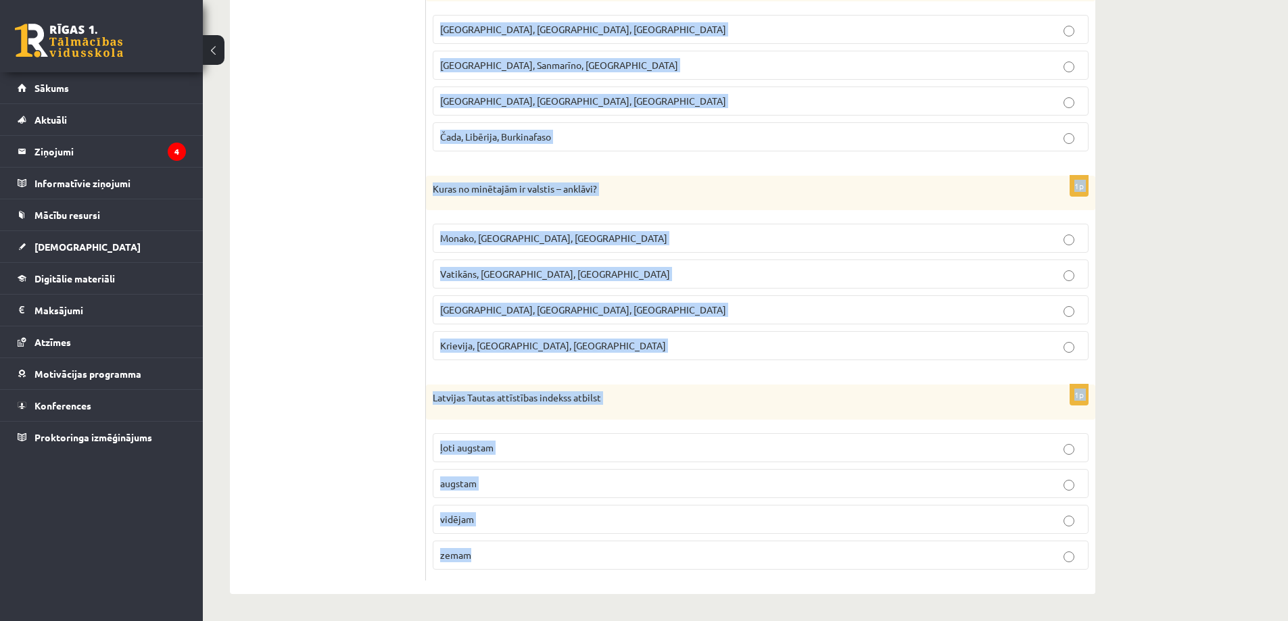
drag, startPoint x: 434, startPoint y: 264, endPoint x: 723, endPoint y: 625, distance: 462.1
copy form "Kuras no minētajām ir pundurvalstis (pēc iedzīvotāju skaita)? Islande, Malta, S…"
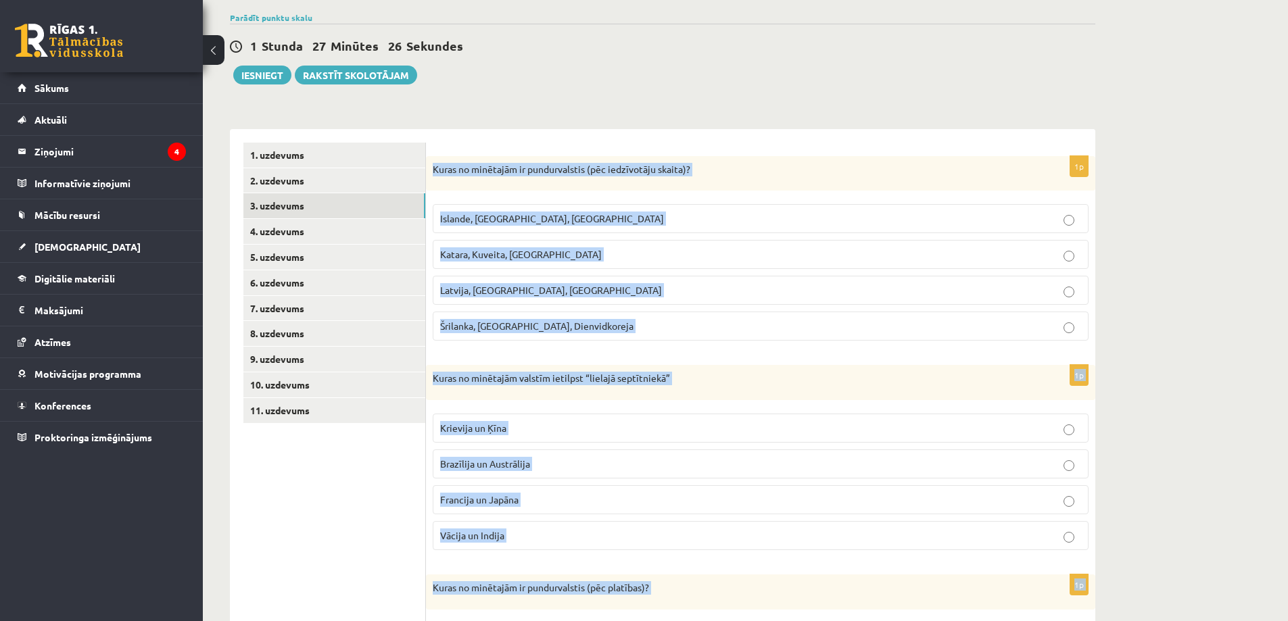
scroll to position [0, 0]
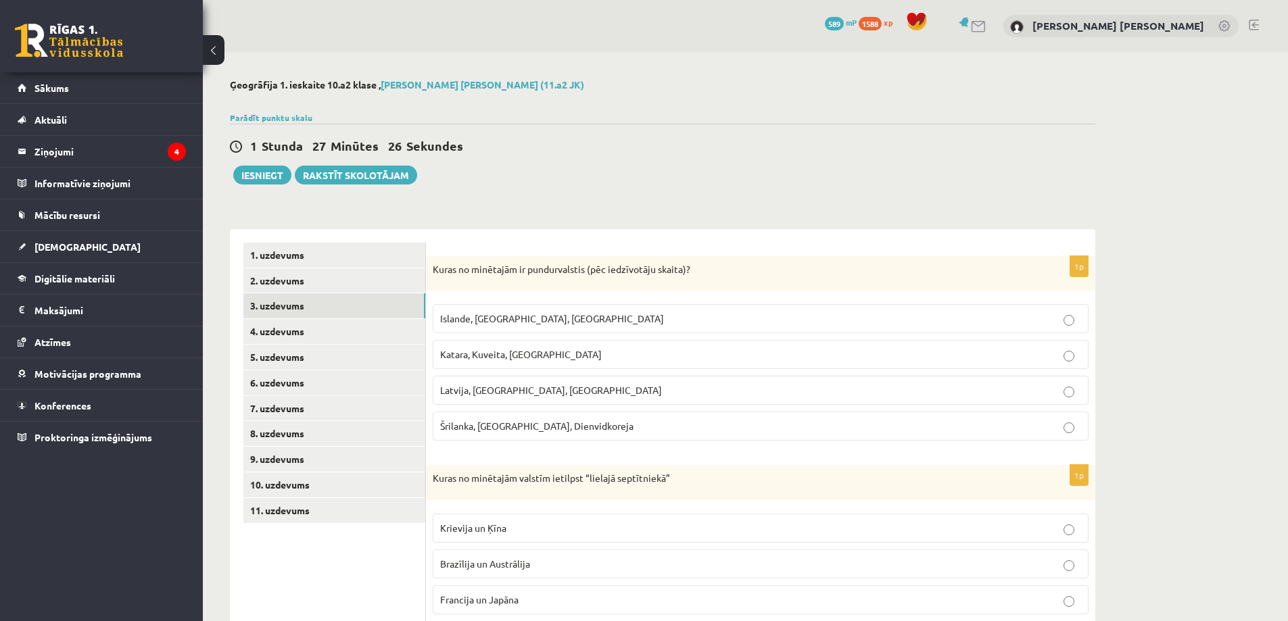
click at [535, 143] on div "1 Stunda 27 Minūtes 26 Sekundes" at bounding box center [662, 147] width 865 height 18
click at [556, 320] on p "Islande, Malta, Surinama" at bounding box center [760, 319] width 641 height 14
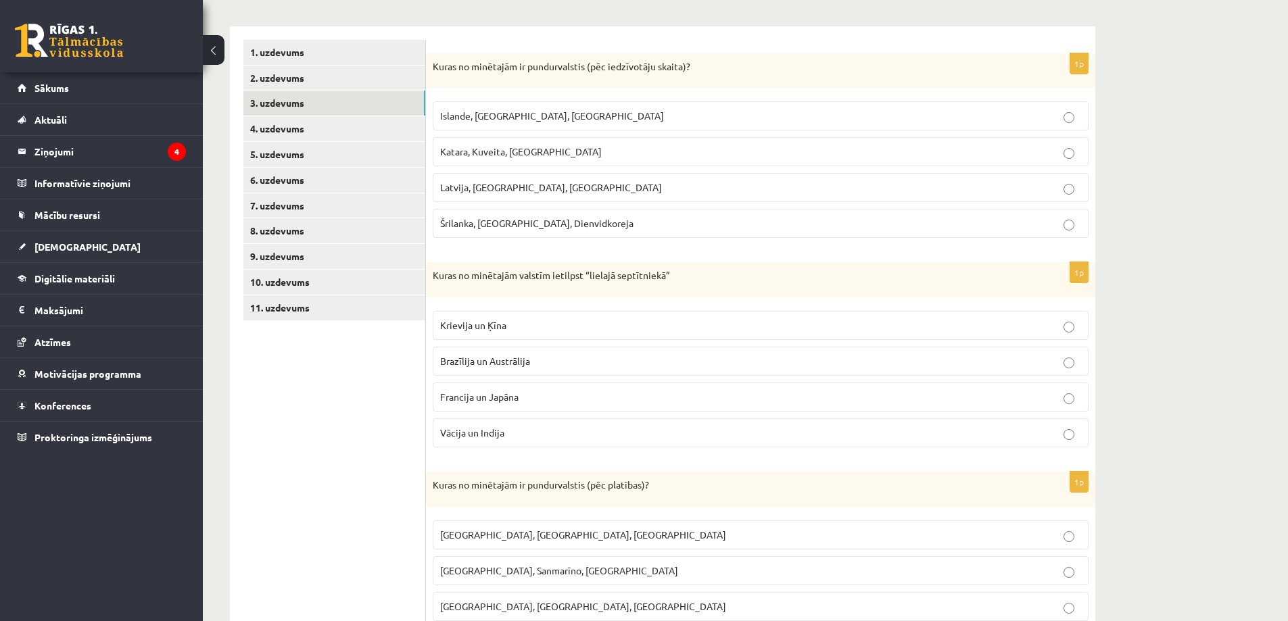
scroll to position [270, 0]
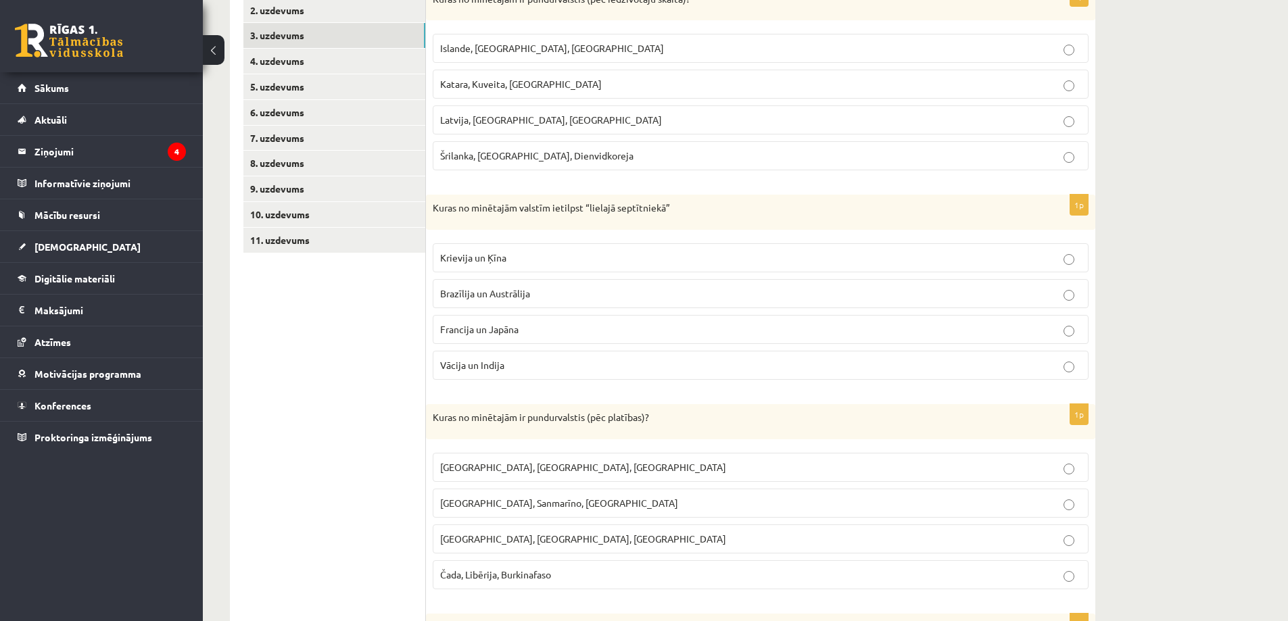
click at [496, 320] on label "Francija un Japāna" at bounding box center [761, 329] width 656 height 29
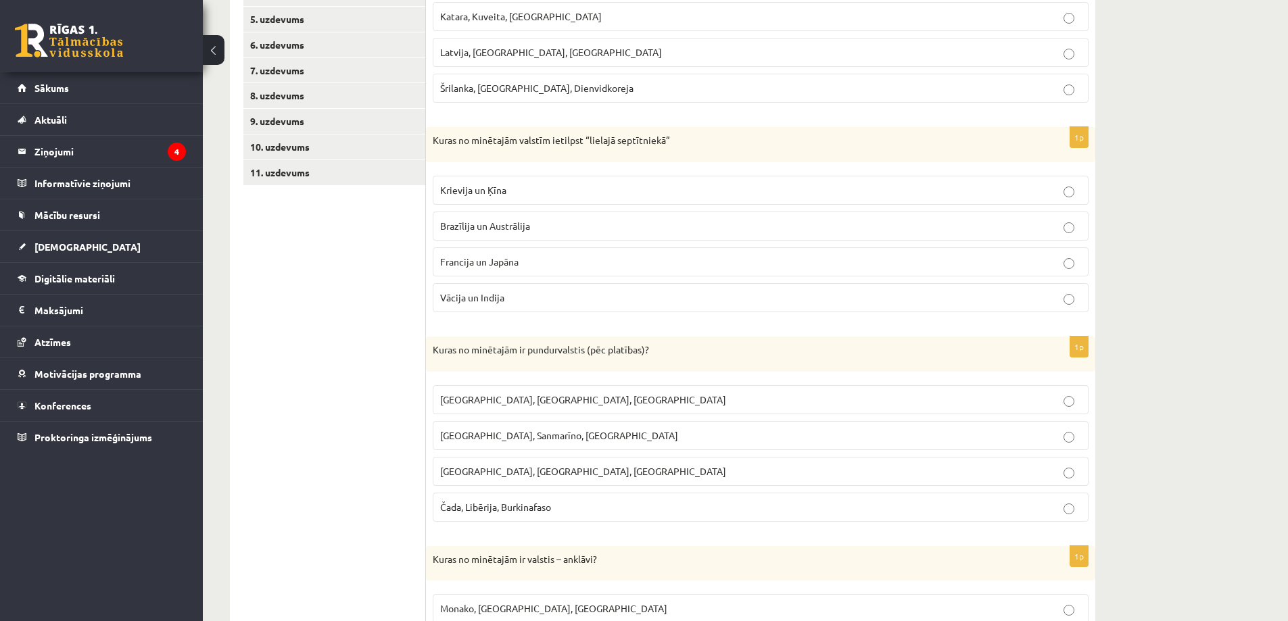
scroll to position [473, 0]
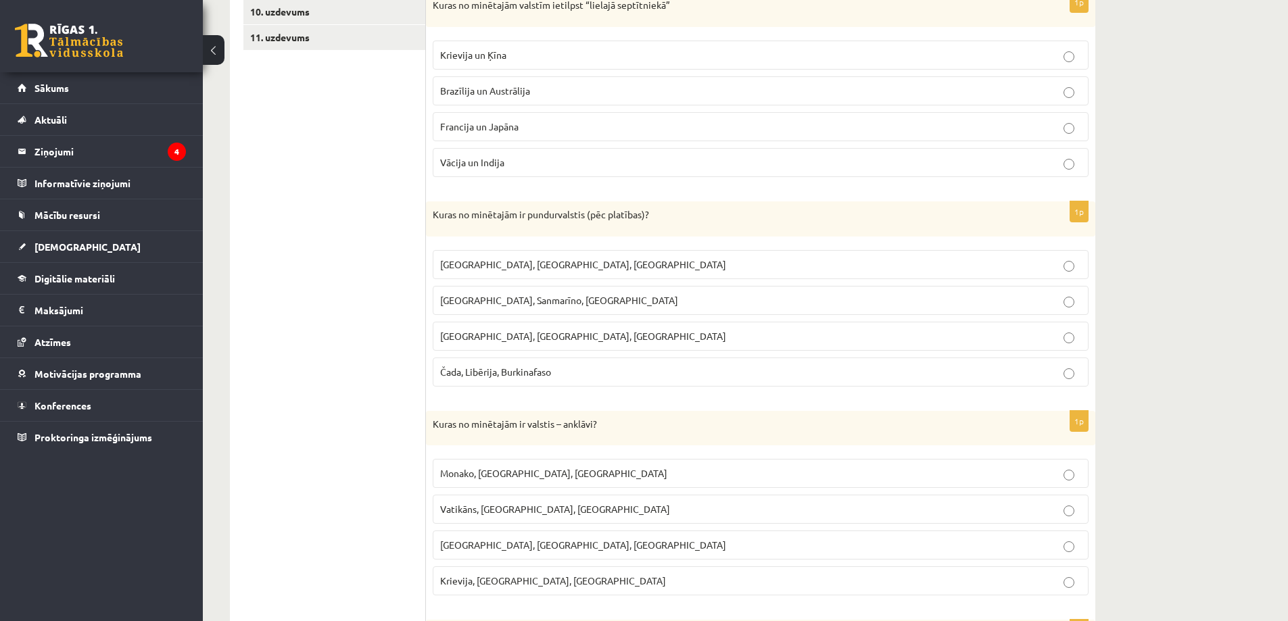
click at [475, 304] on span "Monako, Sanmarīno, Luksemburga" at bounding box center [559, 300] width 238 height 12
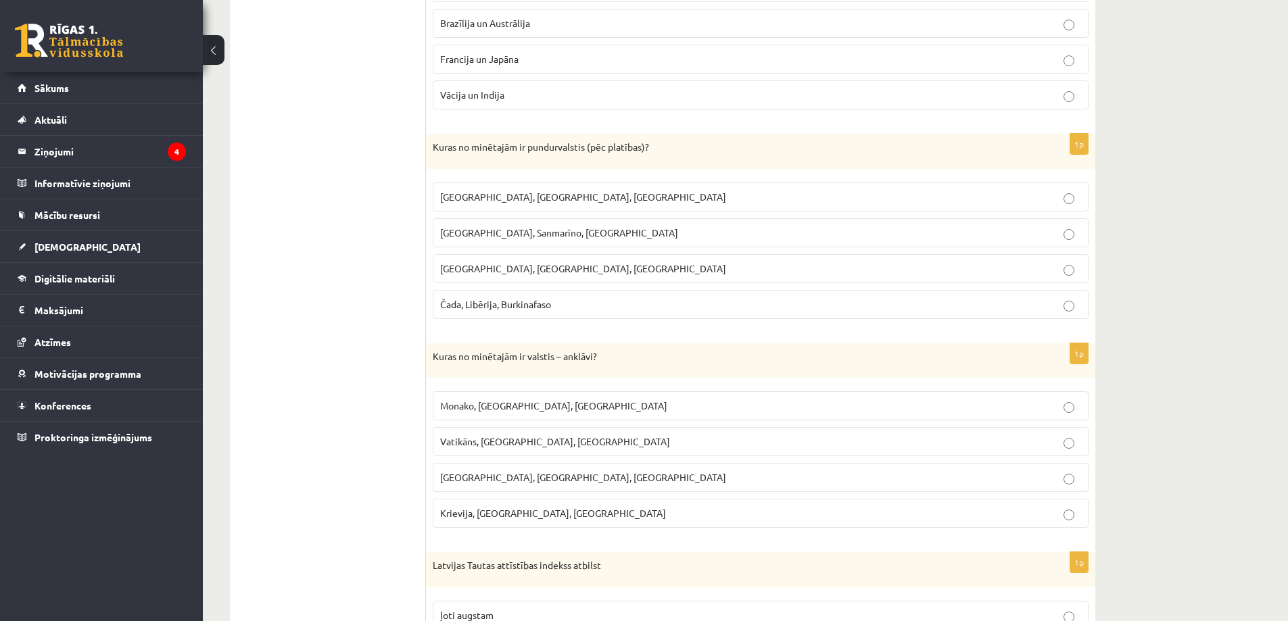
scroll to position [608, 0]
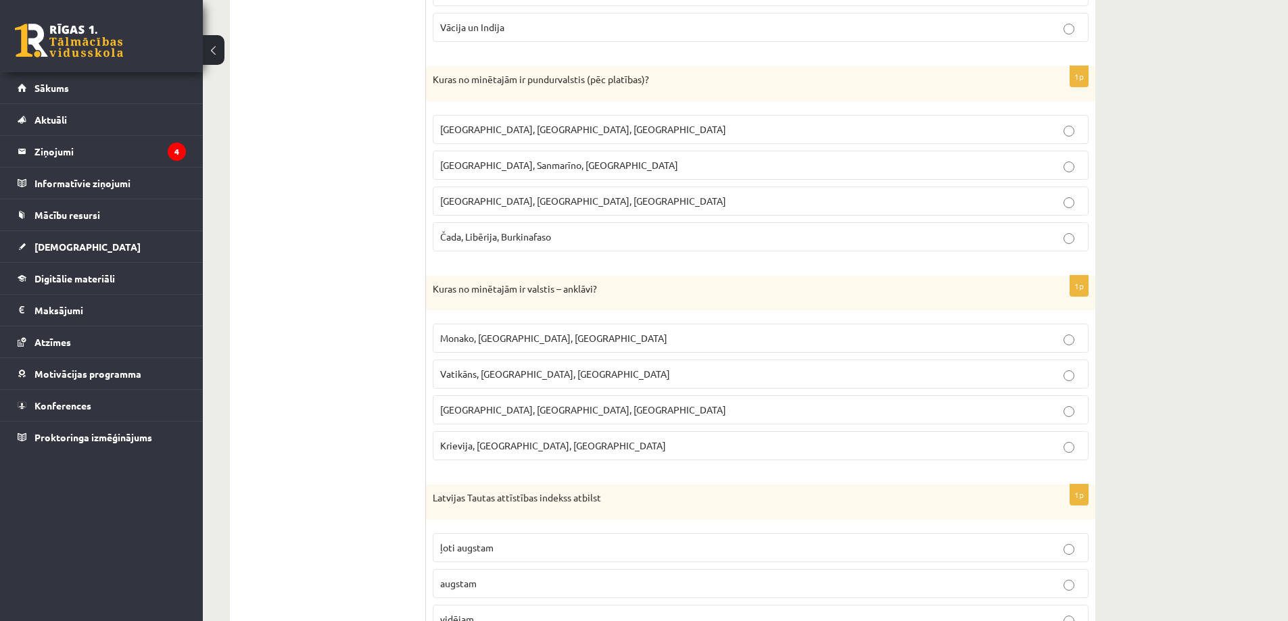
click at [482, 379] on span "Vatikāns, Lesoto, Sanmarīno" at bounding box center [555, 374] width 230 height 12
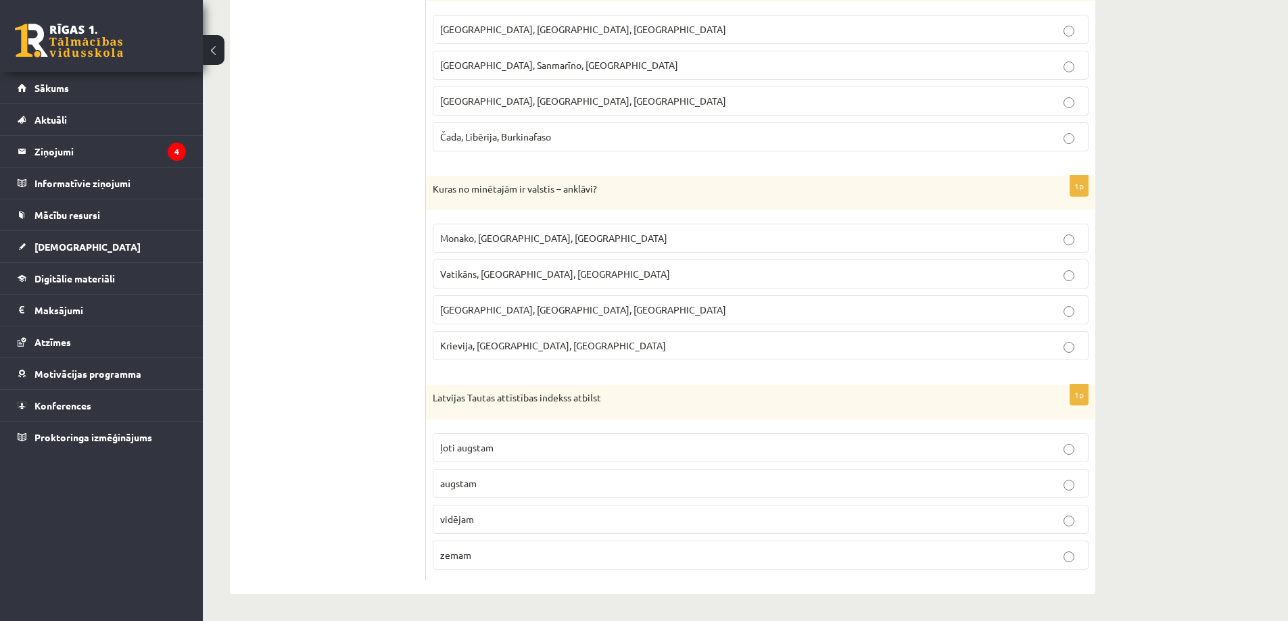
click at [469, 479] on span "augstam" at bounding box center [458, 483] width 37 height 12
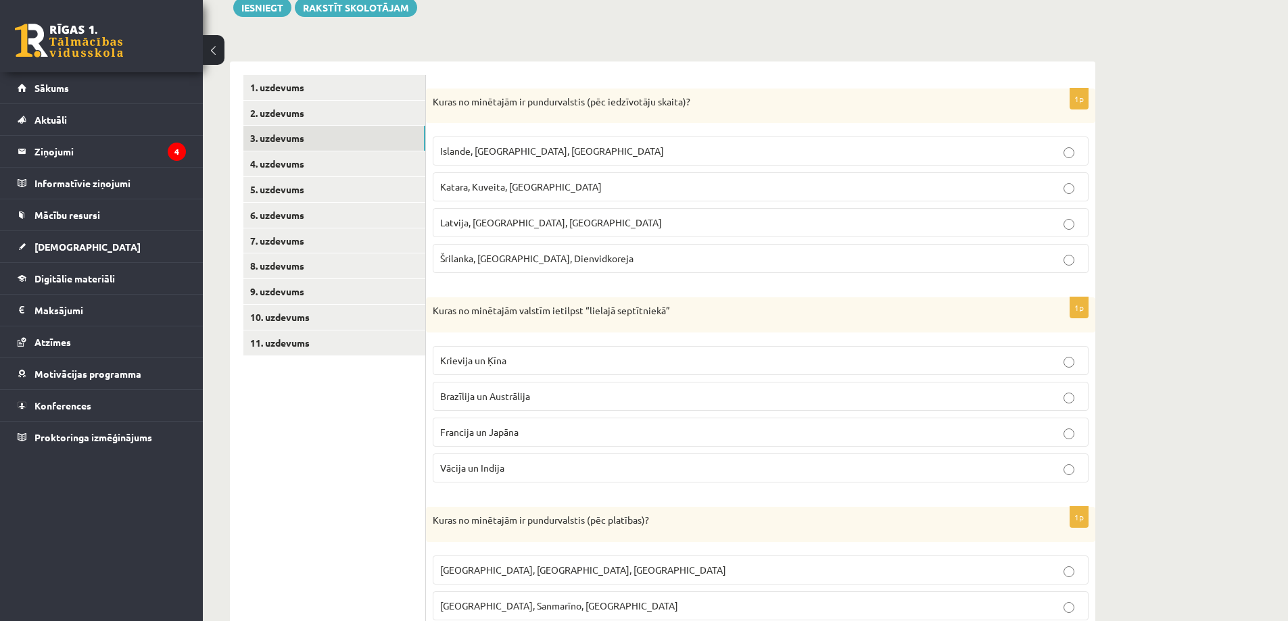
scroll to position [0, 0]
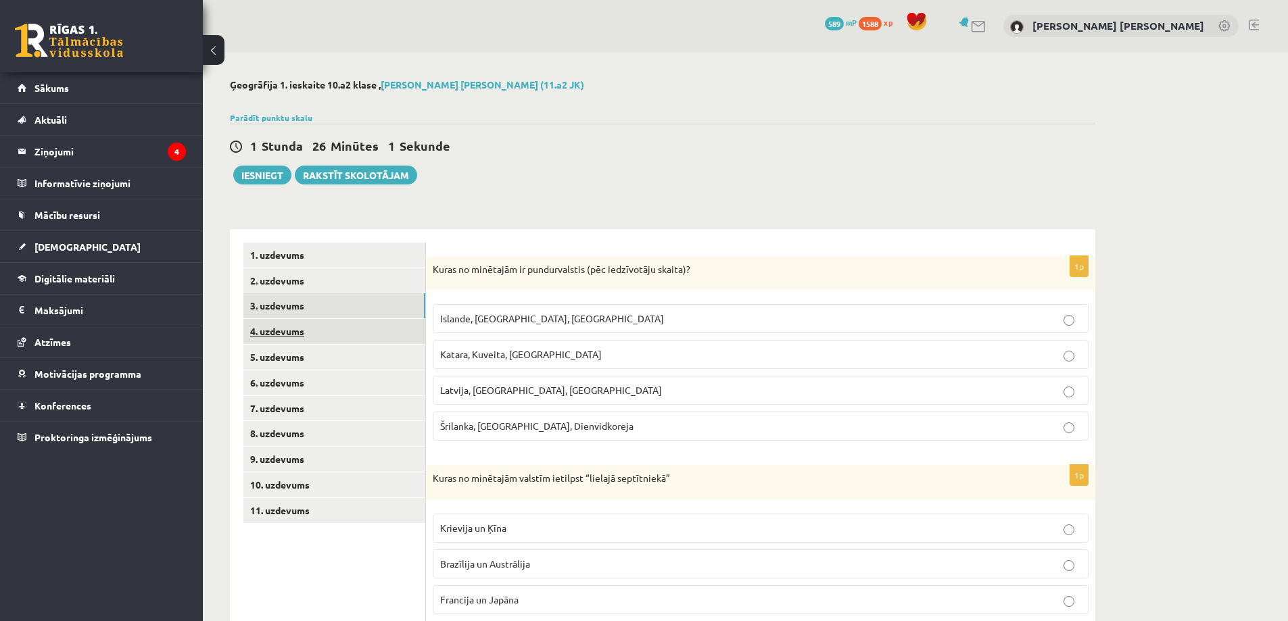
click at [305, 336] on link "4. uzdevums" at bounding box center [334, 331] width 182 height 25
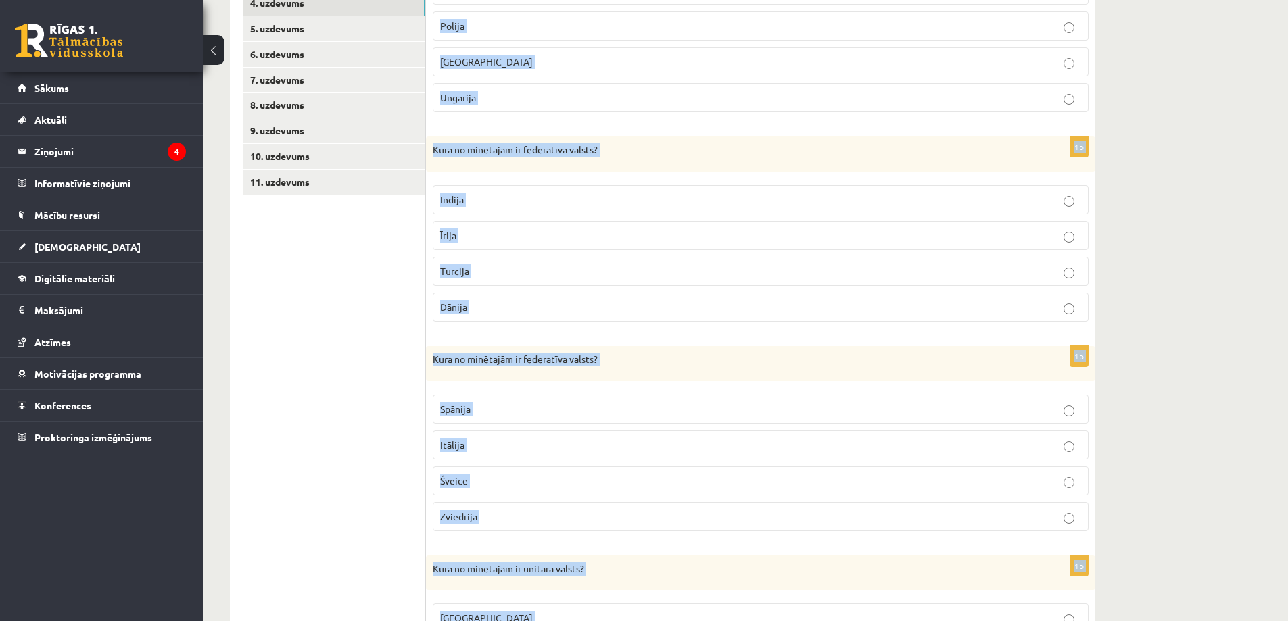
scroll to position [499, 0]
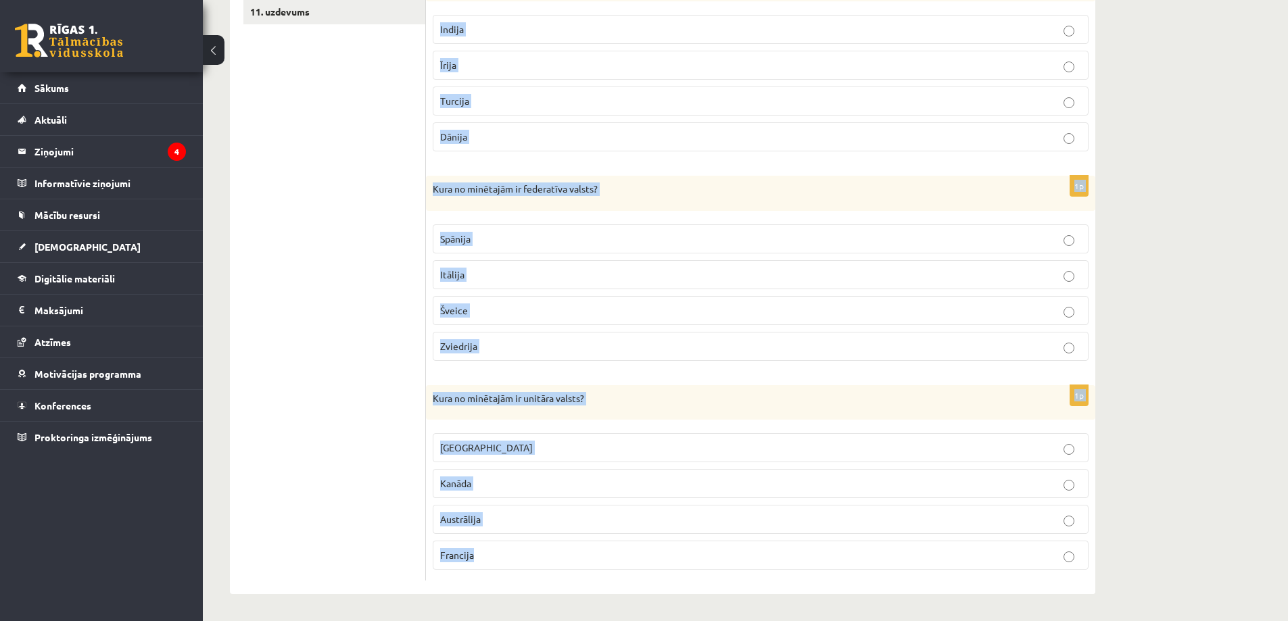
drag, startPoint x: 431, startPoint y: 269, endPoint x: 644, endPoint y: 632, distance: 420.9
copy form "Kura no minētajām ir federatīva valsts? Vācija Polija Ukraina Ungārija 1p Kura …"
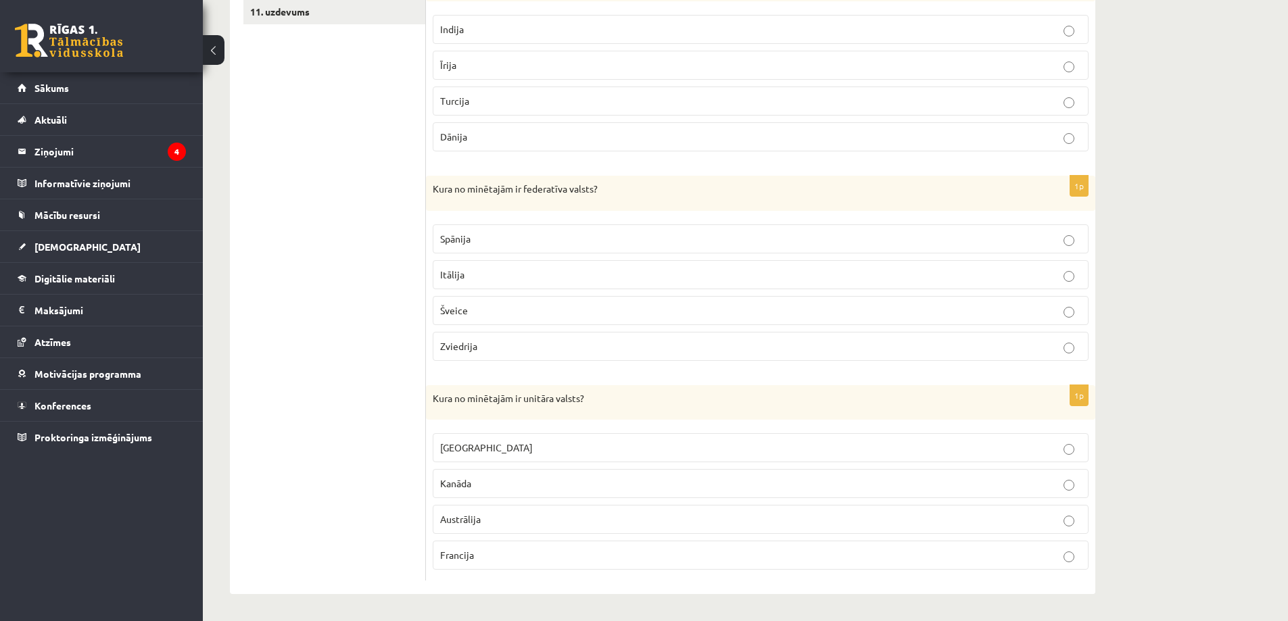
click at [352, 216] on ul "1. uzdevums 2. uzdevums 3. uzdevums 4. uzdevums 5. uzdevums 6. uzdevums 7. uzde…" at bounding box center [334, 162] width 183 height 837
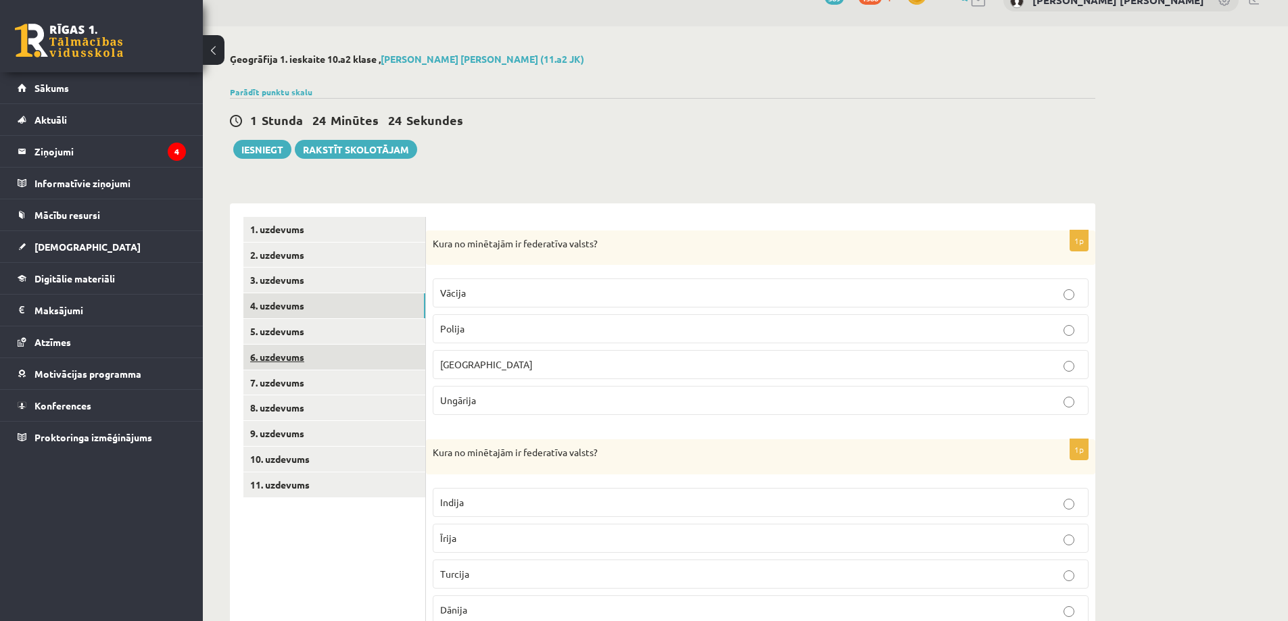
scroll to position [0, 0]
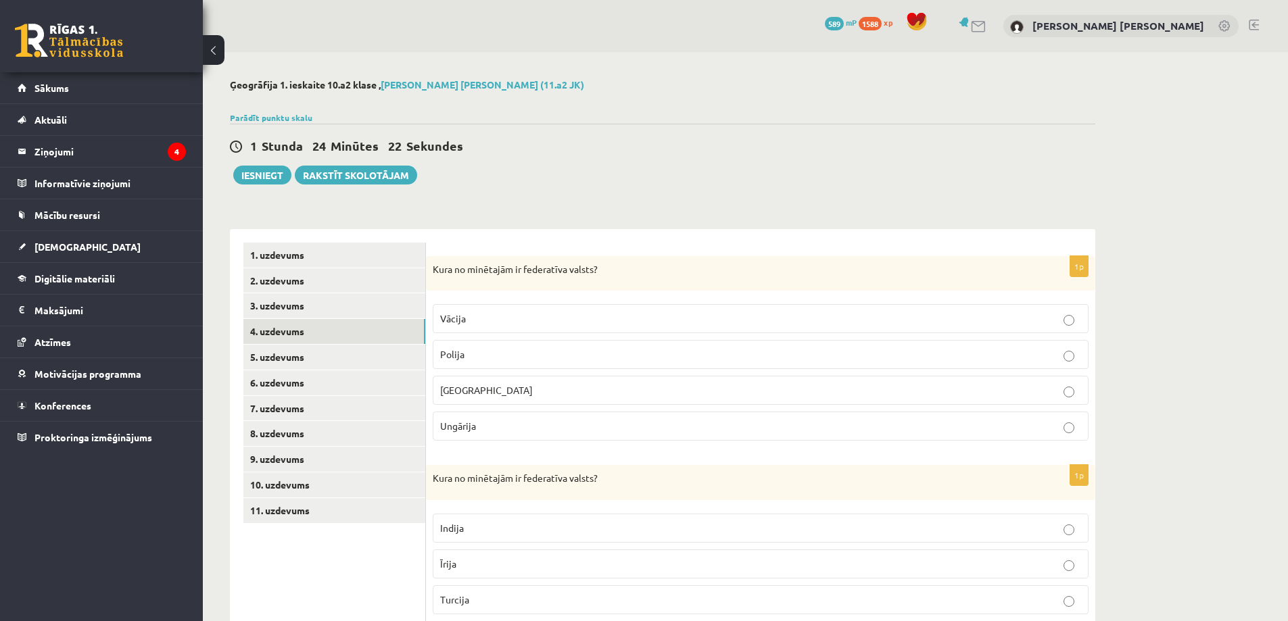
click at [499, 318] on p "Vācija" at bounding box center [760, 319] width 641 height 14
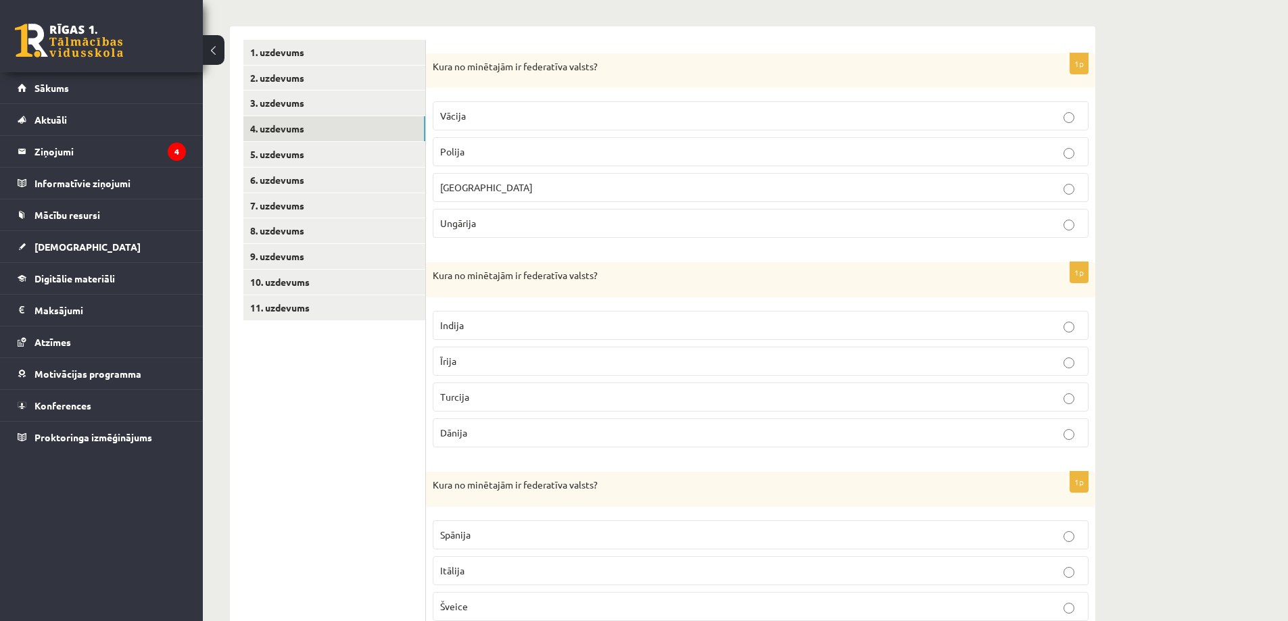
click at [468, 329] on p "Indija" at bounding box center [760, 325] width 641 height 14
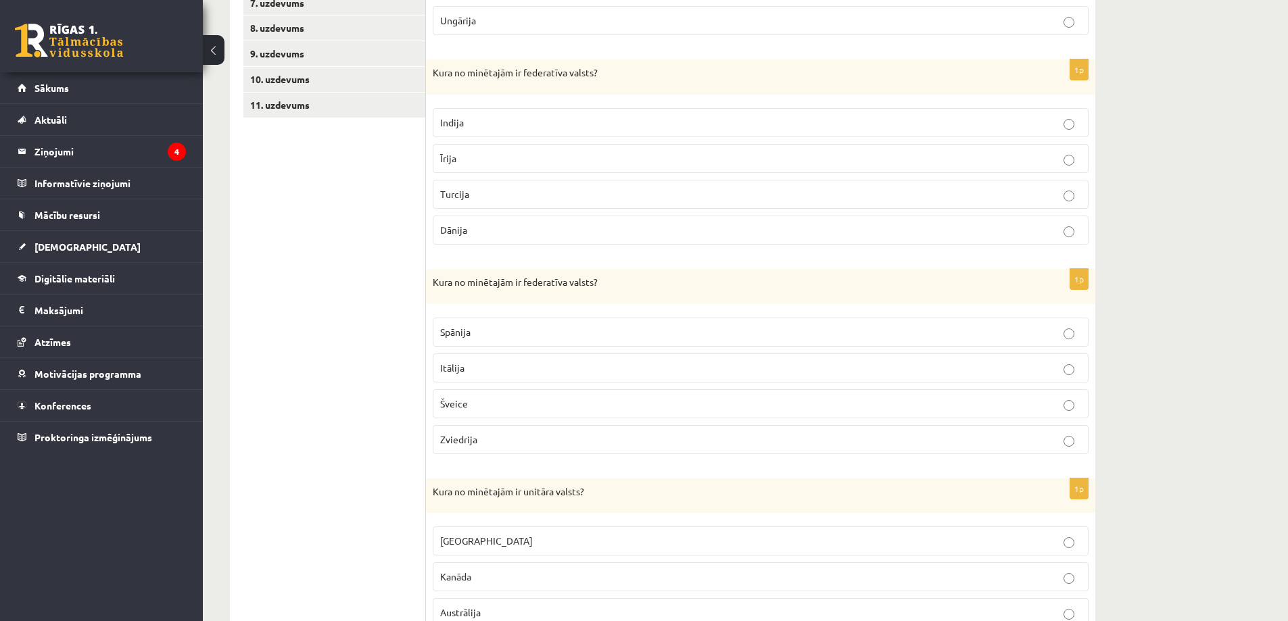
click at [479, 407] on p "Šveice" at bounding box center [760, 404] width 641 height 14
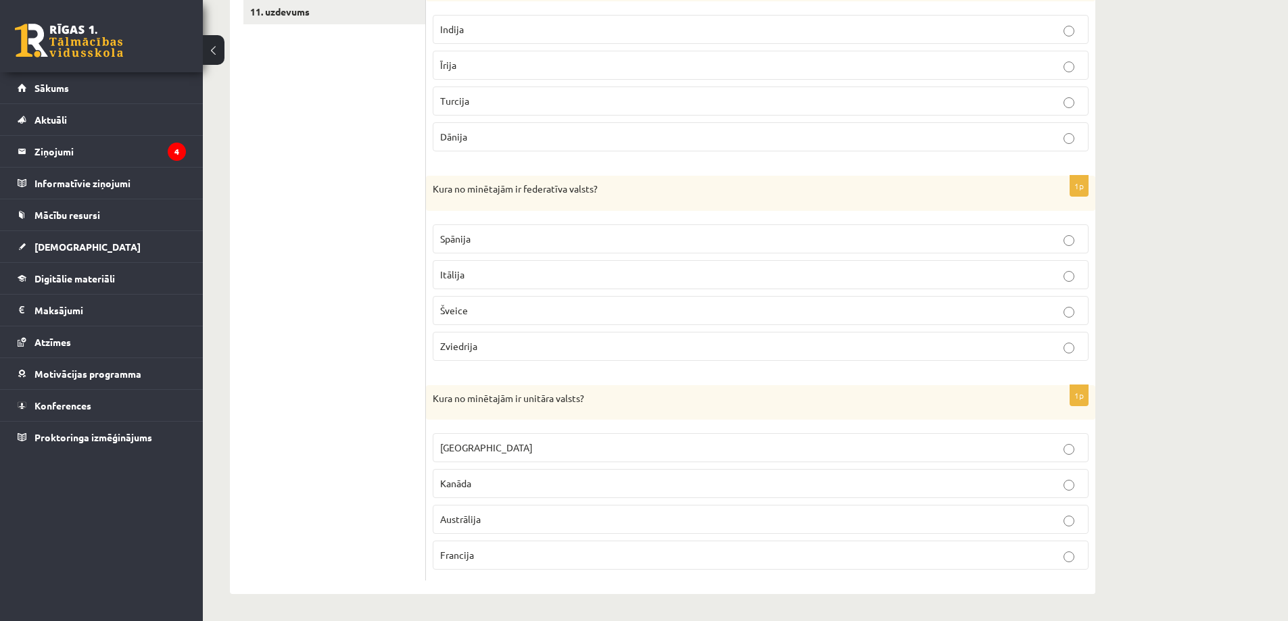
click at [486, 549] on p "Francija" at bounding box center [760, 555] width 641 height 14
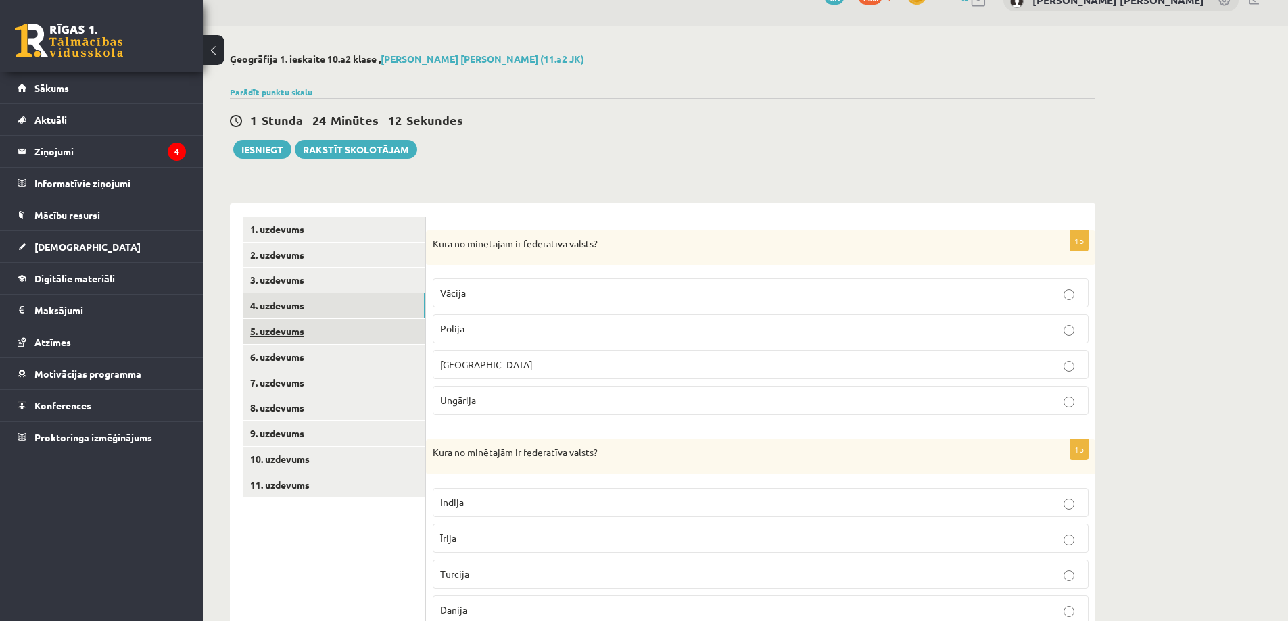
click at [304, 329] on link "5. uzdevums" at bounding box center [334, 331] width 182 height 25
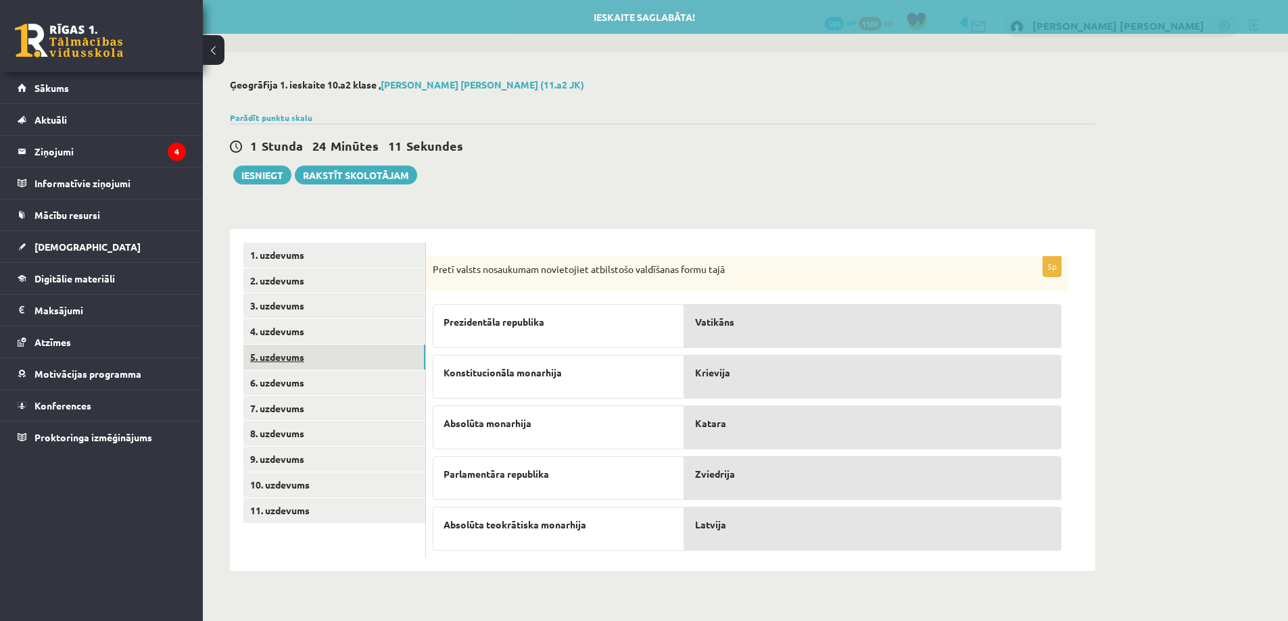
scroll to position [0, 0]
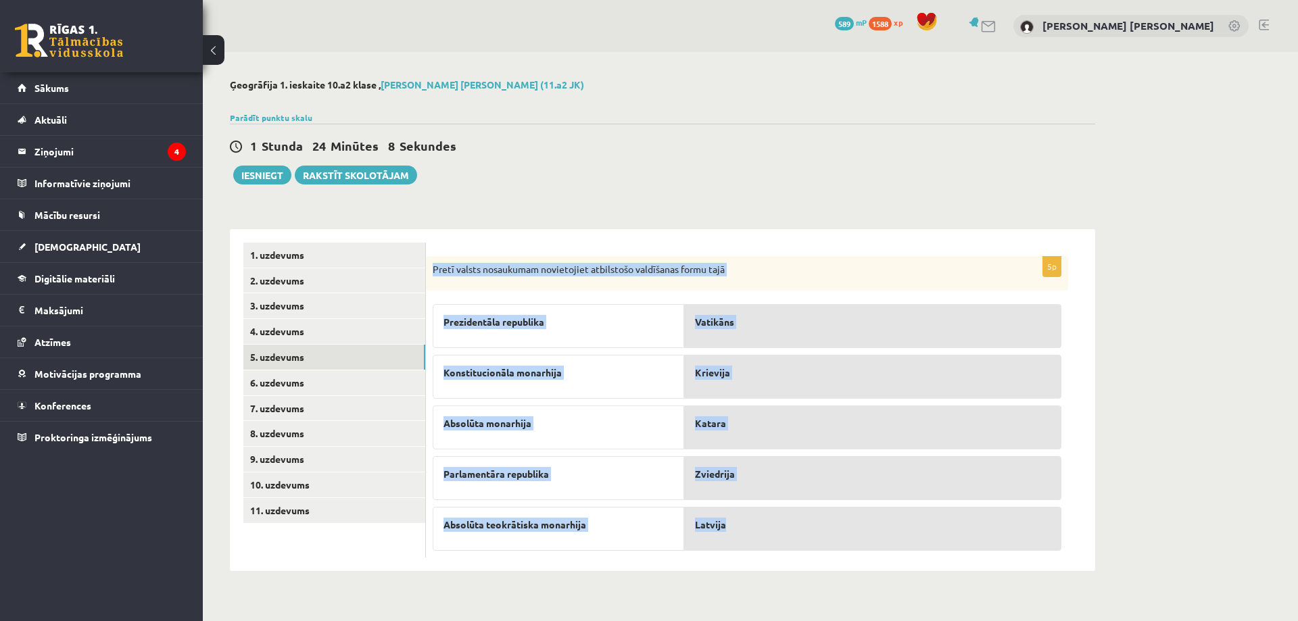
drag, startPoint x: 429, startPoint y: 265, endPoint x: 761, endPoint y: 529, distance: 424.9
click at [761, 529] on div "5p Pretī valsts nosaukumam novietojiet atbilstošo valdīšanas formu tajā Prezide…" at bounding box center [747, 407] width 642 height 302
copy div "Pretī valsts nosaukumam novietojiet atbilstošo valdīšanas formu tajā Prezidentā…"
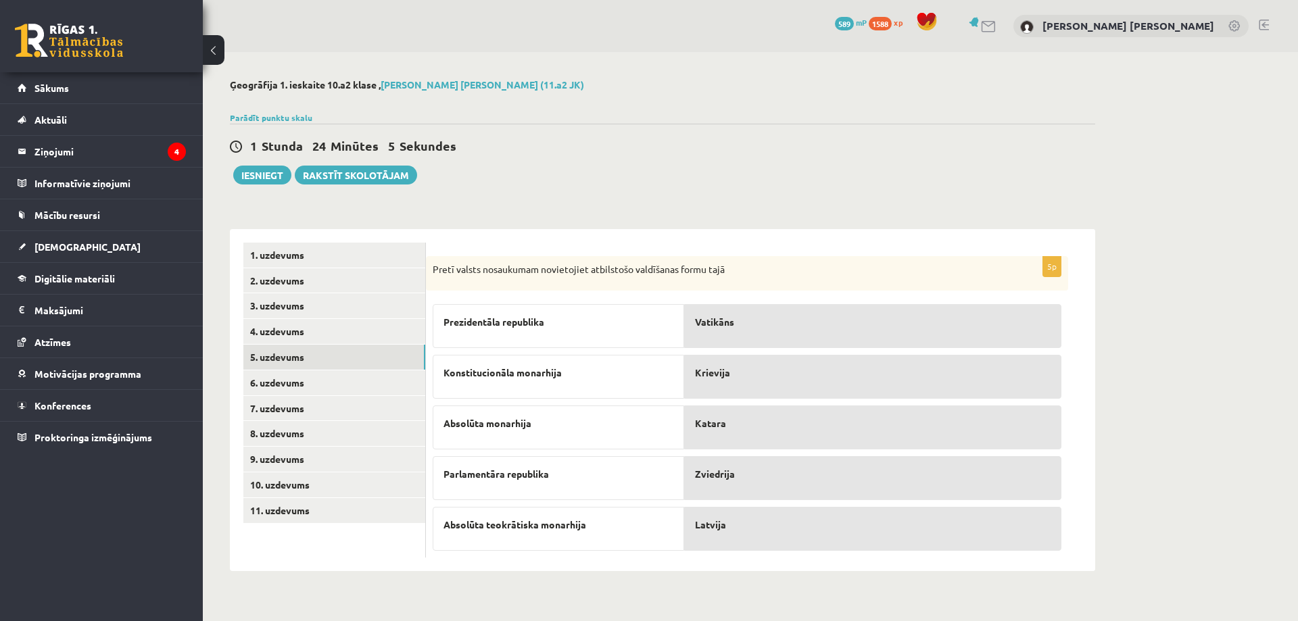
click at [677, 158] on div "1 Stunda 24 Minūtes 5 Sekundes Ieskaite saglabāta! Iesniegt Rakstīt skolotājam" at bounding box center [662, 154] width 865 height 61
click at [315, 384] on link "6. uzdevums" at bounding box center [334, 382] width 182 height 25
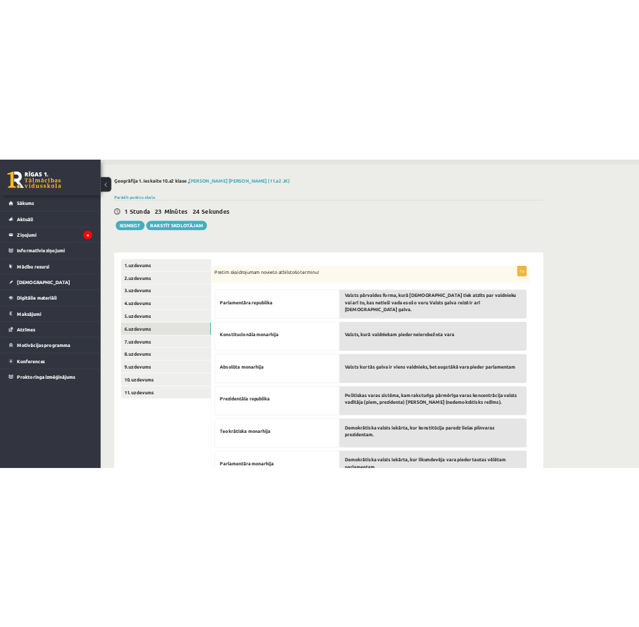
scroll to position [178, 0]
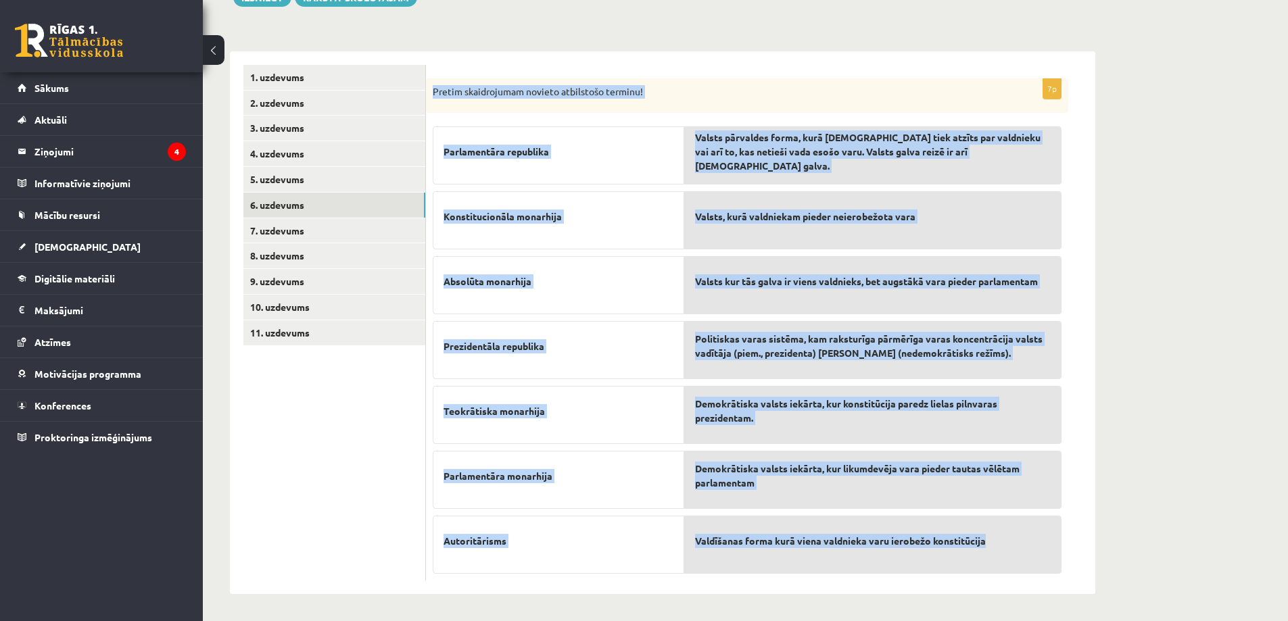
drag, startPoint x: 446, startPoint y: 90, endPoint x: 1003, endPoint y: 560, distance: 729.3
click at [1003, 560] on div "7p Pretim skaidrojumam novieto atbilstošo terminu! Parlamentāra republika Konst…" at bounding box center [747, 329] width 642 height 503
copy div "Pretim skaidrojumam novieto atbilstošo terminu! Parlamentāra republika Konstitu…"
click at [681, 35] on div "**********" at bounding box center [662, 247] width 919 height 747
click at [702, 76] on form "7p Pretim skaidrojumam novieto atbilstošo terminu! Parlamentāra republika Konst…" at bounding box center [760, 323] width 642 height 516
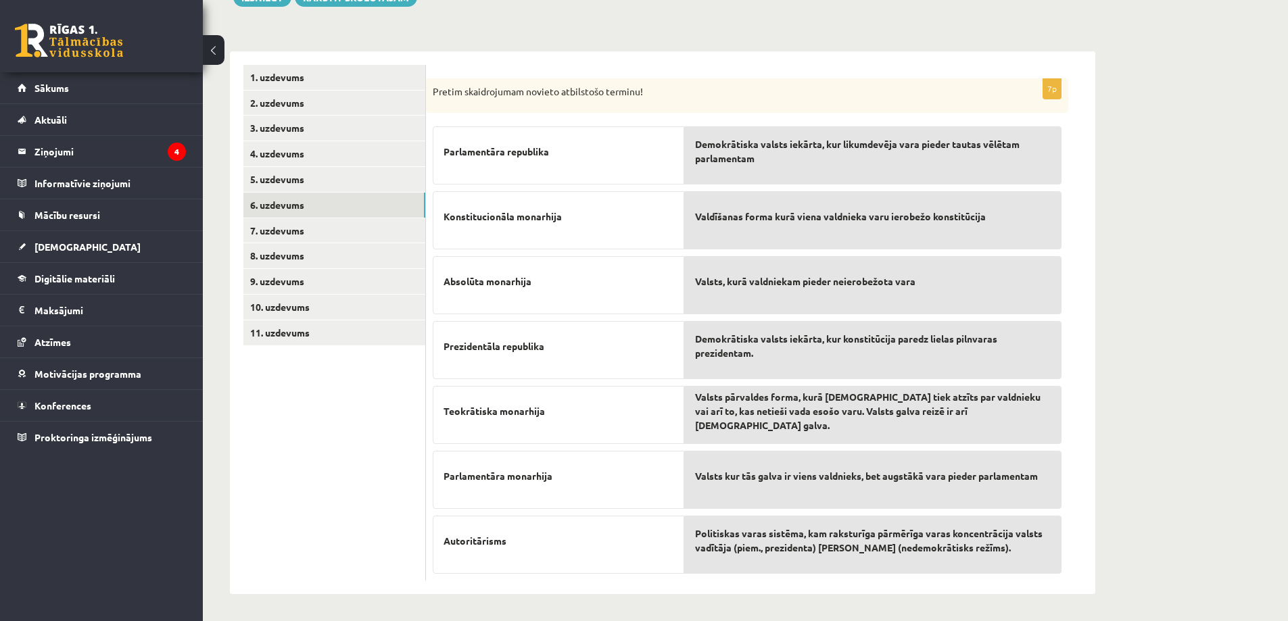
scroll to position [0, 0]
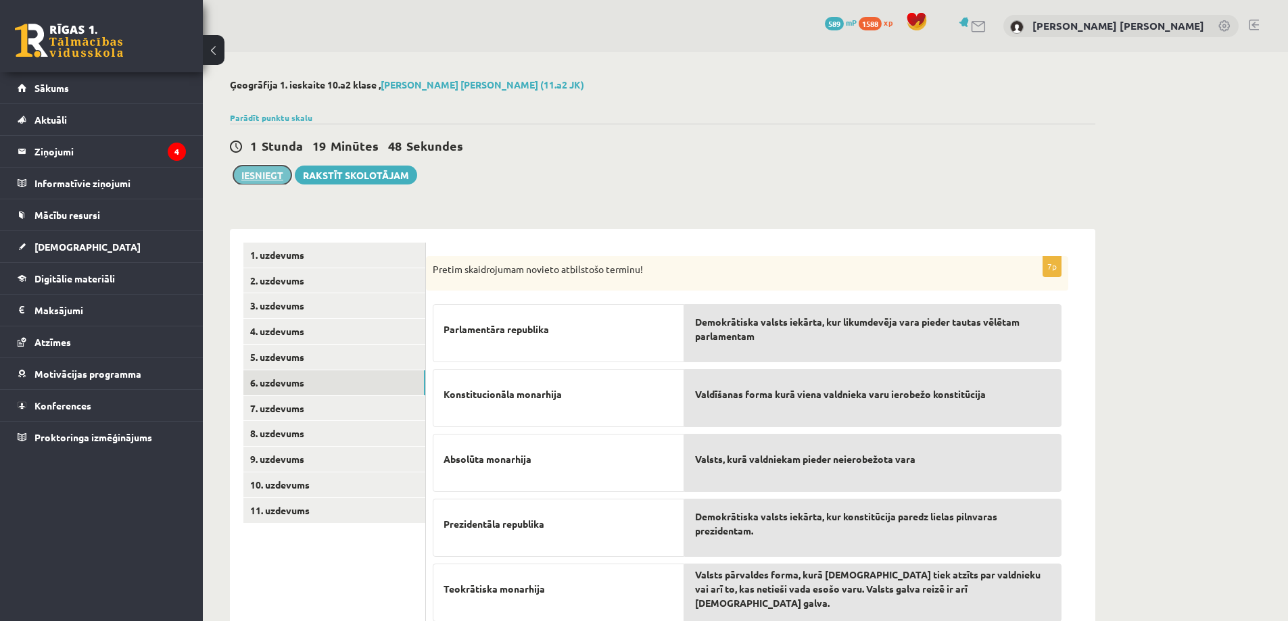
click at [249, 170] on button "Iesniegt" at bounding box center [262, 175] width 58 height 19
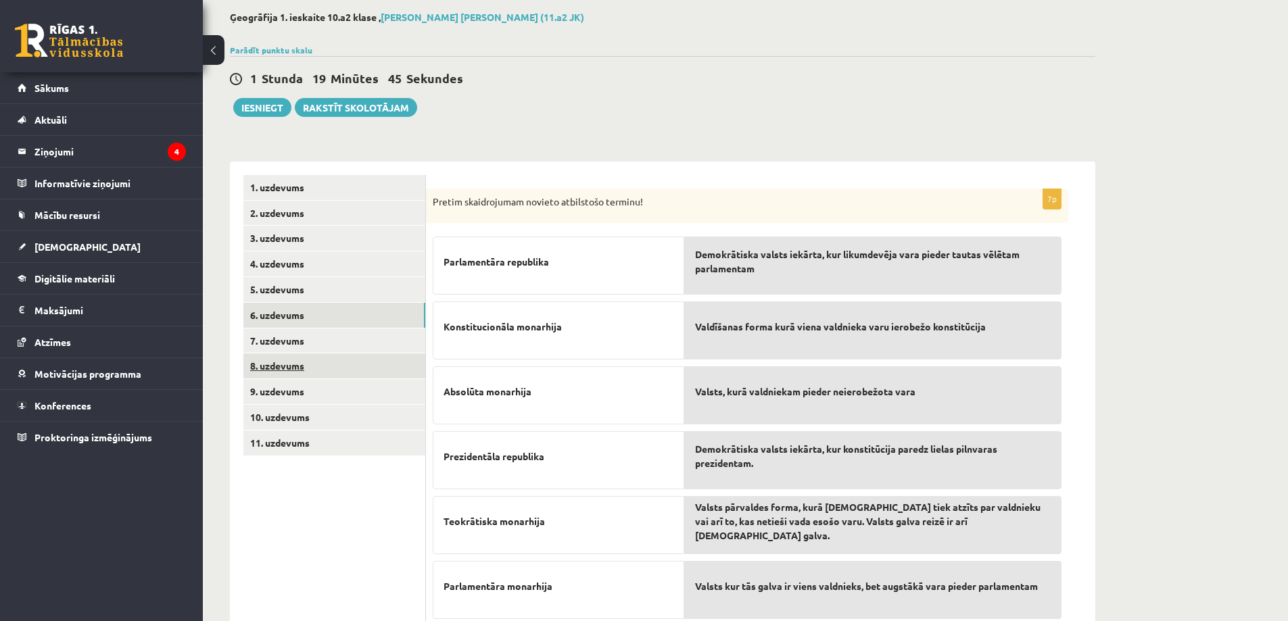
scroll to position [135, 0]
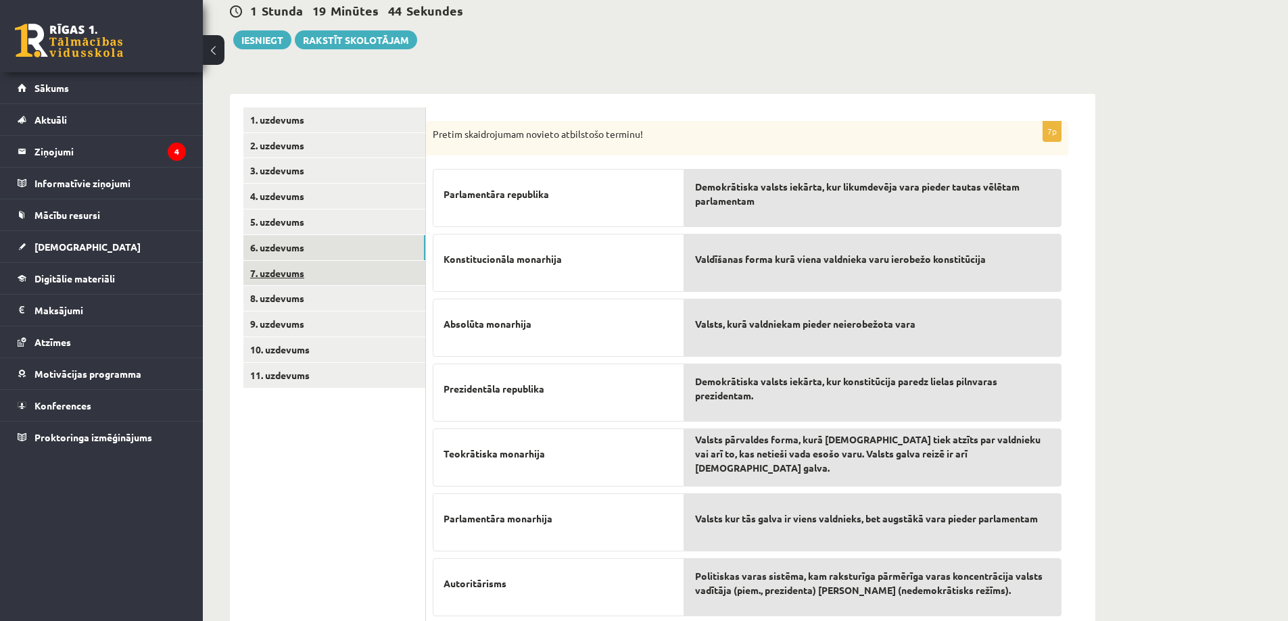
click at [344, 274] on link "7. uzdevums" at bounding box center [334, 273] width 182 height 25
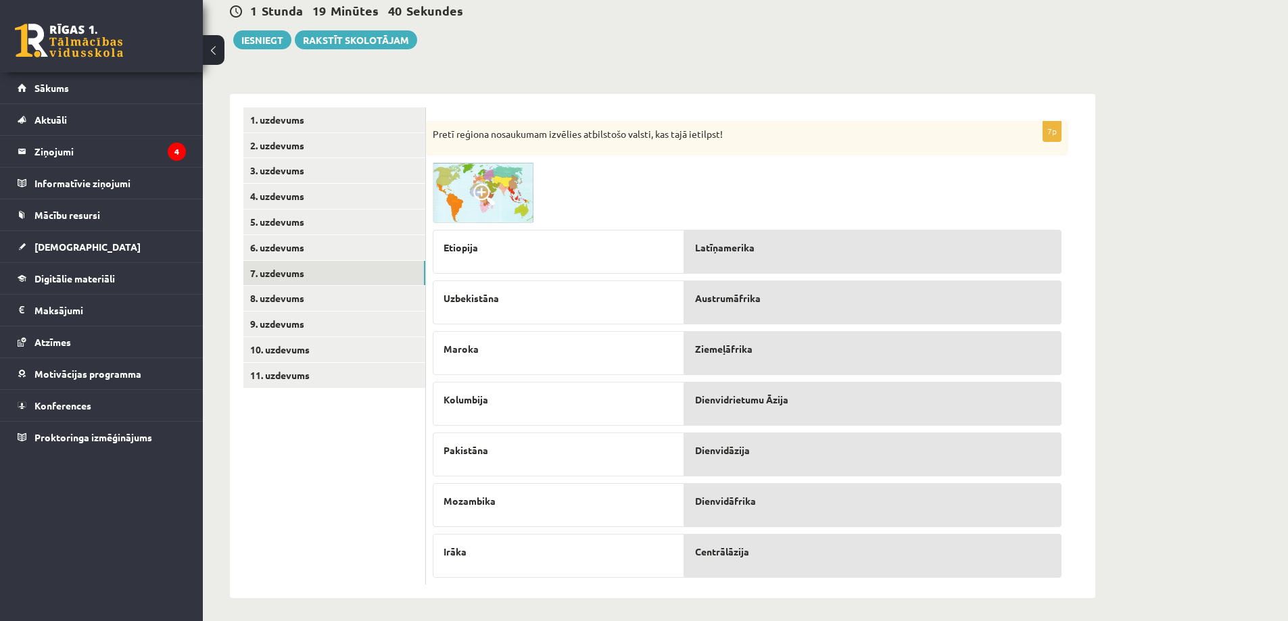
click at [477, 189] on span at bounding box center [484, 195] width 22 height 22
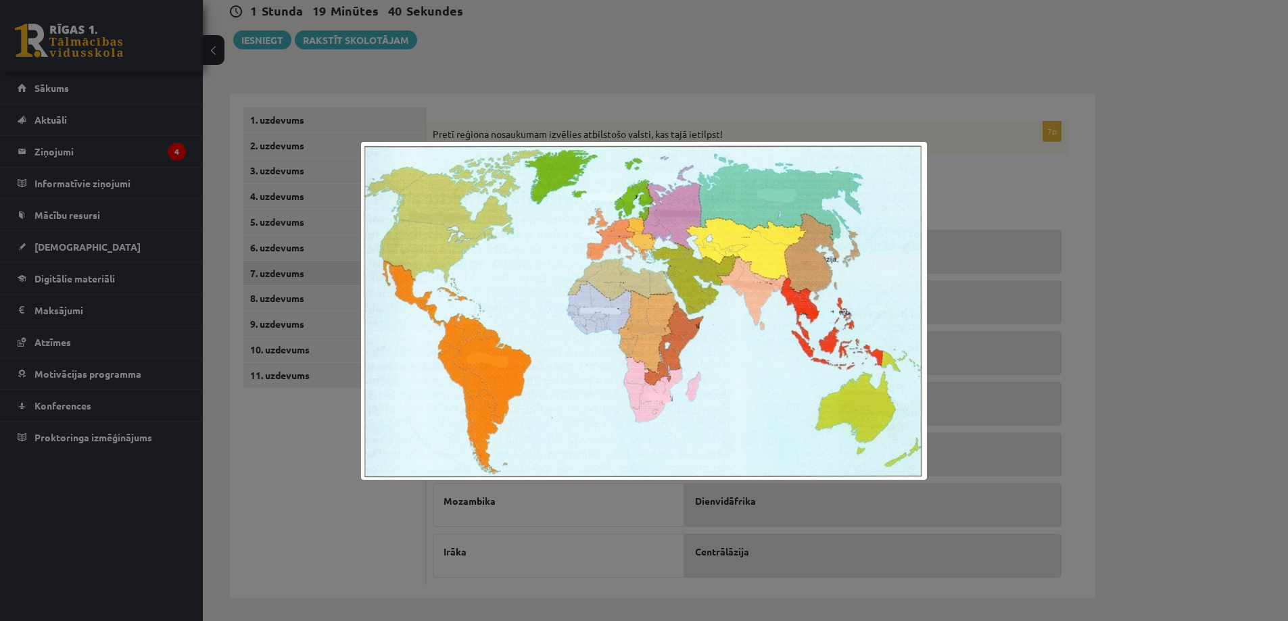
click at [539, 85] on div at bounding box center [644, 310] width 1288 height 621
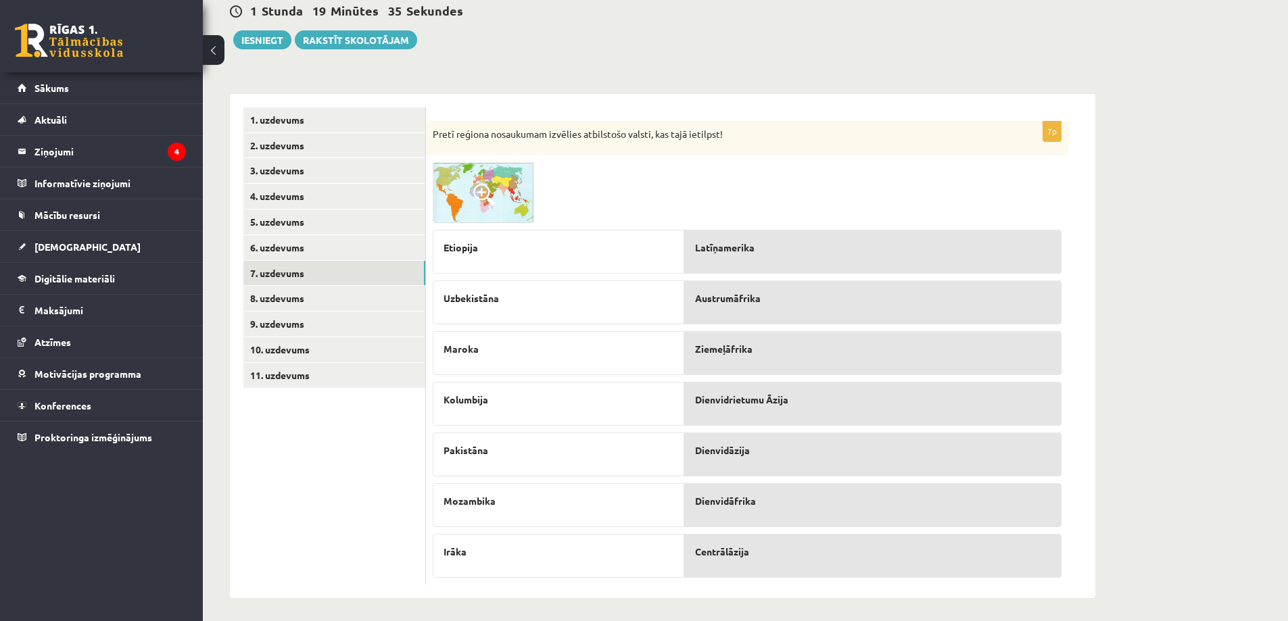
drag, startPoint x: 441, startPoint y: 239, endPoint x: 867, endPoint y: 585, distance: 548.3
click at [867, 585] on div "7p Pretī reģiona nosaukumam izvēlies atbilstošo valsti, kas tajā ietilpst! Etio…" at bounding box center [760, 346] width 669 height 504
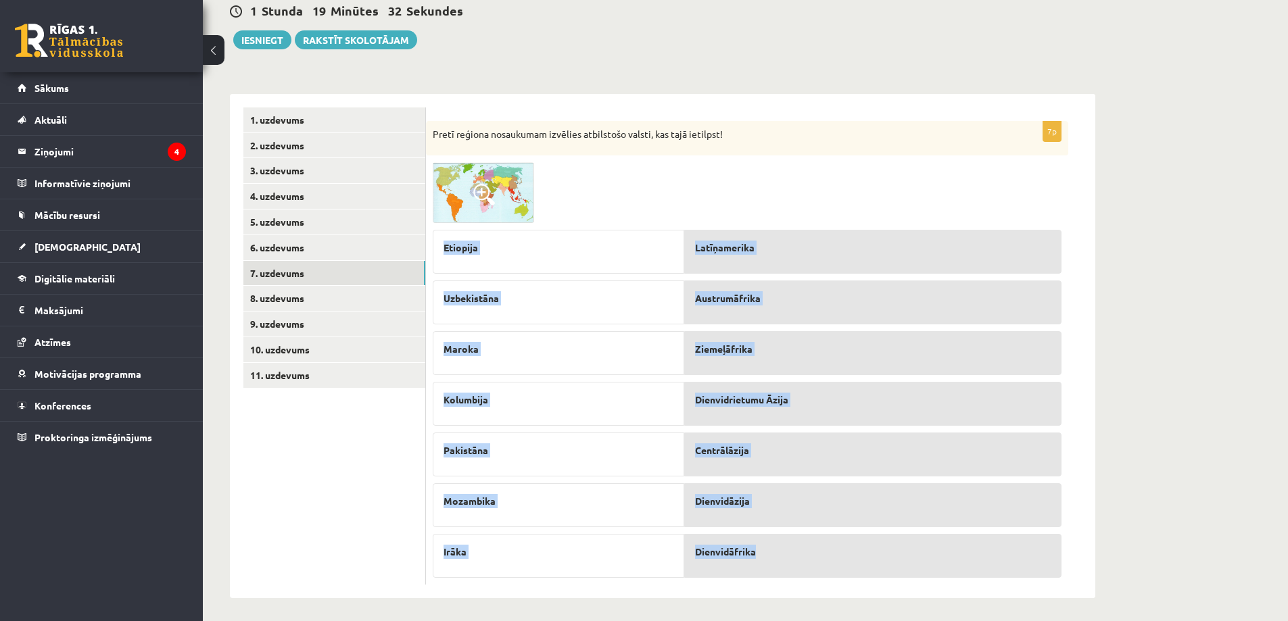
drag, startPoint x: 442, startPoint y: 235, endPoint x: 890, endPoint y: 550, distance: 547.5
click at [890, 550] on fieldset "Etiopija Uzbekistāna Maroka Kolumbija Pakistāna Mozambika Irāka Latīņamerika Au…" at bounding box center [747, 400] width 629 height 355
copy fieldset "Etiopija Uzbekistāna Maroka Kolumbija Pakistāna Mozambika Irāka Latīņamerika Au…"
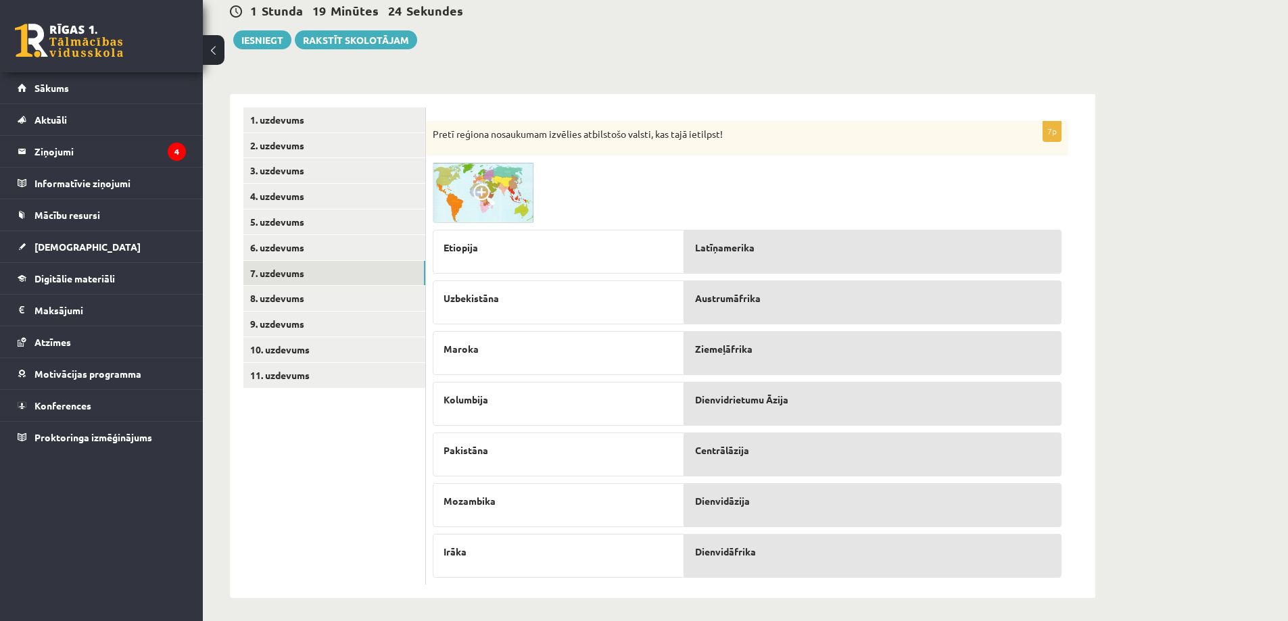
click at [583, 160] on div "7p Pretī reģiona nosaukumam izvēlies atbilstošo valsti, kas tajā ietilpst! Etio…" at bounding box center [747, 353] width 642 height 464
click at [335, 311] on link "8. uzdevums" at bounding box center [334, 298] width 182 height 25
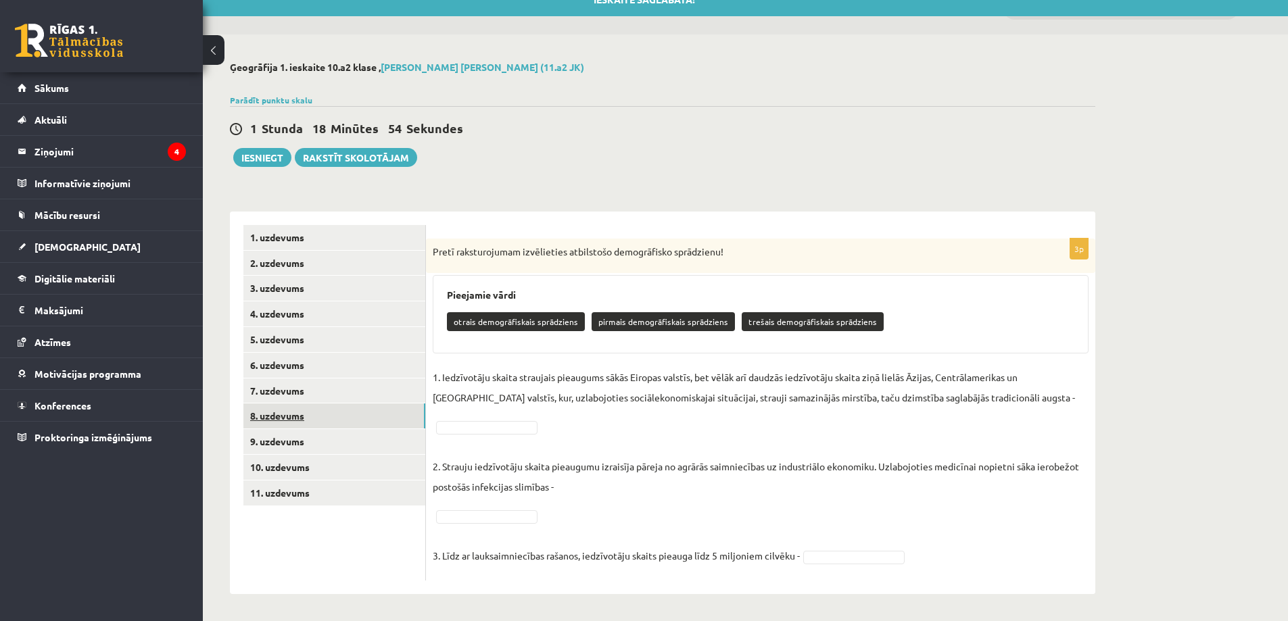
scroll to position [18, 0]
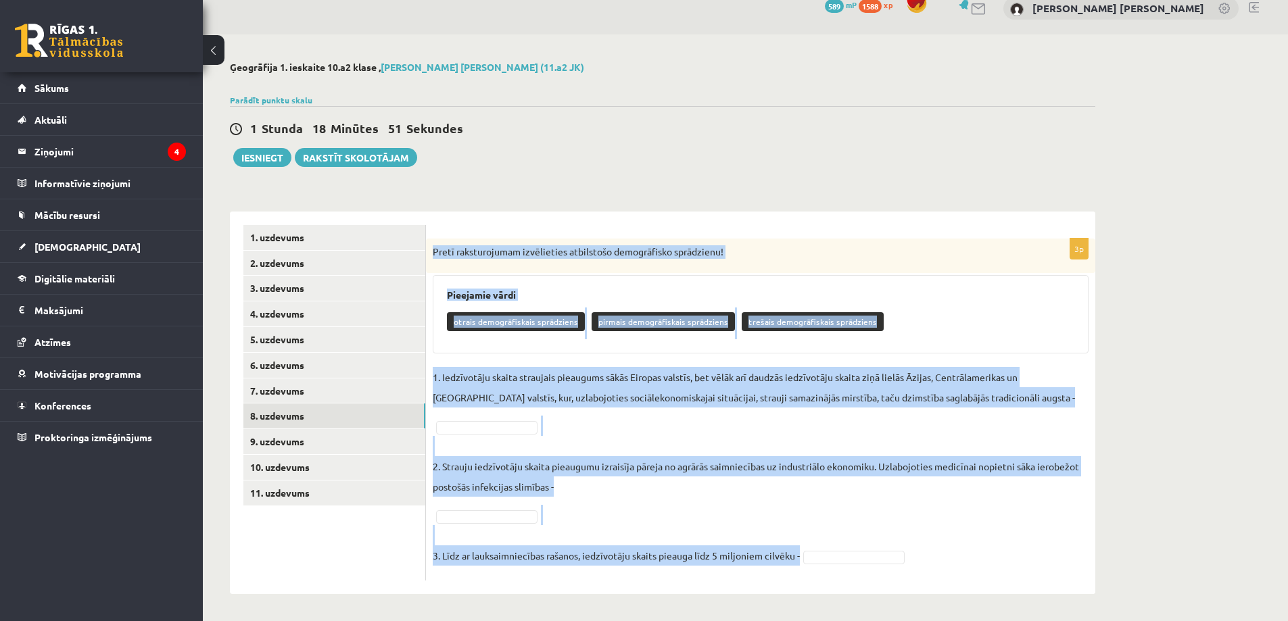
drag, startPoint x: 432, startPoint y: 243, endPoint x: 856, endPoint y: 579, distance: 541.3
click at [856, 579] on div "3p Pretī raksturojumam izvēlieties atbilstošo demogrāfisko sprādzienu! Pieejami…" at bounding box center [760, 410] width 669 height 342
copy div "Pretī raksturojumam izvēlieties atbilstošo demogrāfisko sprādzienu! Pieejamie v…"
click at [773, 170] on div "**********" at bounding box center [662, 327] width 919 height 587
click at [690, 190] on div "**********" at bounding box center [662, 327] width 919 height 587
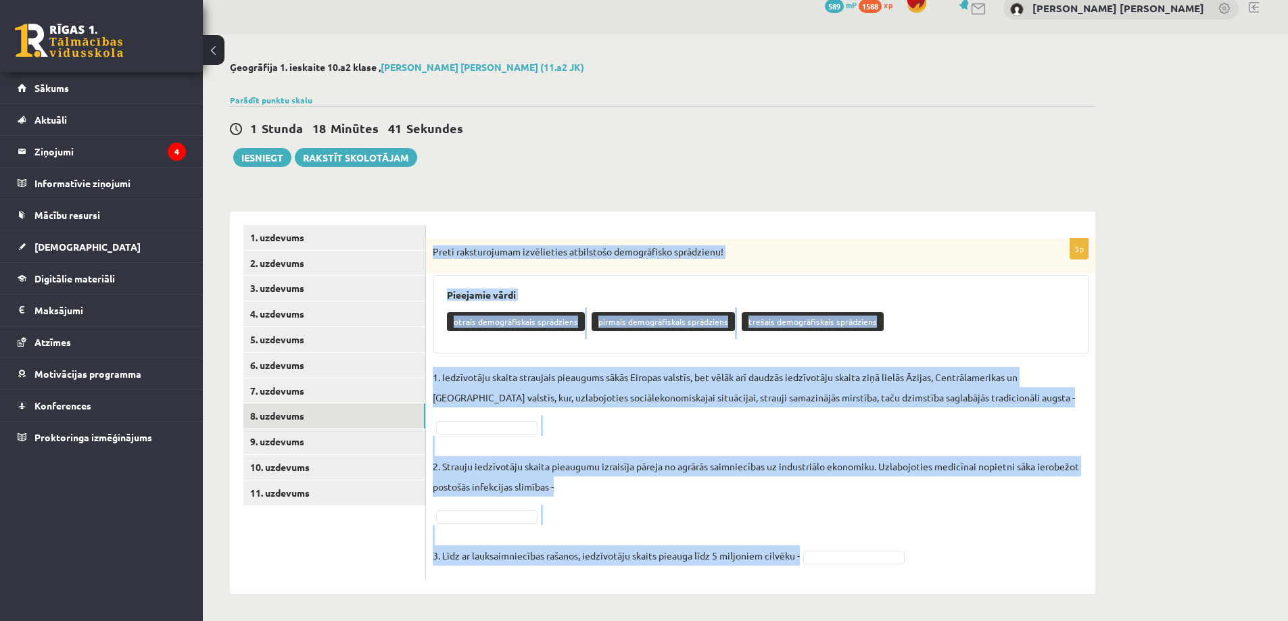
click at [510, 437] on p "2. Strauju iedzīvotāju skaita pieaugumu izraisīja pāreja no agrārās saimniecība…" at bounding box center [761, 466] width 656 height 61
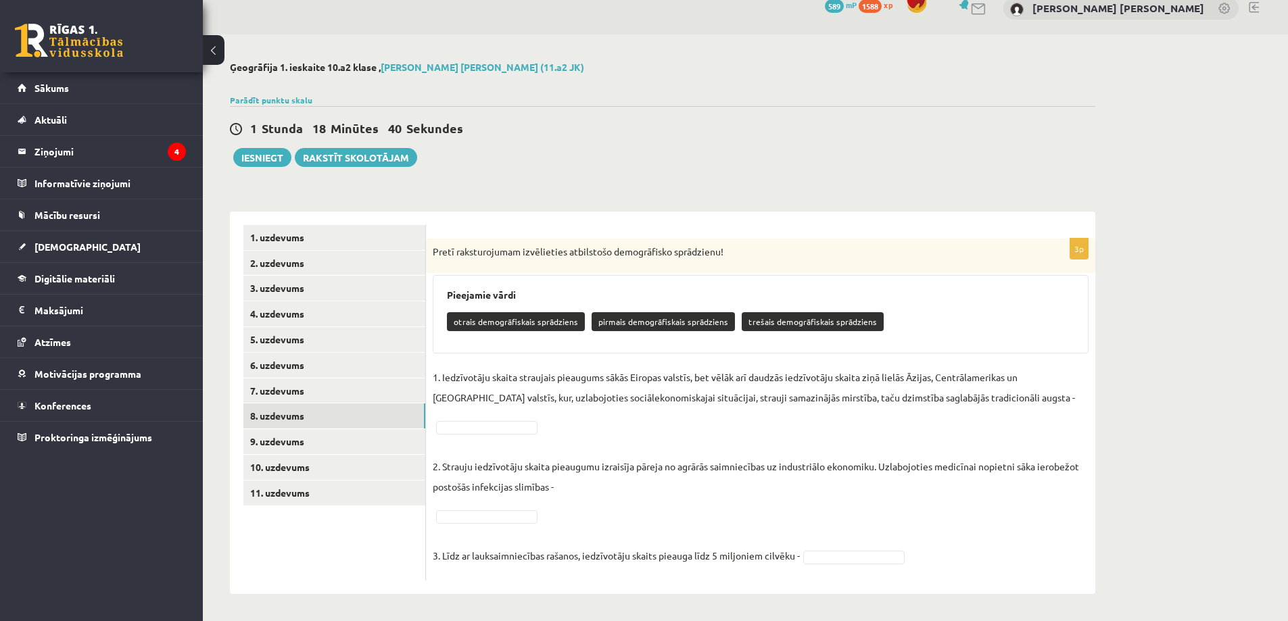
click at [510, 435] on fieldset "1. Iedzīvotāju skaita straujais pieaugums sākās Eiropas valstīs, bet vēlāk arī …" at bounding box center [761, 470] width 656 height 207
click at [461, 508] on fieldset "**********" at bounding box center [761, 470] width 656 height 207
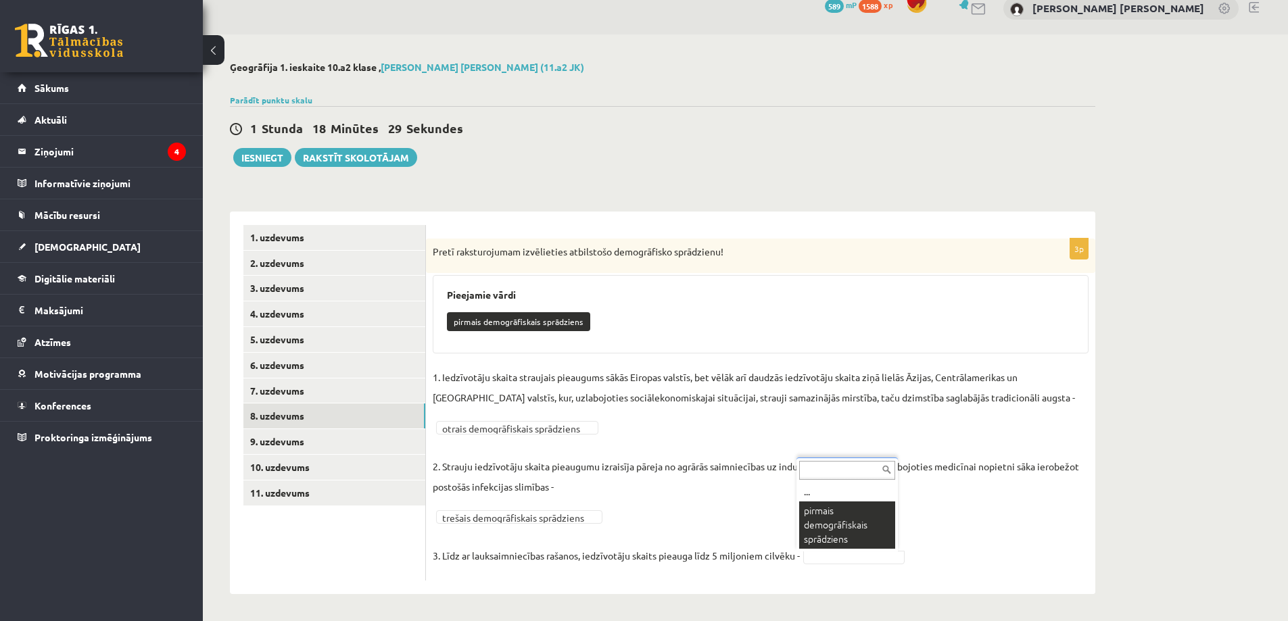
scroll to position [0, 0]
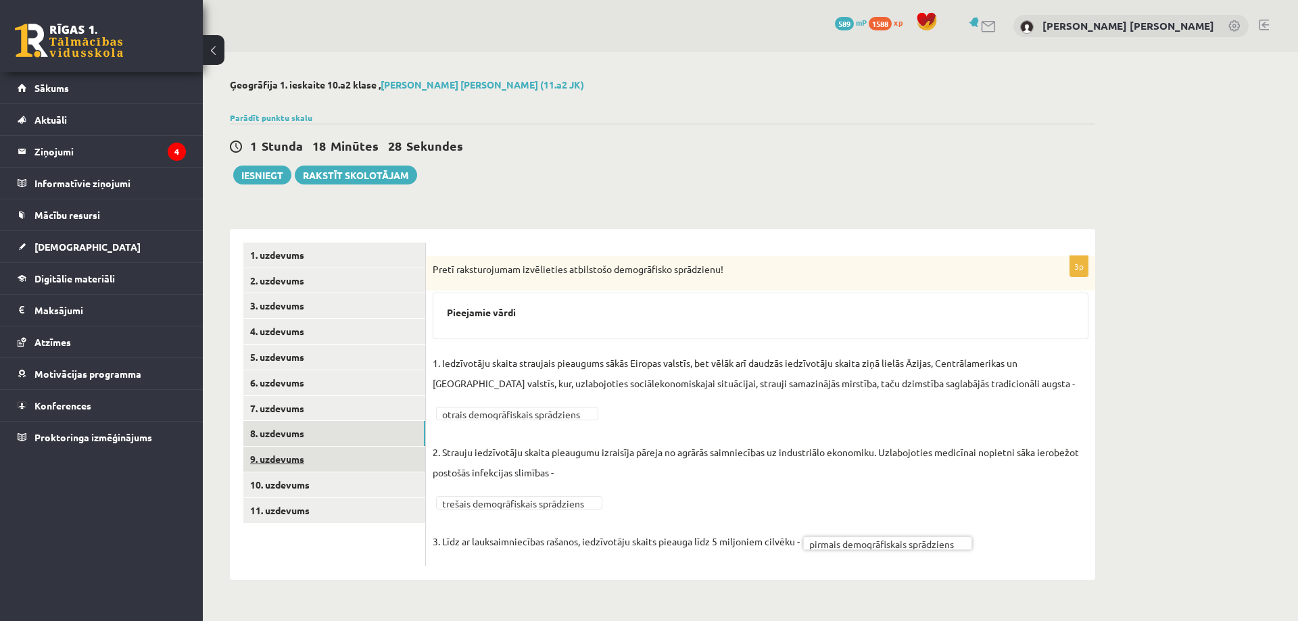
click at [330, 457] on link "9. uzdevums" at bounding box center [334, 459] width 182 height 25
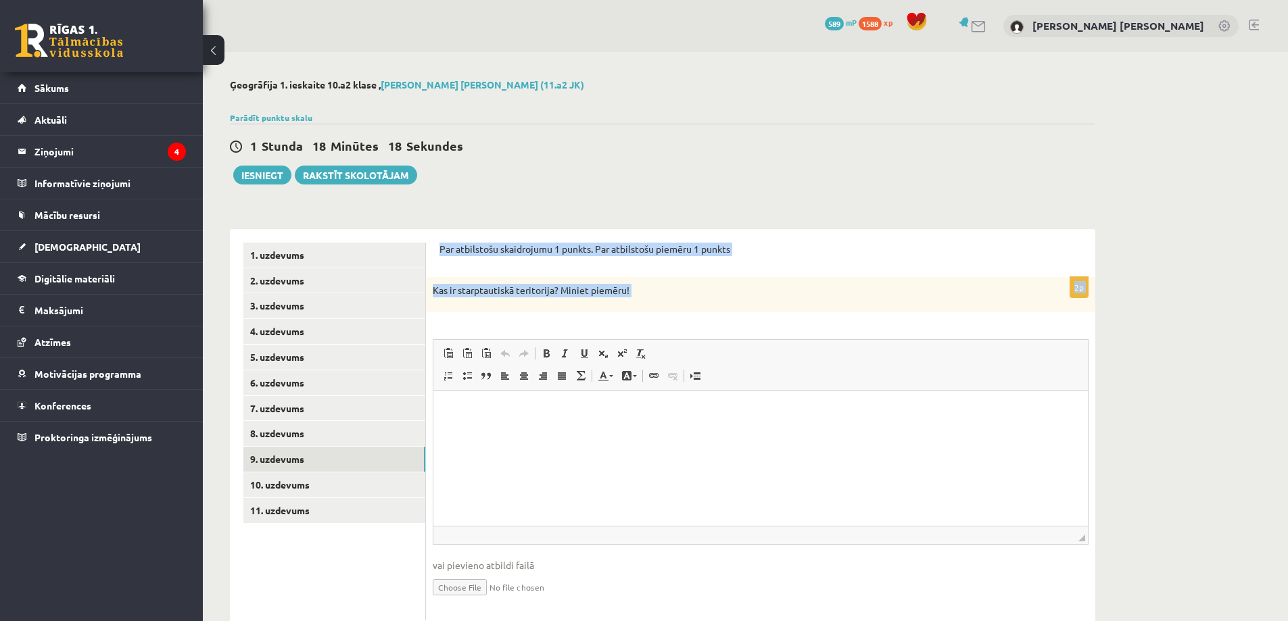
drag, startPoint x: 438, startPoint y: 244, endPoint x: 682, endPoint y: 318, distance: 254.9
click at [682, 318] on div "Par atbilstošu skaidrojumu 1 punkts. Par atbilstošu piemēru 1 punkts 2p Kas ir …" at bounding box center [760, 431] width 669 height 405
copy form "Par atbilstošu skaidrojumu 1 punkts. Par atbilstošu piemēru 1 punkts 2p Kas ir …"
click at [500, 419] on html at bounding box center [760, 410] width 654 height 41
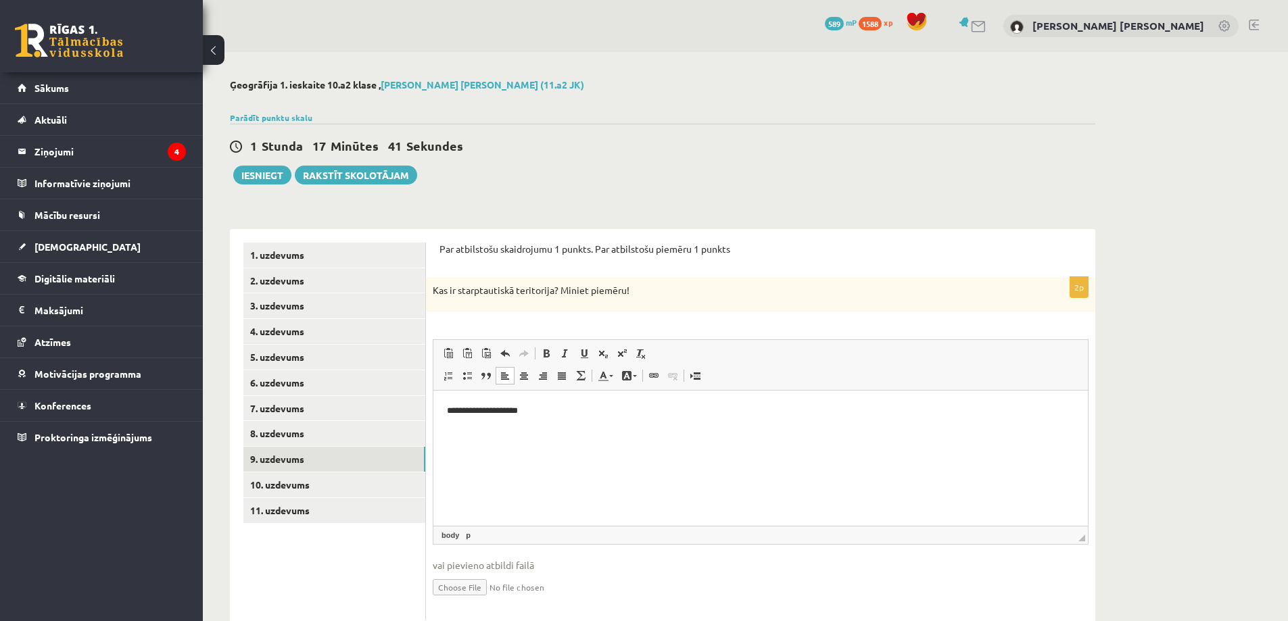
drag, startPoint x: 1169, startPoint y: 550, endPoint x: 1153, endPoint y: 546, distance: 16.7
click at [598, 403] on html "**********" at bounding box center [760, 410] width 654 height 41
click at [315, 483] on link "10. uzdevums" at bounding box center [334, 485] width 182 height 25
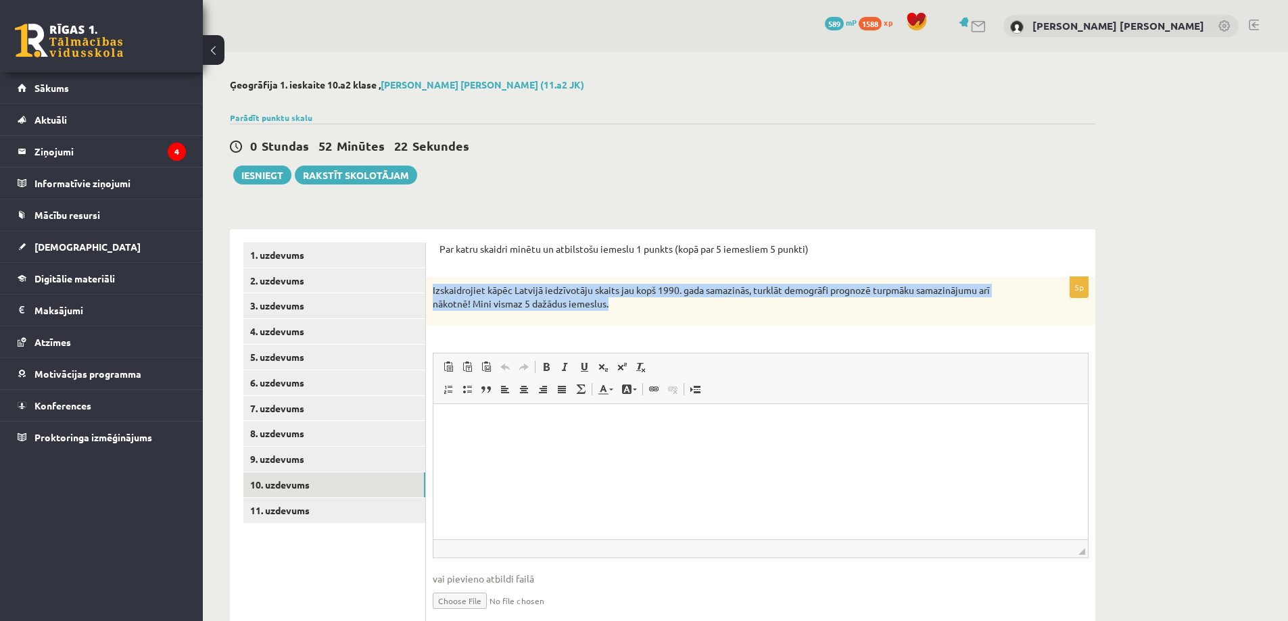
drag, startPoint x: 432, startPoint y: 286, endPoint x: 623, endPoint y: 311, distance: 192.3
click at [623, 311] on div "Izskaidrojiet kāpēc Latvijā iedzīvotāju skaits jau kopš 1990. gada samazinās, t…" at bounding box center [760, 301] width 669 height 48
copy p "Izskaidrojiet kāpēc Latvijā iedzīvotāju skaits jau kopš 1990. gada samazinās, t…"
click at [520, 431] on html at bounding box center [760, 424] width 654 height 41
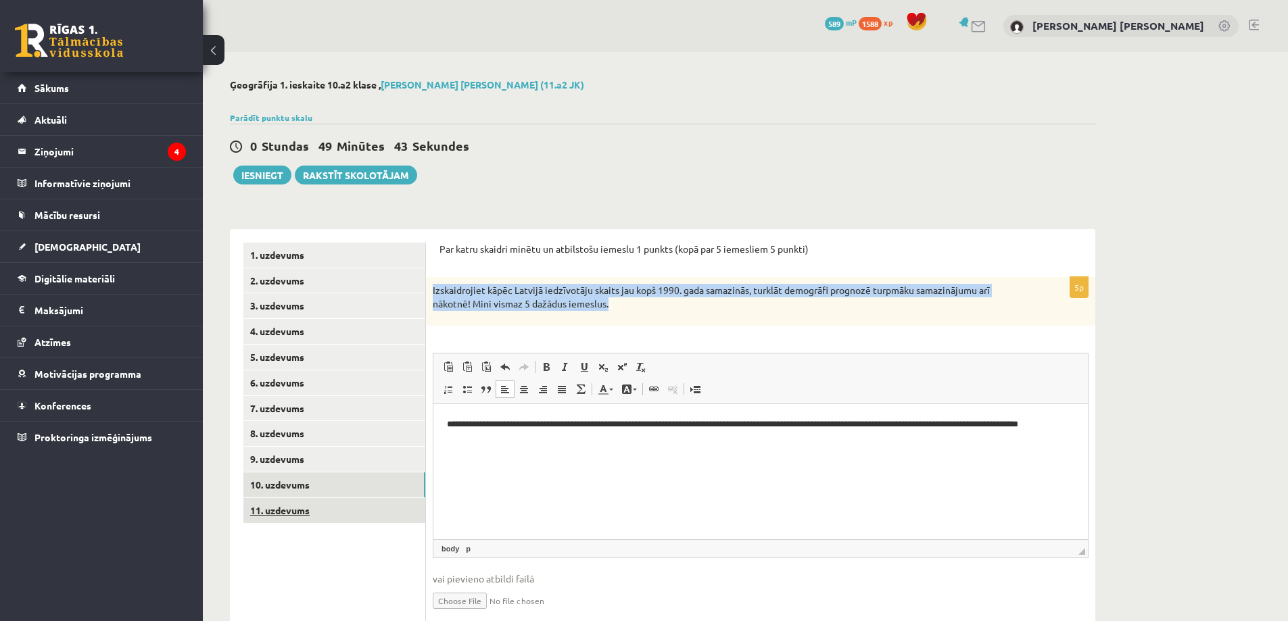
click at [331, 504] on link "11. uzdevums" at bounding box center [334, 510] width 182 height 25
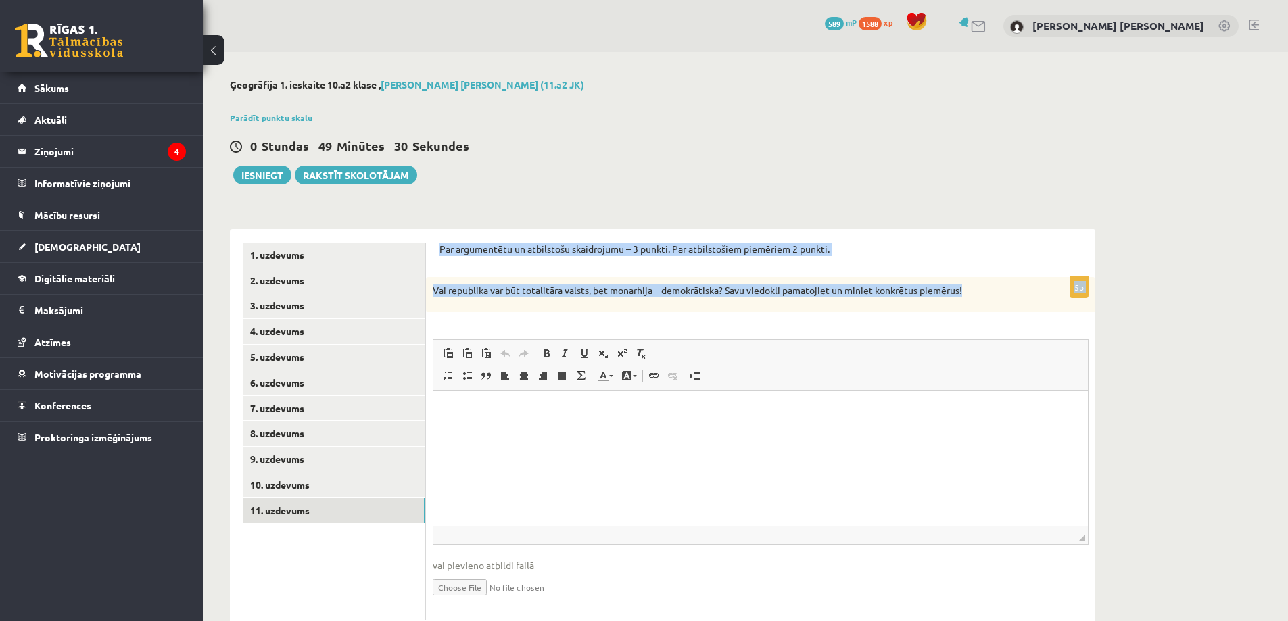
drag, startPoint x: 431, startPoint y: 247, endPoint x: 965, endPoint y: 298, distance: 537.2
click at [965, 298] on div "Par argumentētu un atbilstošu skaidrojumu – 3 punkti. Par atbilstošiem piemērie…" at bounding box center [760, 431] width 669 height 405
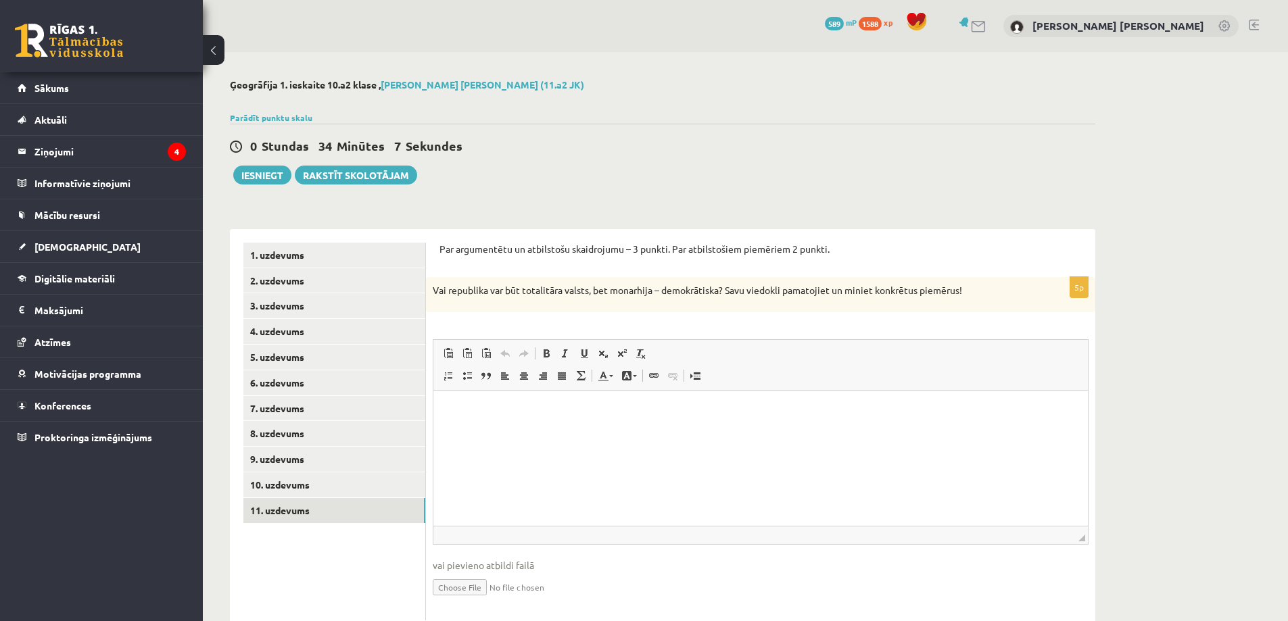
click at [573, 147] on div "0 Stundas 34 Minūtes 7 Sekundes" at bounding box center [662, 147] width 865 height 18
click at [313, 55] on div "**********" at bounding box center [662, 356] width 919 height 609
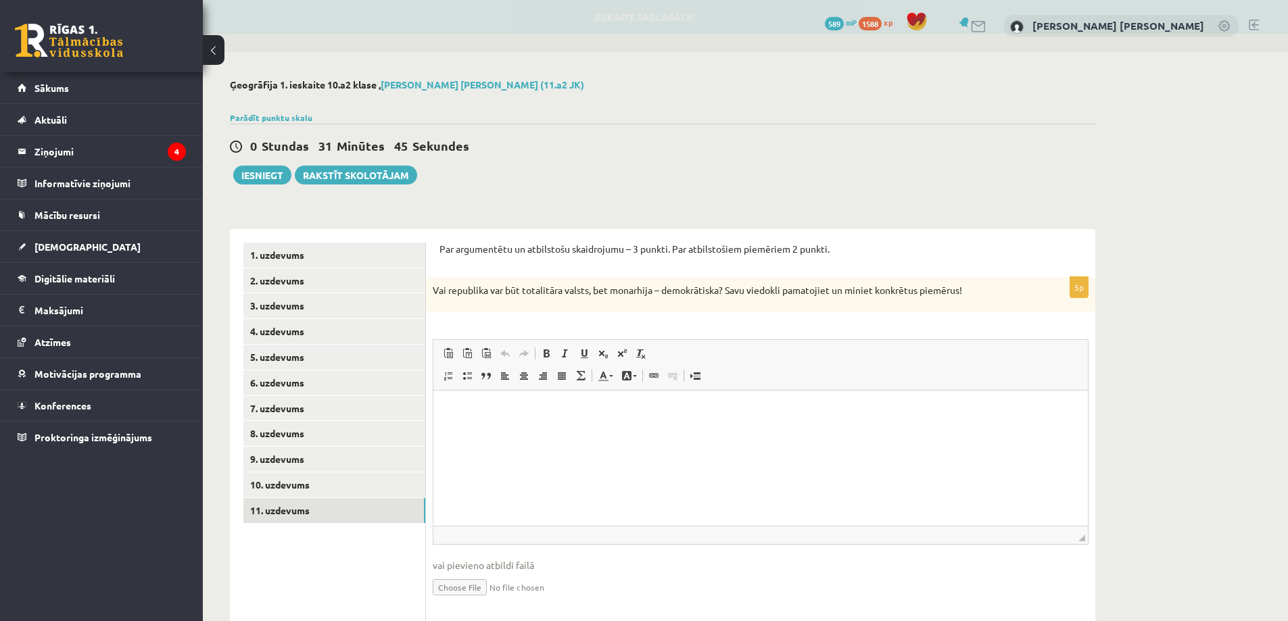
click at [478, 423] on html at bounding box center [760, 410] width 654 height 41
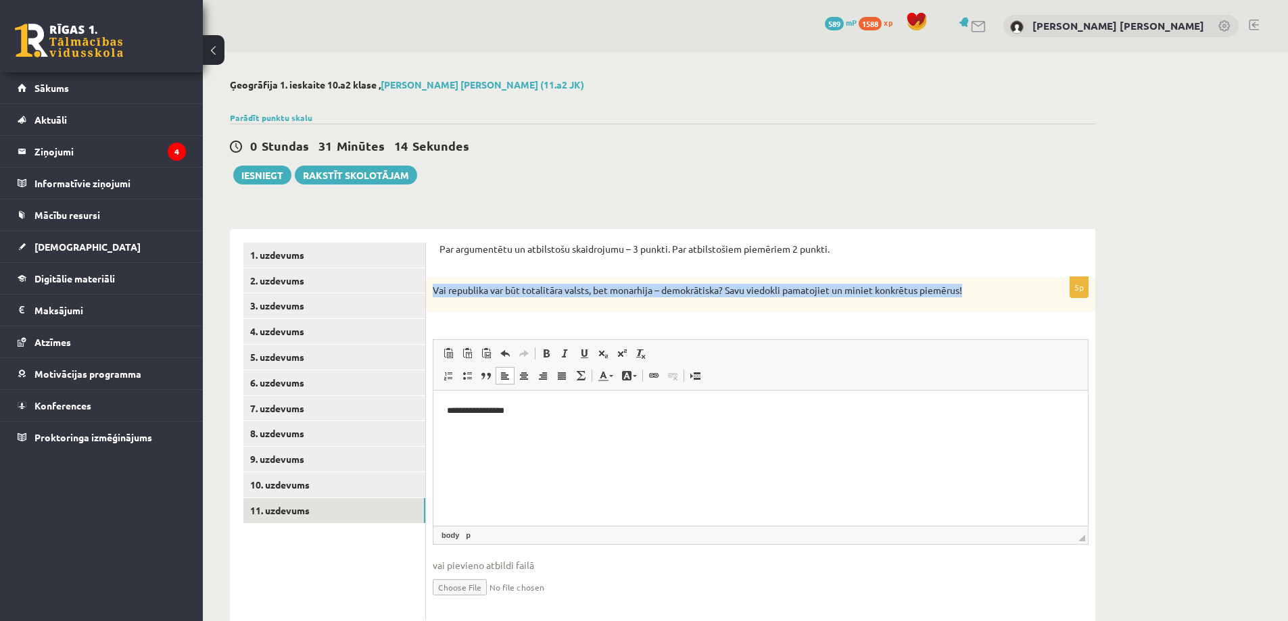
drag, startPoint x: 431, startPoint y: 290, endPoint x: 969, endPoint y: 305, distance: 538.3
click at [969, 305] on div "Vai republika var būt totalitāra valsts, bet monarhija – demokrātiska? Savu vie…" at bounding box center [760, 294] width 669 height 35
drag, startPoint x: 532, startPoint y: 412, endPoint x: 446, endPoint y: 412, distance: 85.9
click at [446, 412] on html "**********" at bounding box center [760, 410] width 654 height 41
drag, startPoint x: 444, startPoint y: 414, endPoint x: 400, endPoint y: 412, distance: 44.0
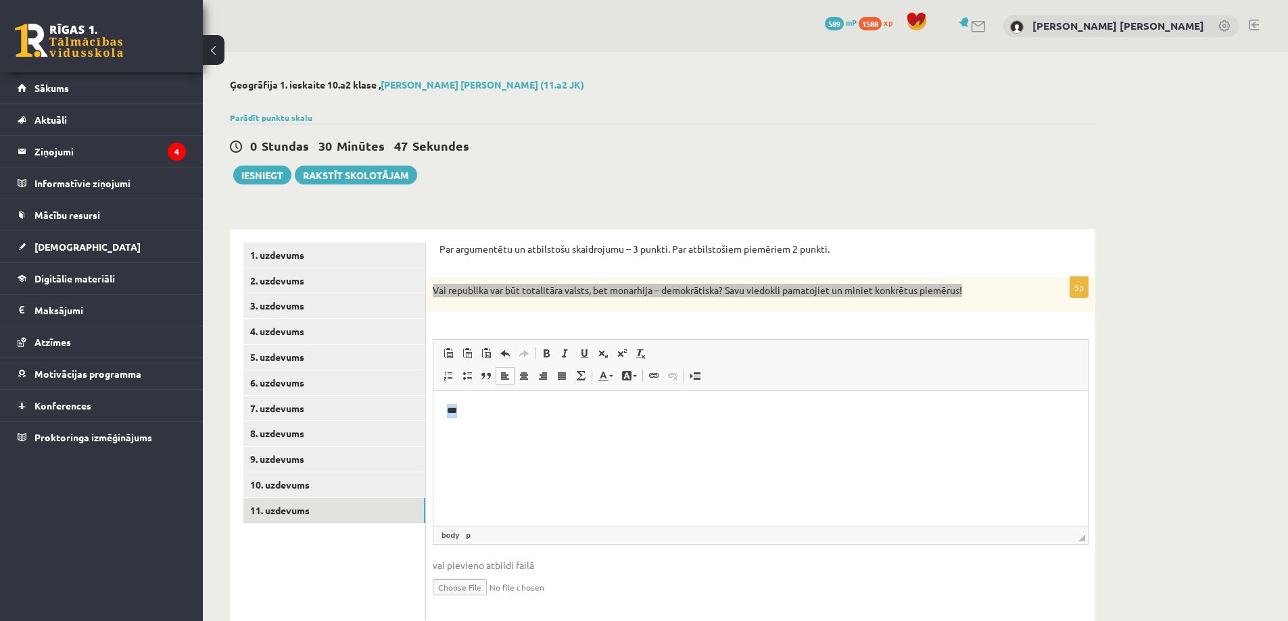
click at [433, 412] on html "***" at bounding box center [760, 410] width 654 height 41
drag, startPoint x: 552, startPoint y: 412, endPoint x: 533, endPoint y: 415, distance: 19.9
click at [533, 415] on p "**********" at bounding box center [760, 411] width 627 height 14
click at [689, 414] on p "**********" at bounding box center [760, 411] width 627 height 14
click at [1007, 412] on p "**********" at bounding box center [760, 418] width 627 height 28
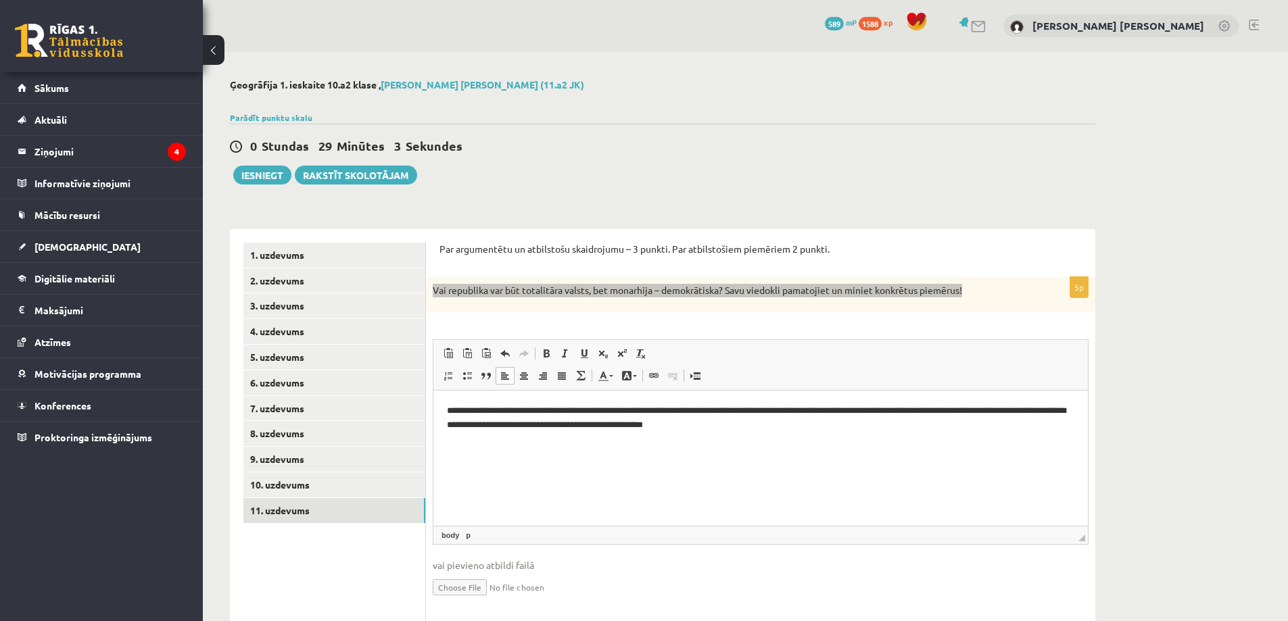
click at [1050, 361] on span "Paste Keyboard shortcut Ctrl+V Paste as plain text Keyboard shortcut Ctrl+Shift…" at bounding box center [761, 355] width 644 height 22
drag, startPoint x: 1060, startPoint y: 412, endPoint x: 1044, endPoint y: 415, distance: 15.8
click at [1044, 415] on p "**********" at bounding box center [760, 418] width 627 height 28
drag, startPoint x: 484, startPoint y: 427, endPoint x: 447, endPoint y: 429, distance: 37.2
click at [447, 429] on p "**********" at bounding box center [760, 418] width 627 height 28
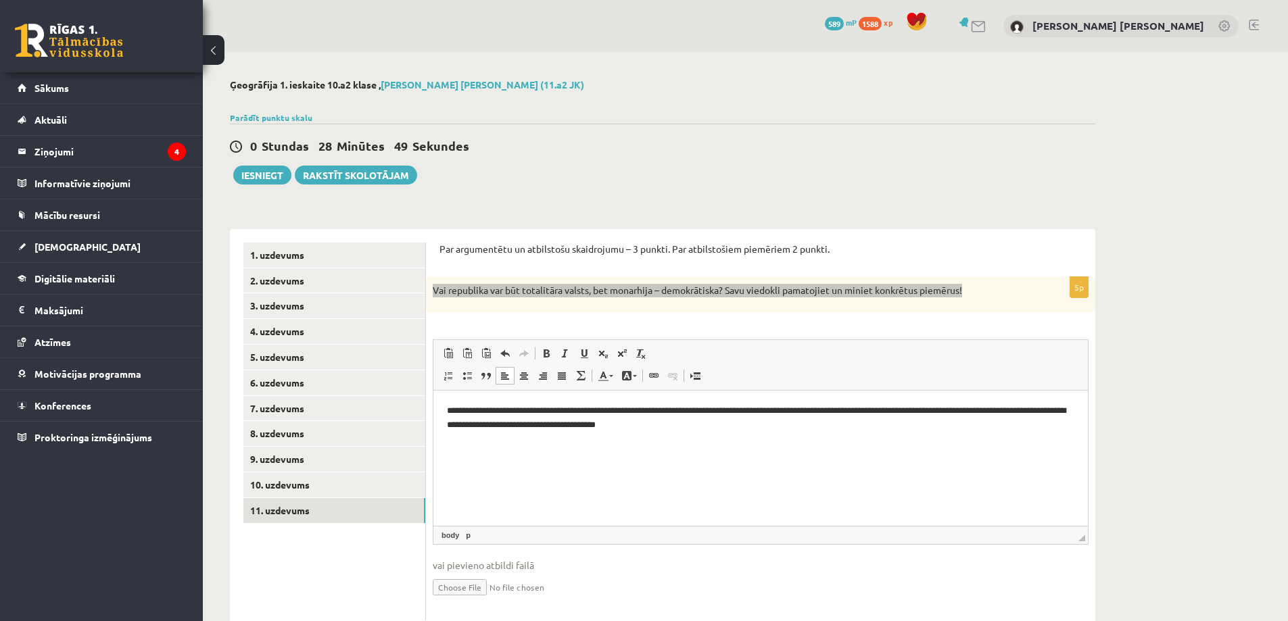
click at [748, 432] on html "**********" at bounding box center [760, 417] width 654 height 55
click at [736, 329] on div "**********" at bounding box center [760, 448] width 669 height 343
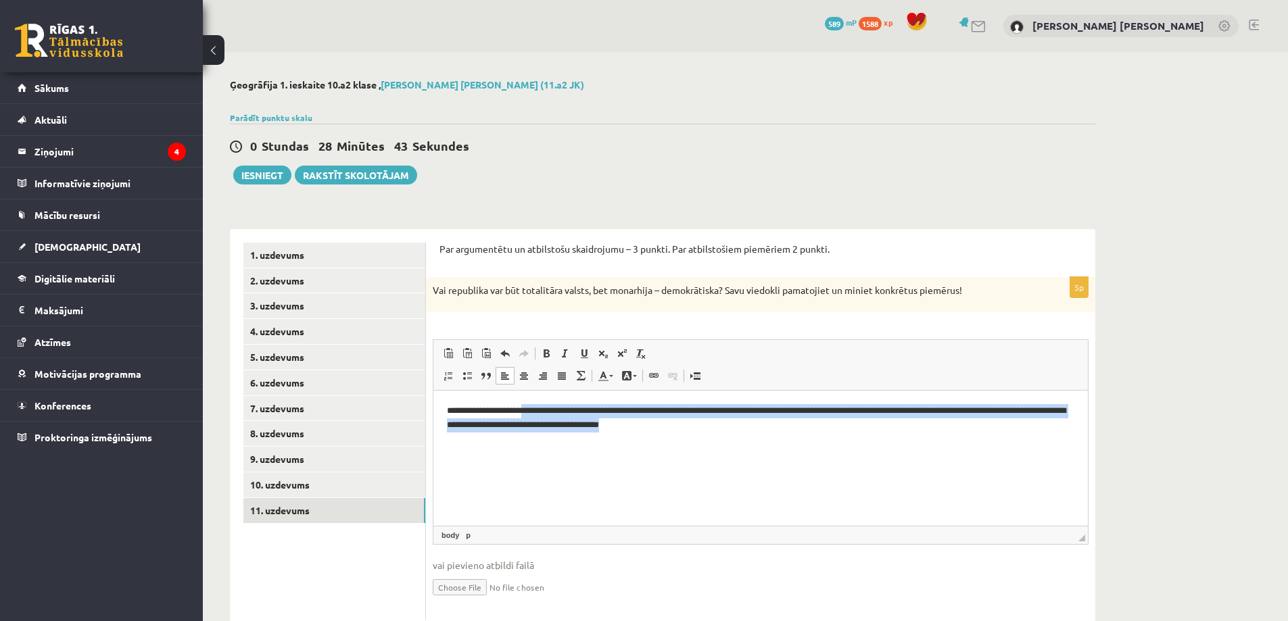
drag, startPoint x: 773, startPoint y: 445, endPoint x: 534, endPoint y: 409, distance: 241.3
click at [534, 409] on html "**********" at bounding box center [760, 417] width 654 height 55
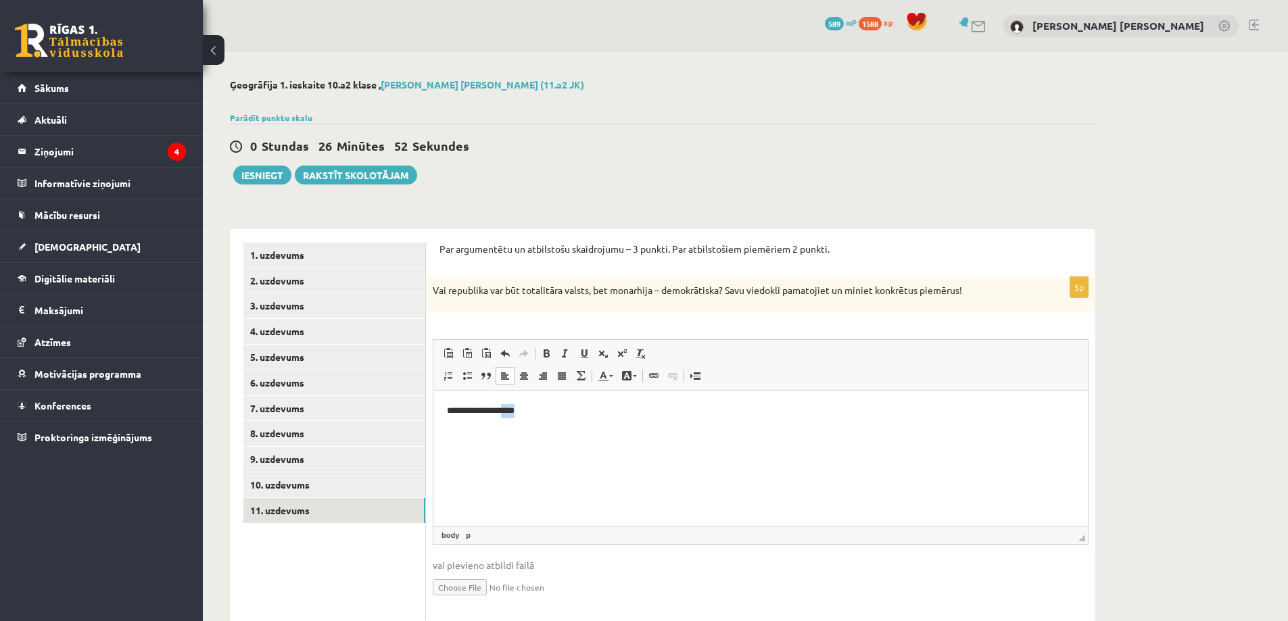
drag, startPoint x: 572, startPoint y: 433, endPoint x: 533, endPoint y: 416, distance: 42.4
click at [521, 424] on html "**********" at bounding box center [760, 410] width 654 height 41
click at [550, 413] on p "**********" at bounding box center [760, 411] width 627 height 14
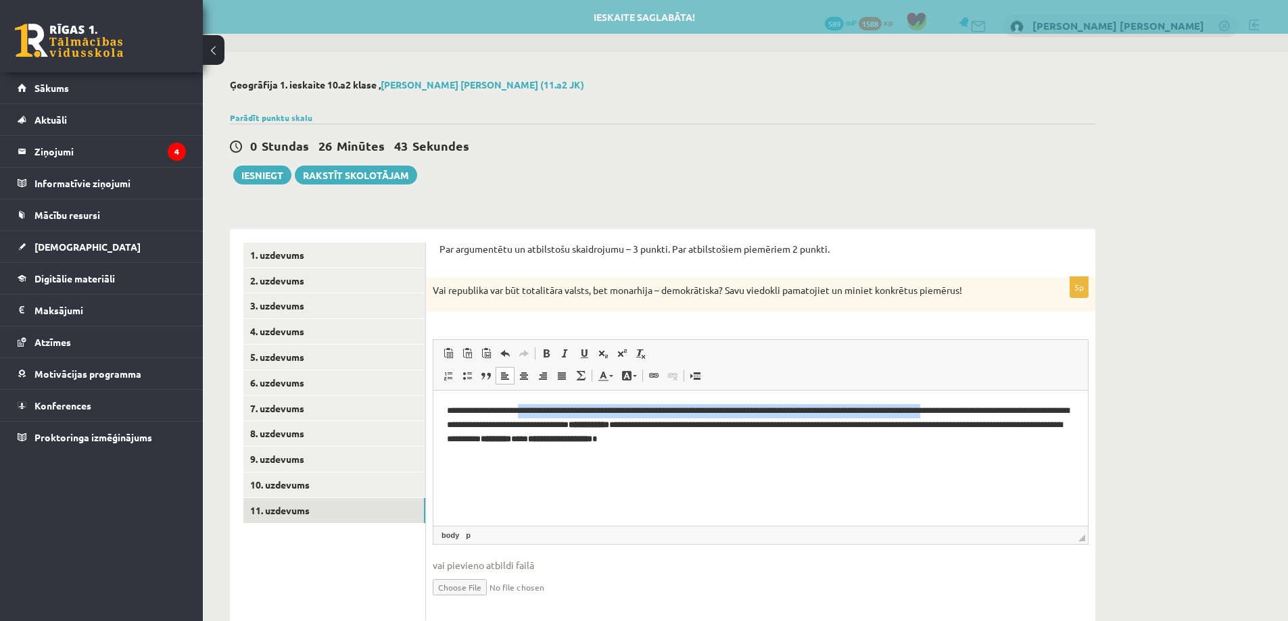
drag, startPoint x: 533, startPoint y: 410, endPoint x: 978, endPoint y: 396, distance: 445.0
click at [978, 396] on html "**********" at bounding box center [760, 424] width 654 height 69
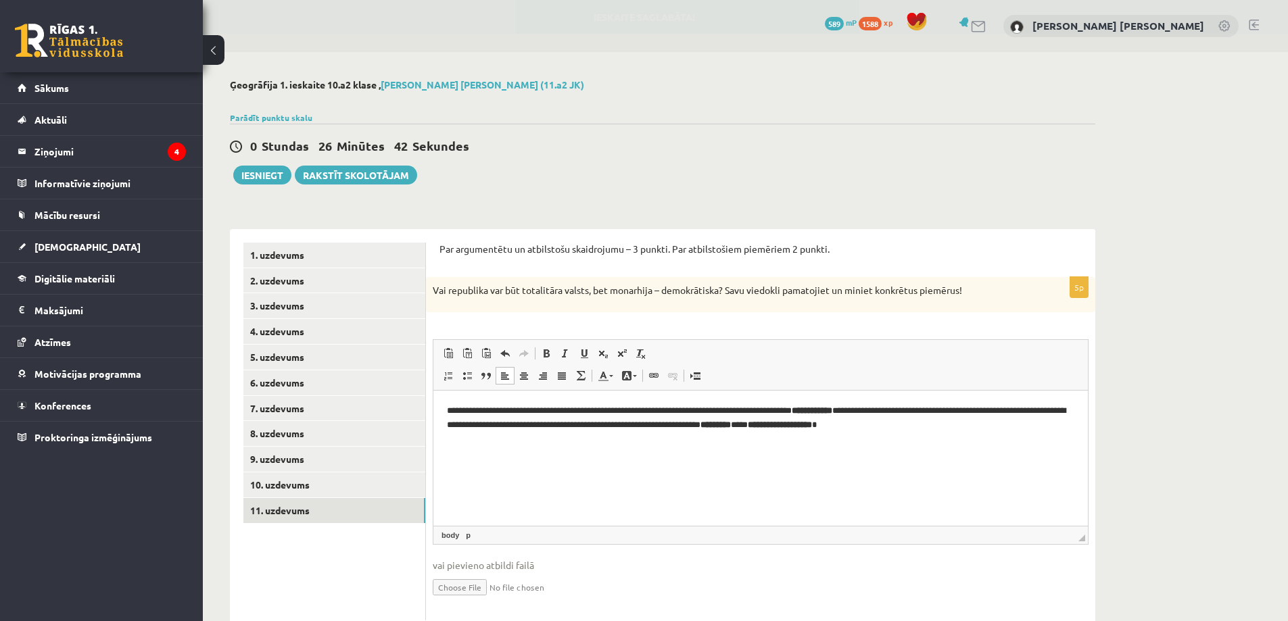
click at [538, 412] on p "**********" at bounding box center [760, 418] width 627 height 28
click at [788, 322] on div "**********" at bounding box center [760, 448] width 669 height 343
drag, startPoint x: 884, startPoint y: 411, endPoint x: 828, endPoint y: 411, distance: 55.4
click at [828, 411] on p "**********" at bounding box center [760, 418] width 627 height 28
drag, startPoint x: 852, startPoint y: 424, endPoint x: 813, endPoint y: 425, distance: 38.6
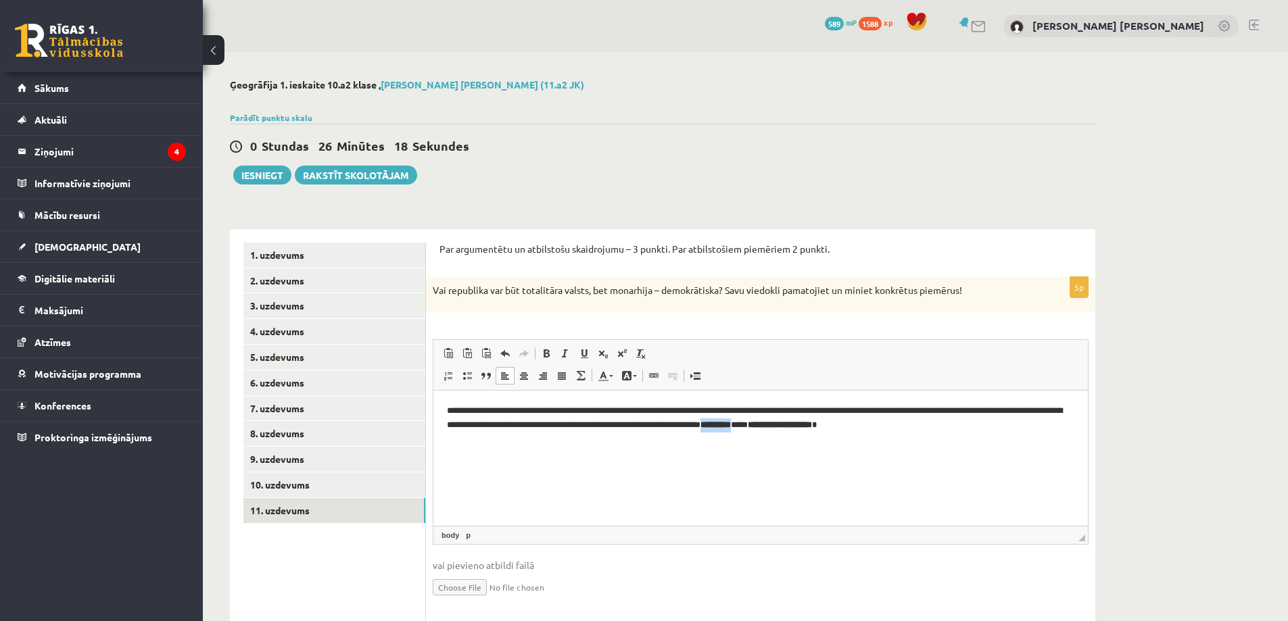
click at [813, 425] on p "**********" at bounding box center [760, 418] width 627 height 28
drag, startPoint x: 953, startPoint y: 426, endPoint x: 864, endPoint y: 427, distance: 88.6
click at [864, 427] on p "**********" at bounding box center [760, 418] width 627 height 28
click at [277, 176] on button "Iesniegt" at bounding box center [262, 175] width 58 height 19
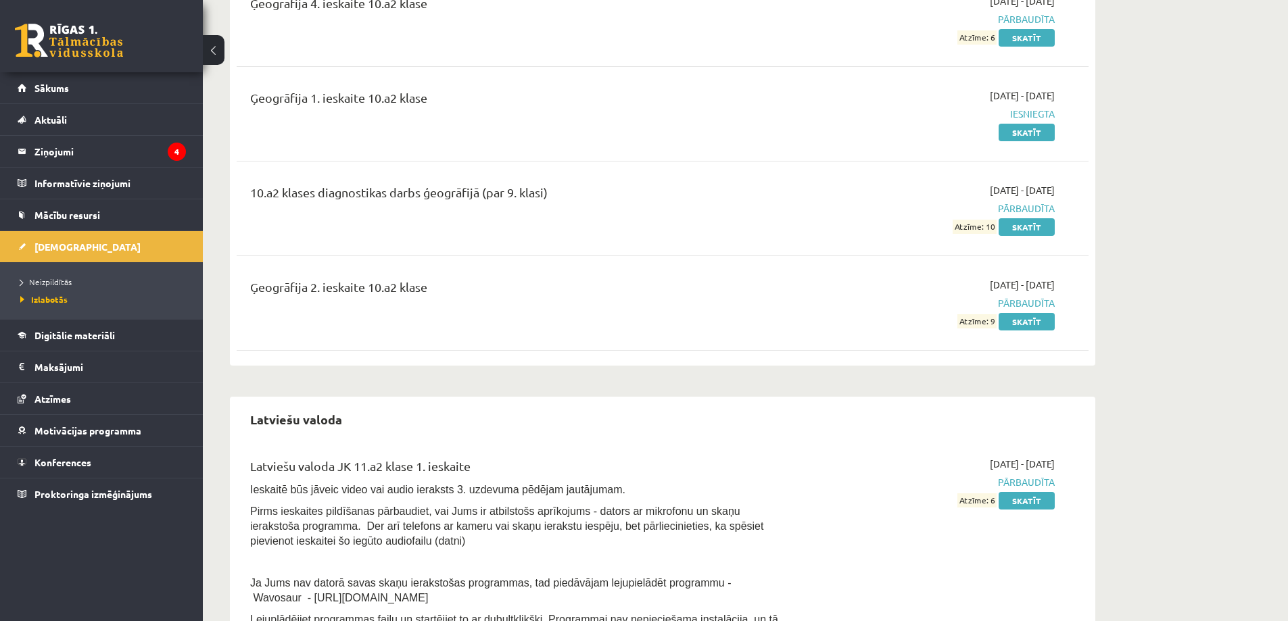
scroll to position [1284, 0]
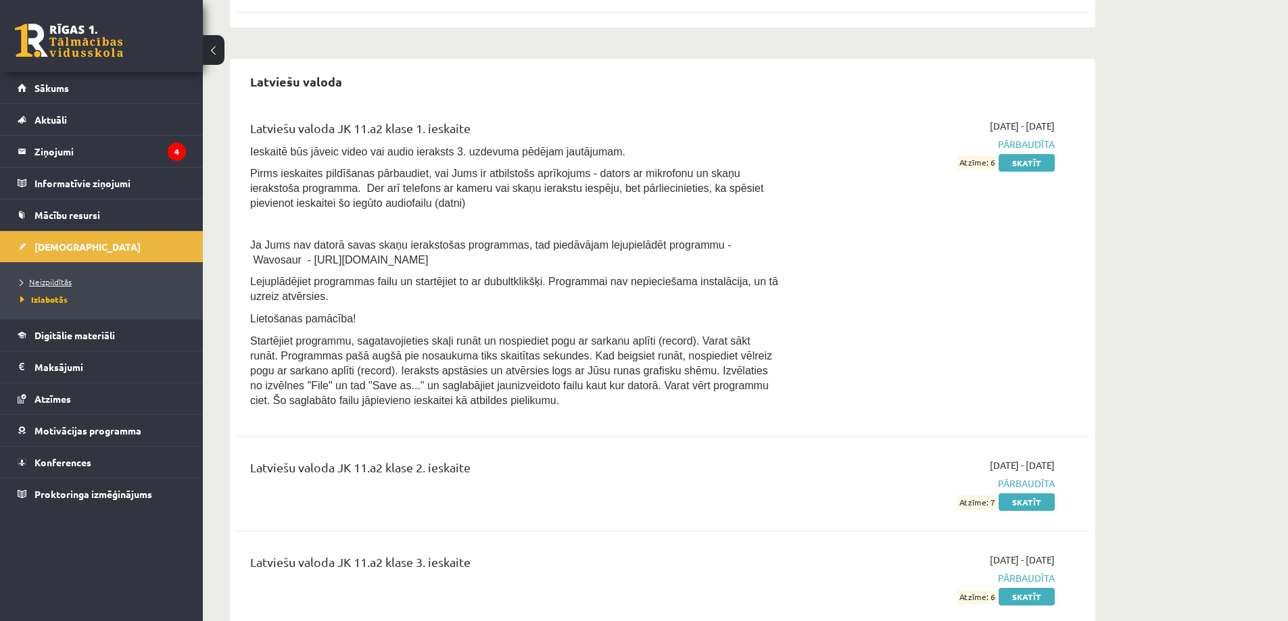
click at [67, 281] on span "Neizpildītās" at bounding box center [45, 282] width 51 height 11
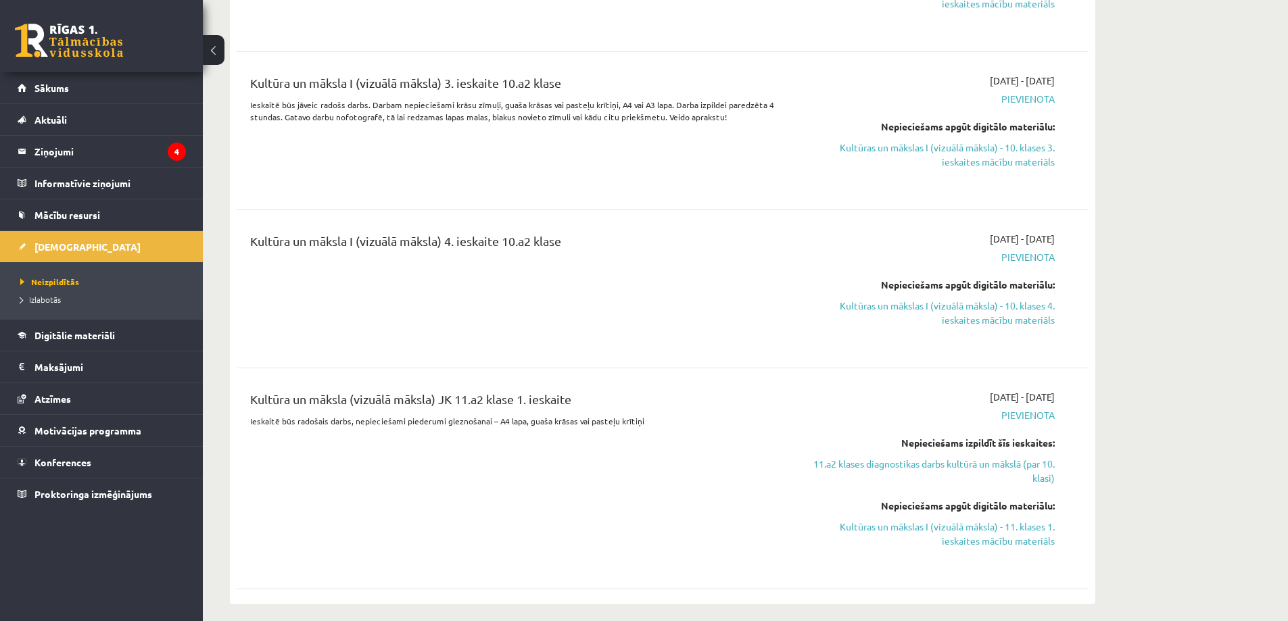
scroll to position [2231, 0]
